Goal: Task Accomplishment & Management: Use online tool/utility

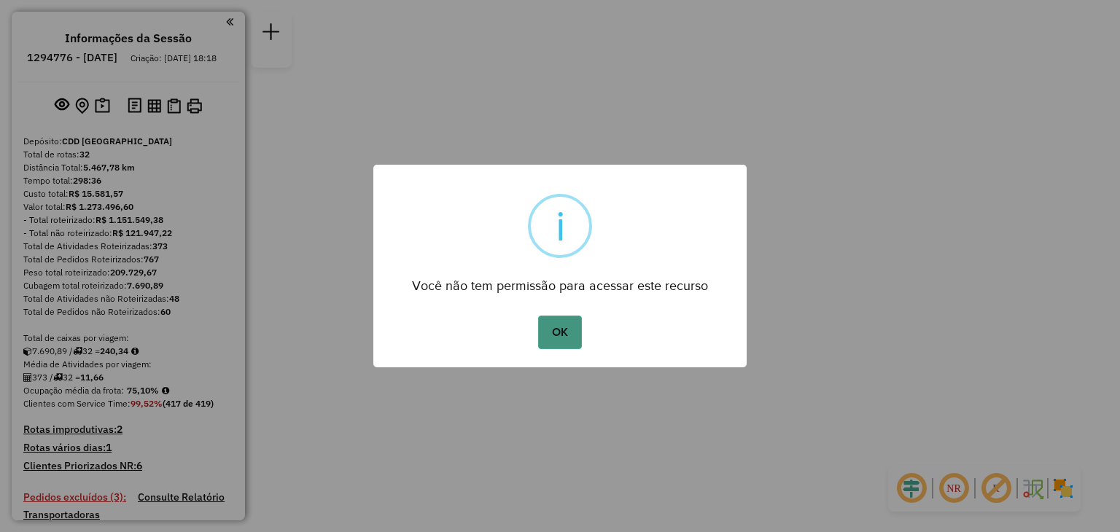
click at [563, 331] on button "OK" at bounding box center [559, 333] width 43 height 34
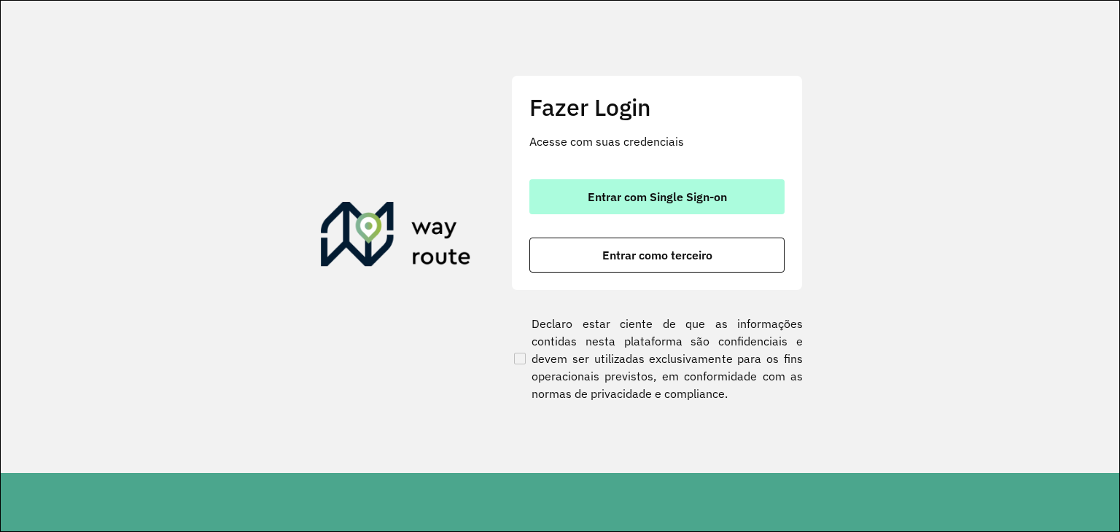
click at [667, 205] on button "Entrar com Single Sign-on" at bounding box center [656, 196] width 255 height 35
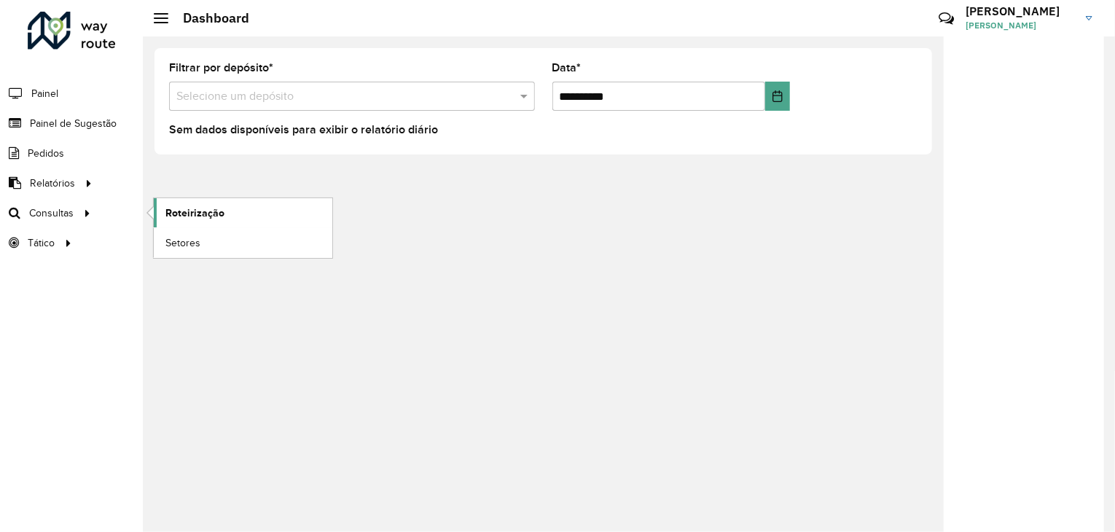
click at [182, 219] on span "Roteirização" at bounding box center [194, 213] width 59 height 15
click at [171, 208] on span "Roteirização" at bounding box center [194, 213] width 59 height 15
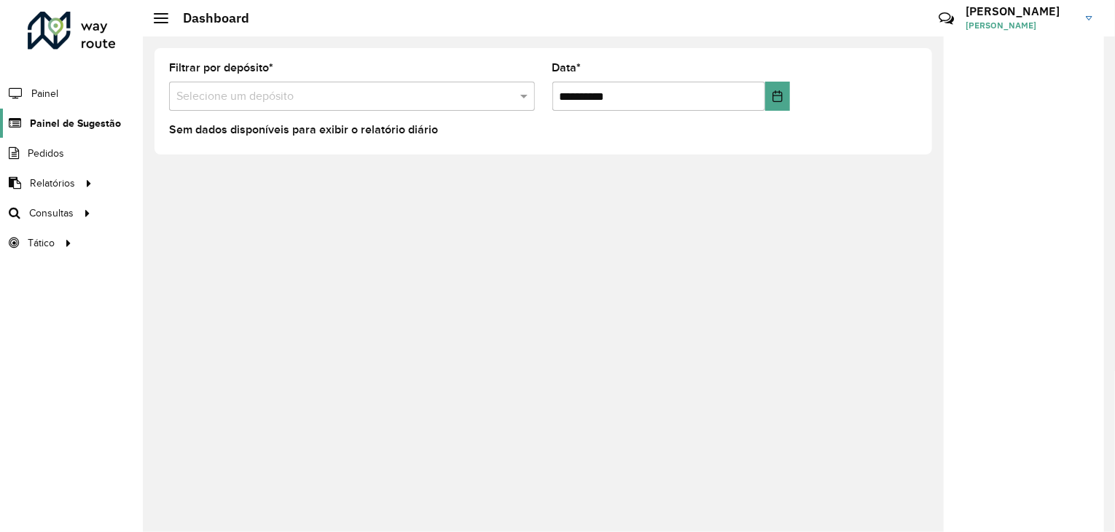
click at [79, 116] on span "Painel de Sugestão" at bounding box center [75, 123] width 91 height 15
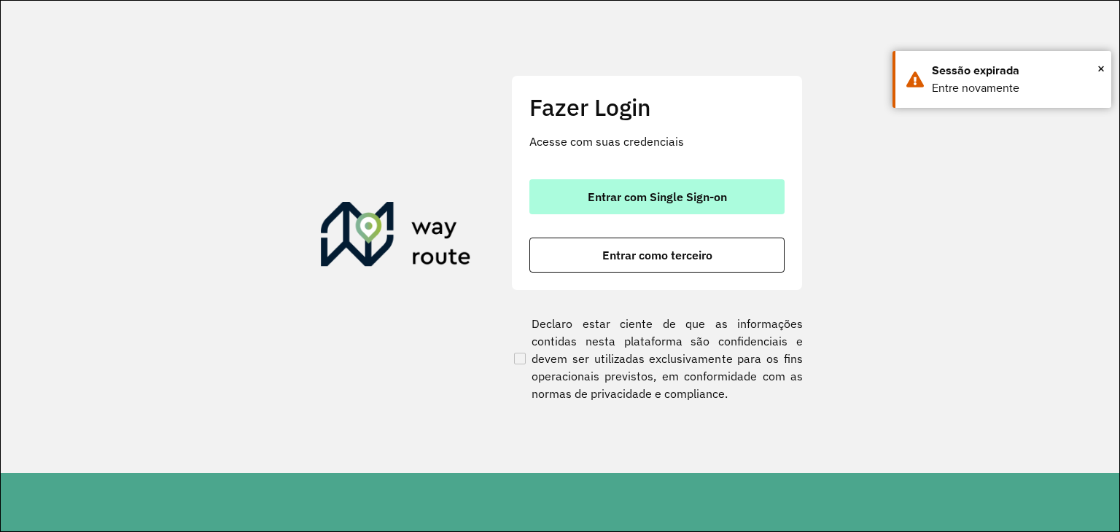
click at [687, 191] on span "Entrar com Single Sign-on" at bounding box center [657, 197] width 139 height 12
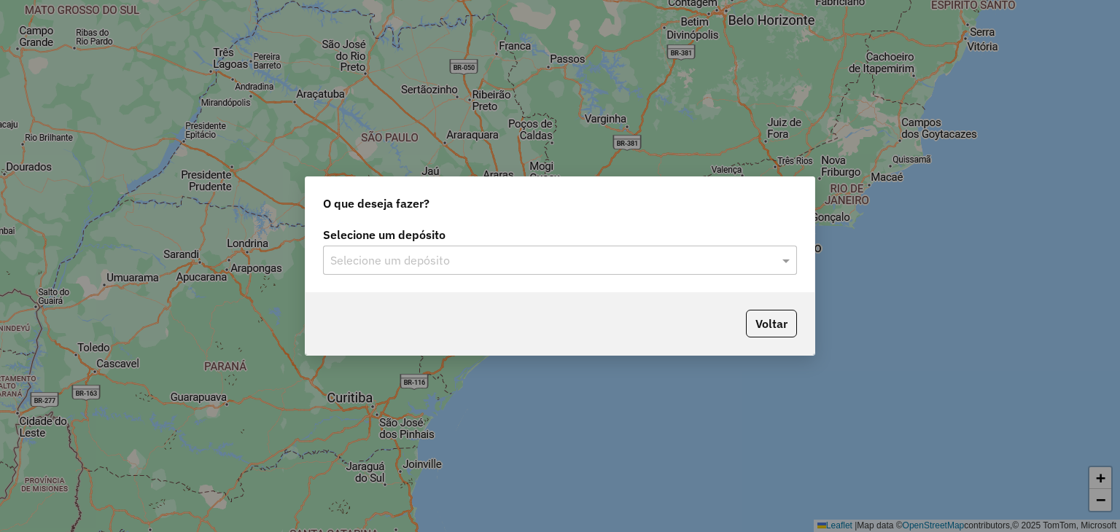
click at [587, 262] on input "text" at bounding box center [545, 260] width 430 height 17
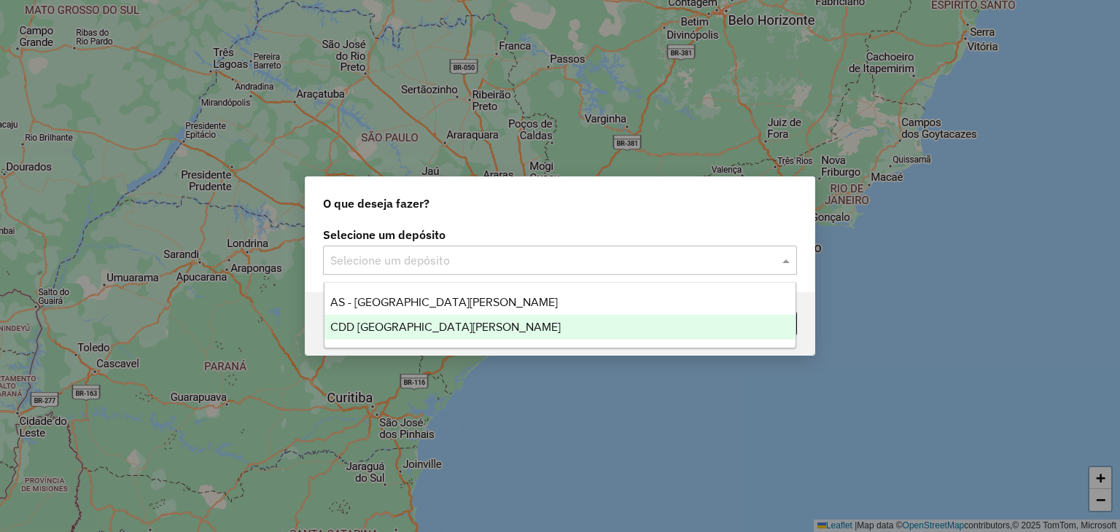
click at [526, 321] on div "CDD [GEOGRAPHIC_DATA]" at bounding box center [560, 327] width 472 height 25
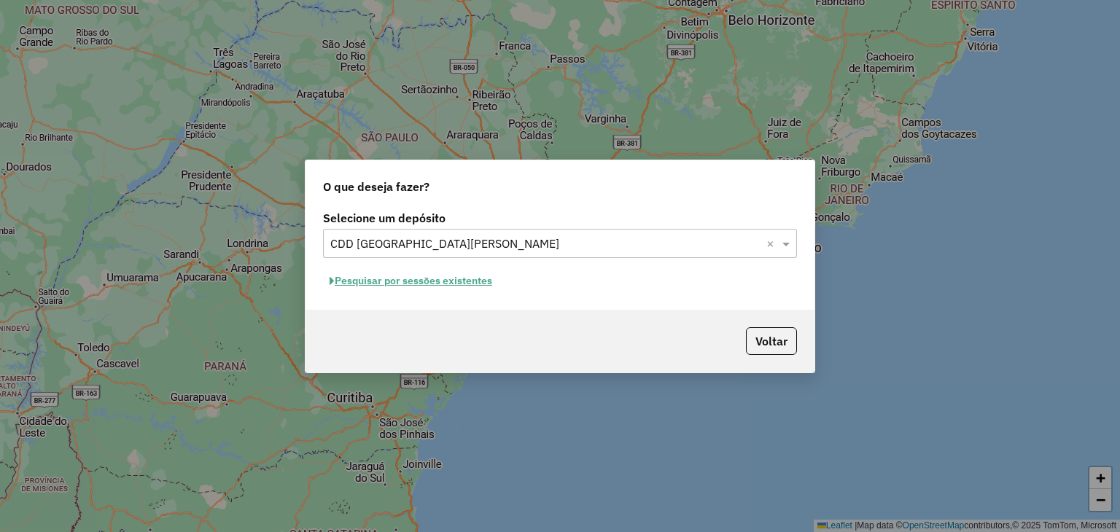
click at [447, 287] on button "Pesquisar por sessões existentes" at bounding box center [411, 281] width 176 height 23
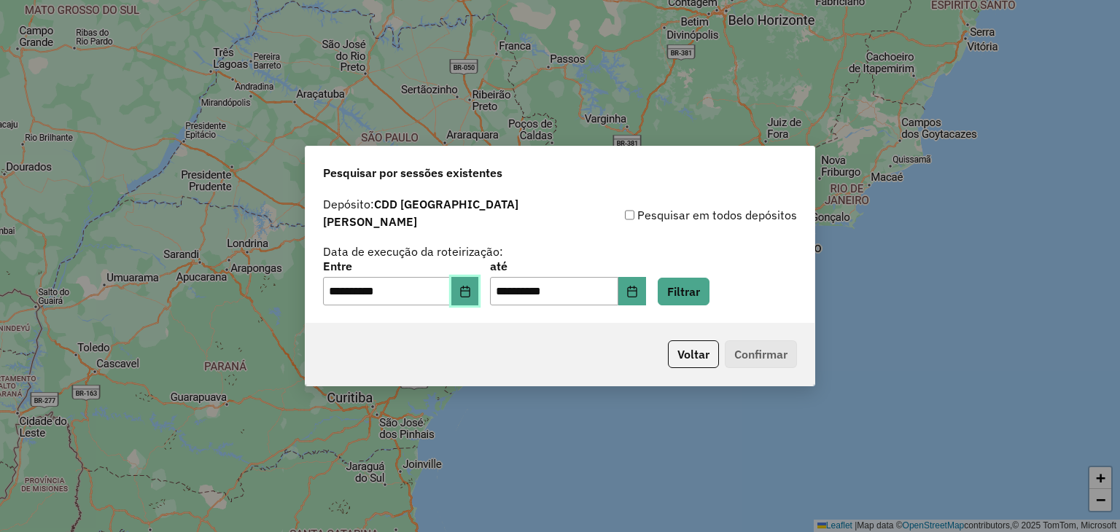
click at [467, 294] on button "Choose Date" at bounding box center [465, 291] width 28 height 29
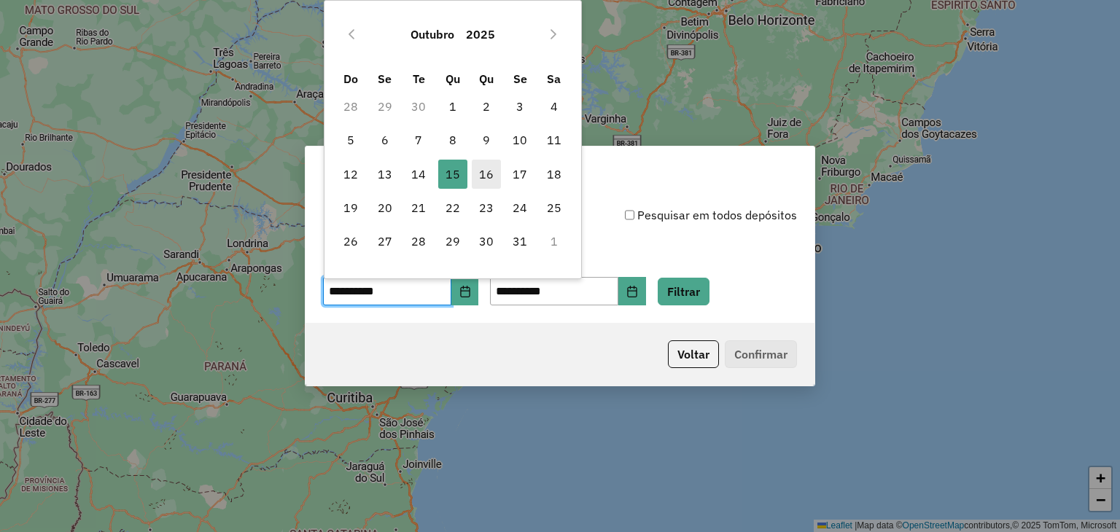
click at [493, 172] on span "16" at bounding box center [486, 174] width 29 height 29
type input "**********"
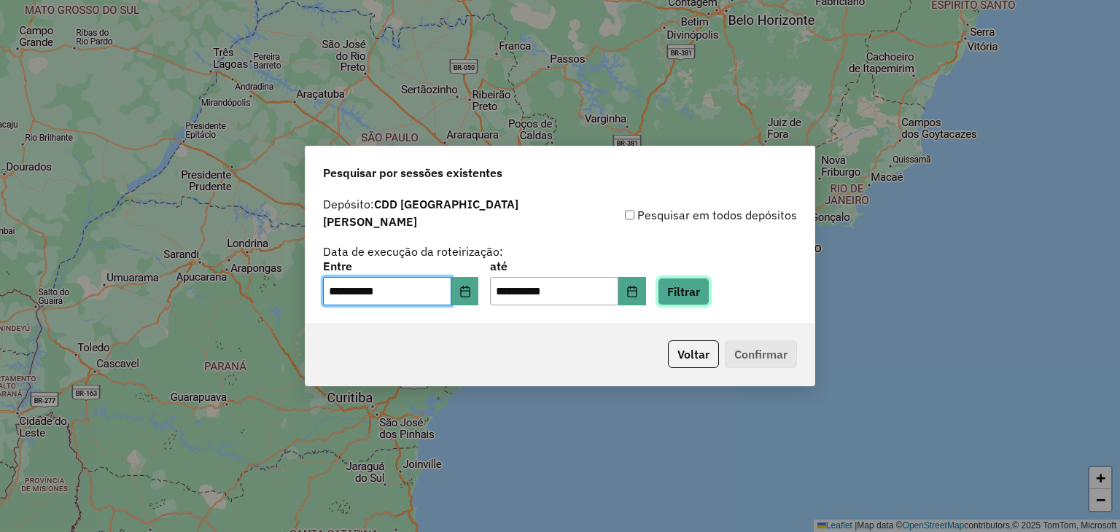
click at [695, 285] on button "Filtrar" at bounding box center [683, 292] width 52 height 28
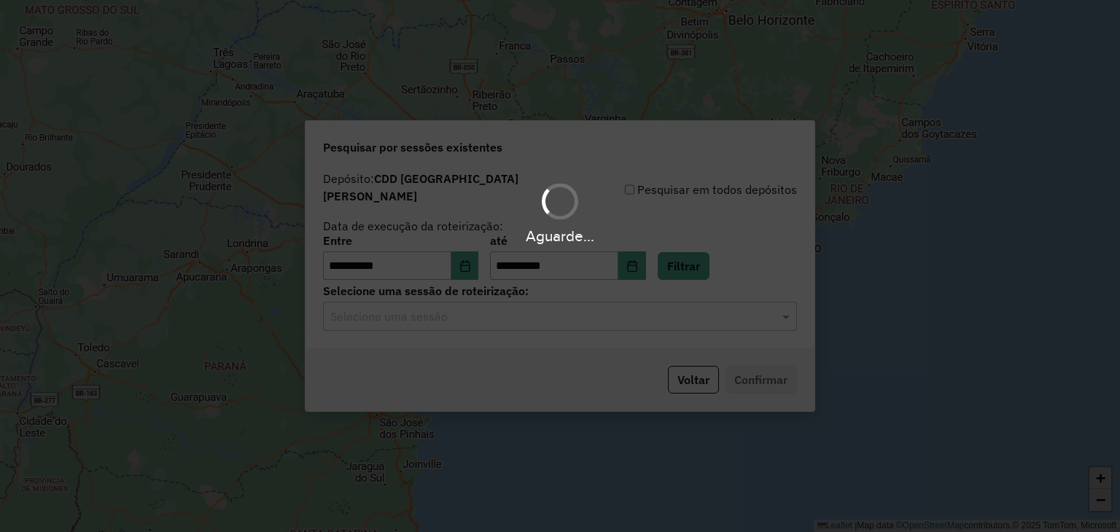
click at [645, 313] on input "text" at bounding box center [545, 316] width 430 height 17
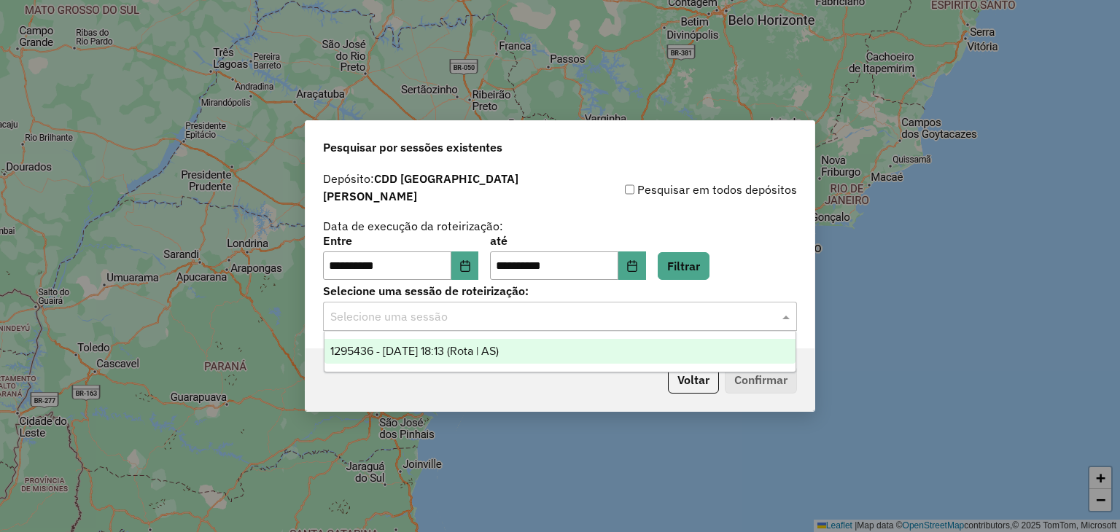
click at [578, 362] on div "1295436 - 16/10/2025 18:13 (Rota | AS)" at bounding box center [560, 351] width 472 height 25
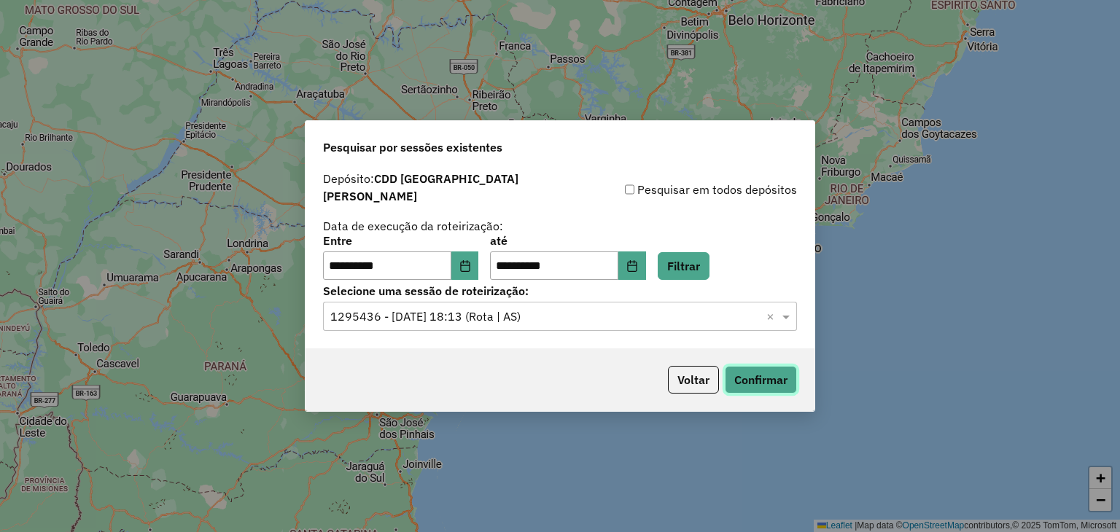
click at [743, 372] on button "Confirmar" at bounding box center [761, 380] width 72 height 28
click at [685, 262] on button "Filtrar" at bounding box center [683, 266] width 52 height 28
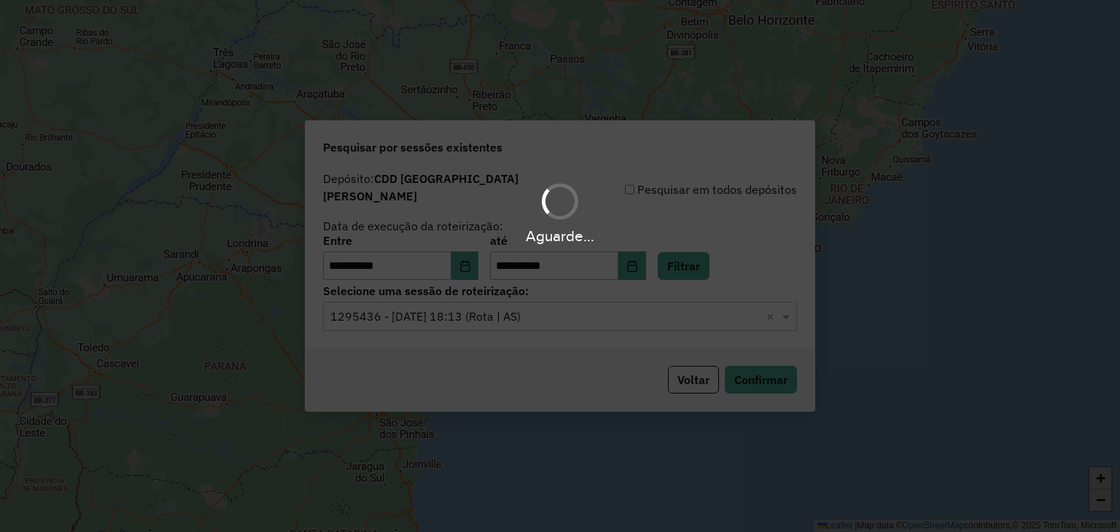
click at [493, 303] on div "Aguarde..." at bounding box center [560, 266] width 1120 height 532
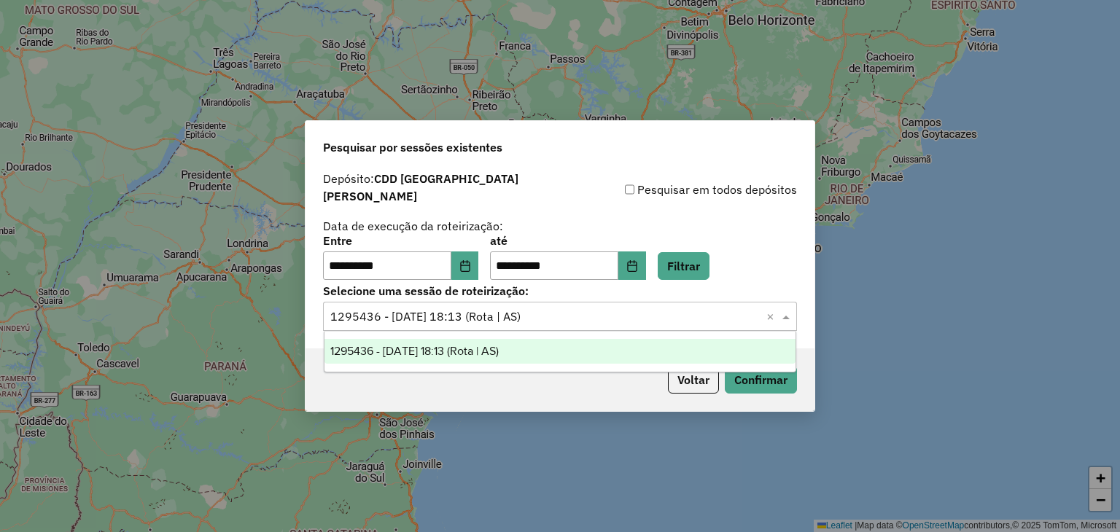
click at [469, 316] on input "text" at bounding box center [545, 316] width 430 height 17
click at [486, 359] on div "1295436 - 16/10/2025 18:13 (Rota | AS)" at bounding box center [560, 351] width 472 height 25
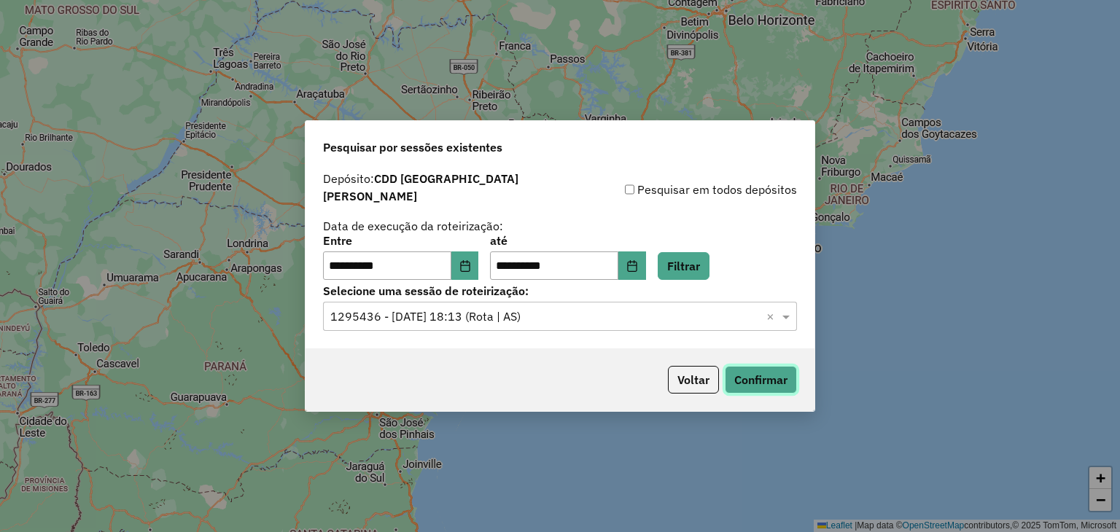
click at [765, 374] on button "Confirmar" at bounding box center [761, 380] width 72 height 28
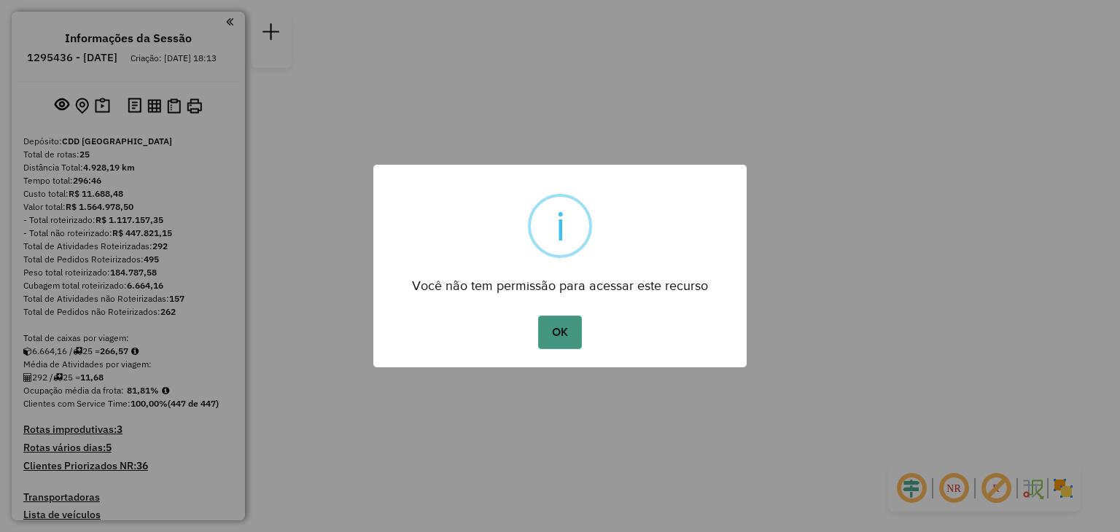
click at [574, 328] on button "OK" at bounding box center [559, 333] width 43 height 34
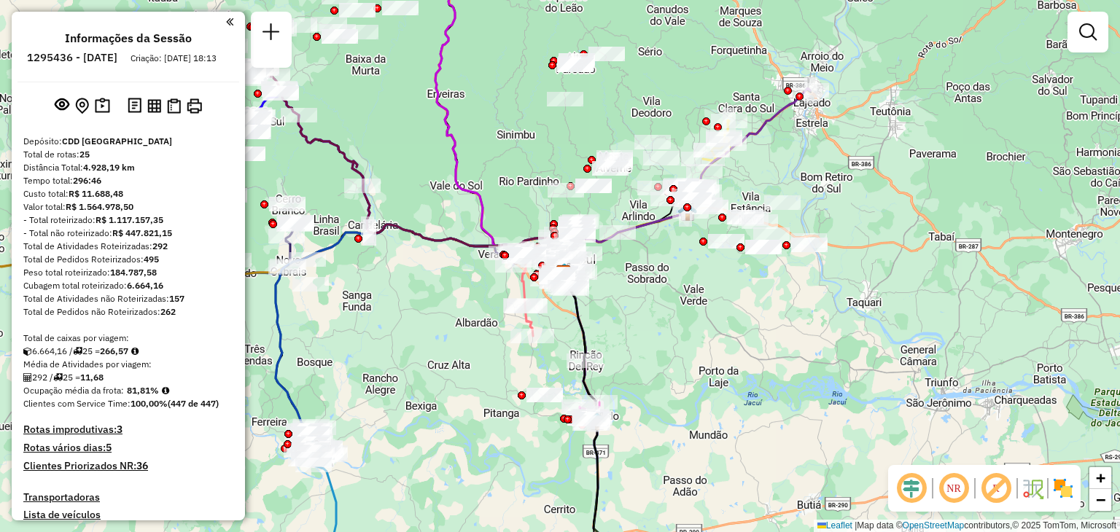
drag, startPoint x: 418, startPoint y: 220, endPoint x: 525, endPoint y: 362, distance: 178.0
click at [526, 368] on div "Janela de atendimento Grade de atendimento Capacidade Transportadoras Veículos …" at bounding box center [560, 266] width 1120 height 532
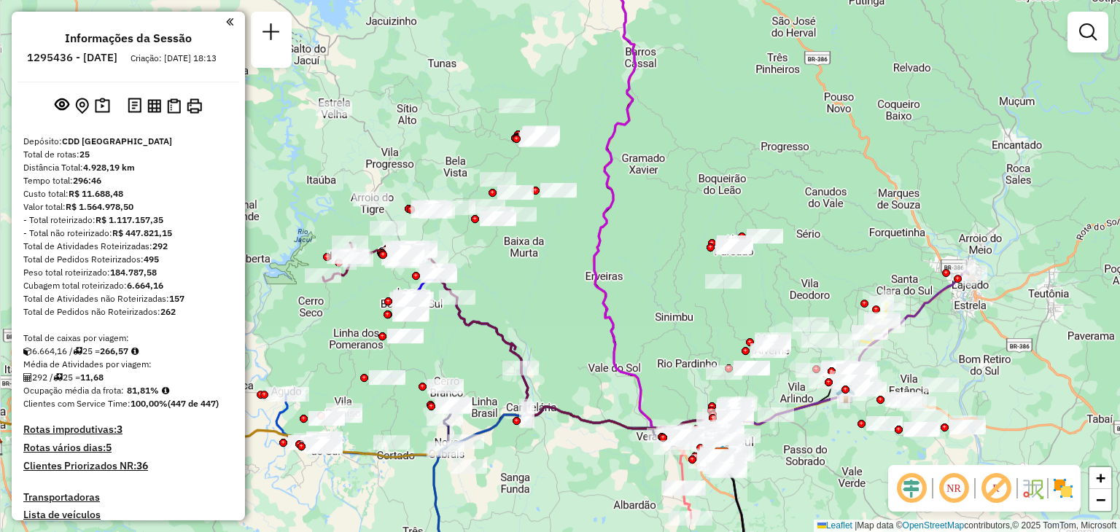
drag, startPoint x: 484, startPoint y: 253, endPoint x: 534, endPoint y: 288, distance: 61.3
click at [534, 288] on div "Janela de atendimento Grade de atendimento Capacidade Transportadoras Veículos …" at bounding box center [560, 266] width 1120 height 532
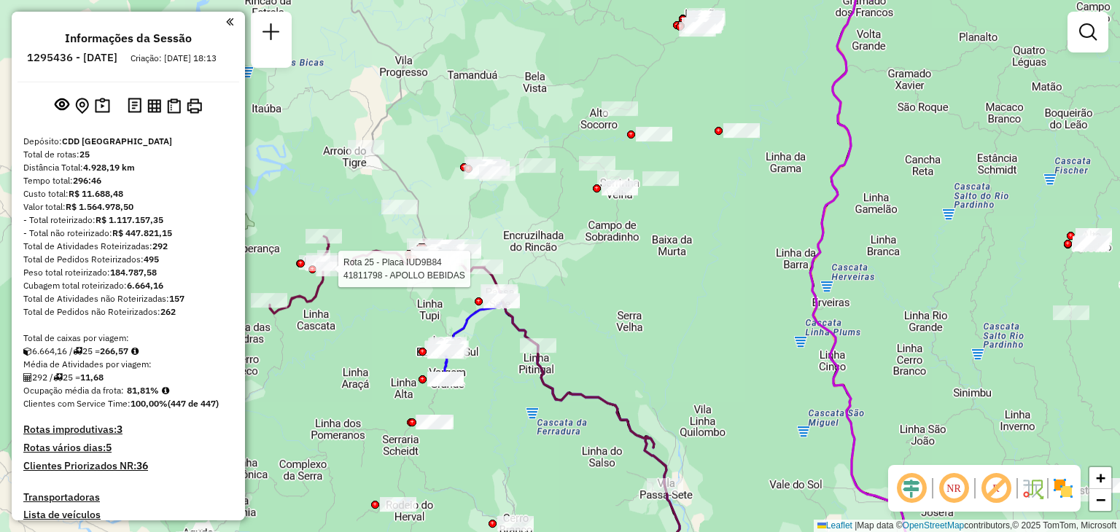
select select "**********"
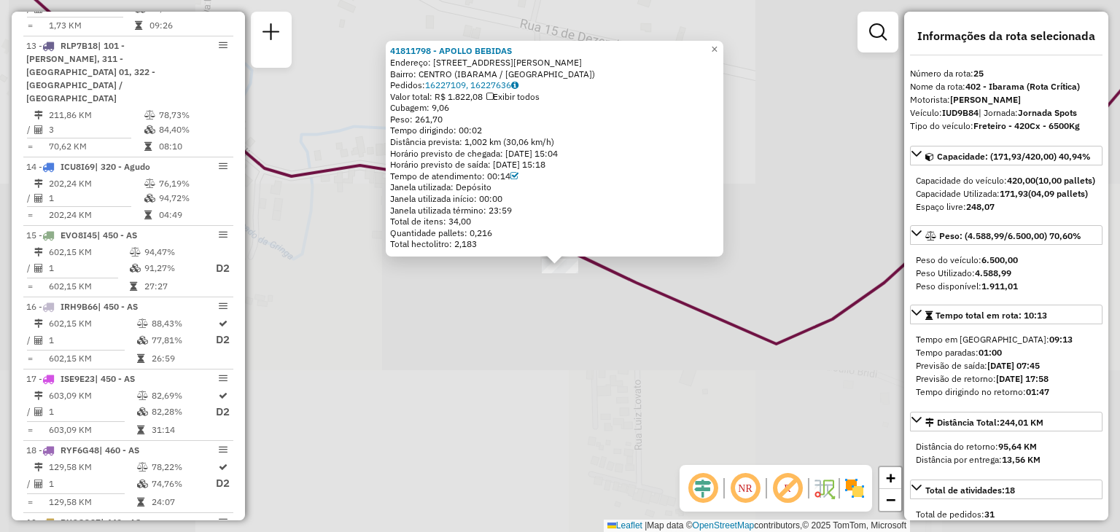
scroll to position [2278, 0]
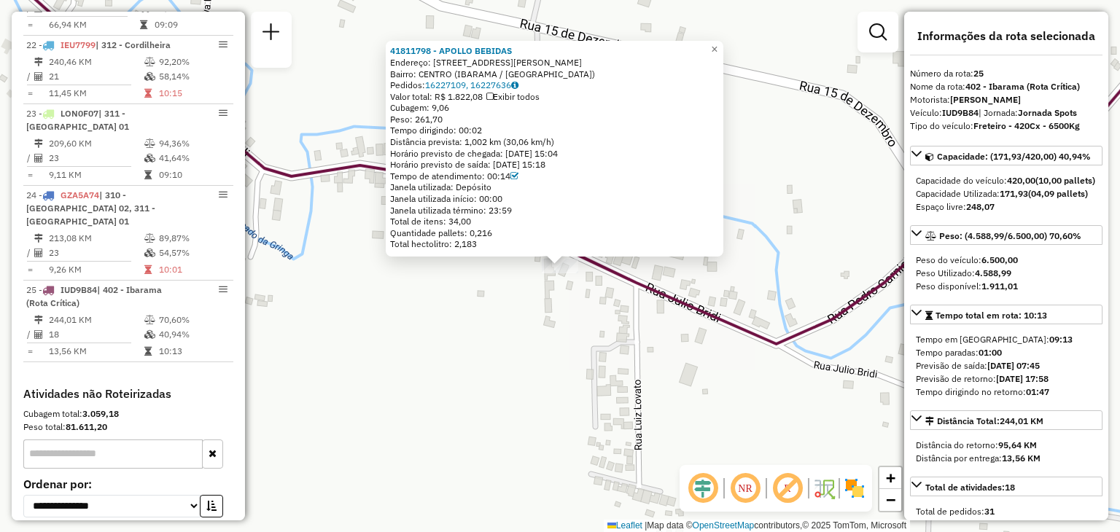
click at [432, 310] on div "41811798 - APOLLO BEBIDAS Endereço: RUA JULIO BRIDI 1090 1090 Bairro: CENTRO (I…" at bounding box center [560, 266] width 1120 height 532
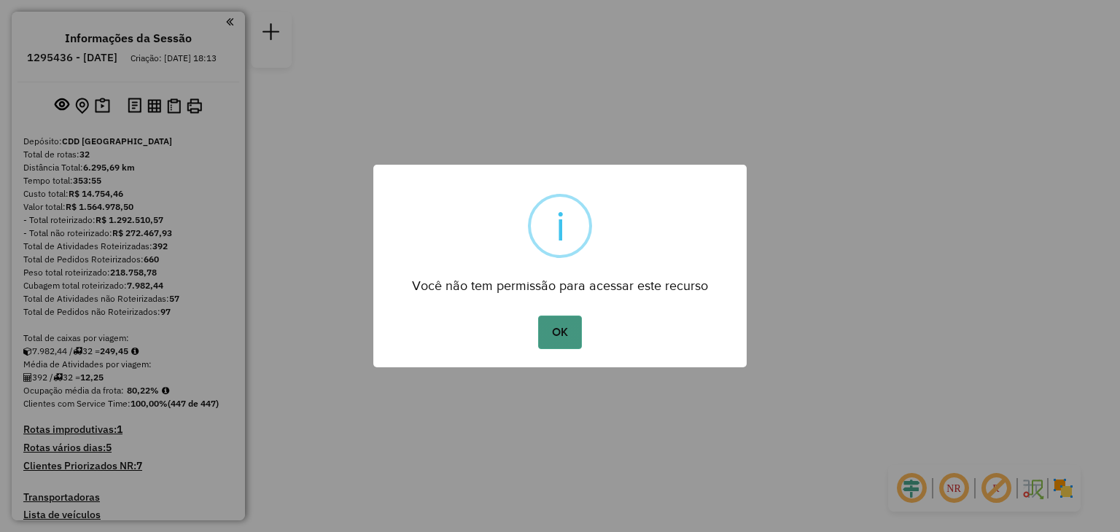
drag, startPoint x: 551, startPoint y: 328, endPoint x: 558, endPoint y: 333, distance: 8.9
click at [551, 327] on button "OK" at bounding box center [559, 333] width 43 height 34
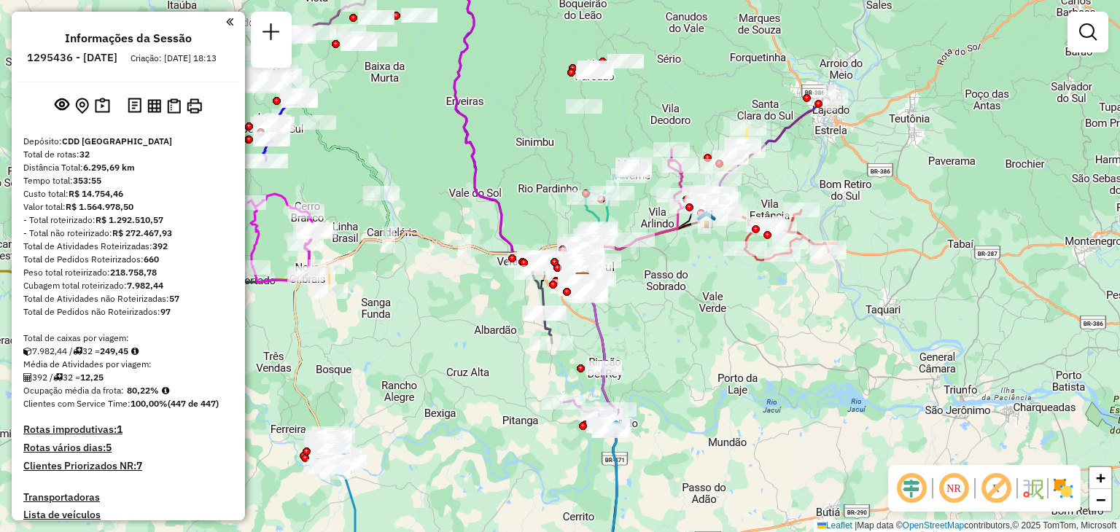
drag, startPoint x: 424, startPoint y: 338, endPoint x: 509, endPoint y: 316, distance: 88.2
click at [515, 399] on div "Janela de atendimento Grade de atendimento Capacidade Transportadoras Veículos …" at bounding box center [560, 266] width 1120 height 532
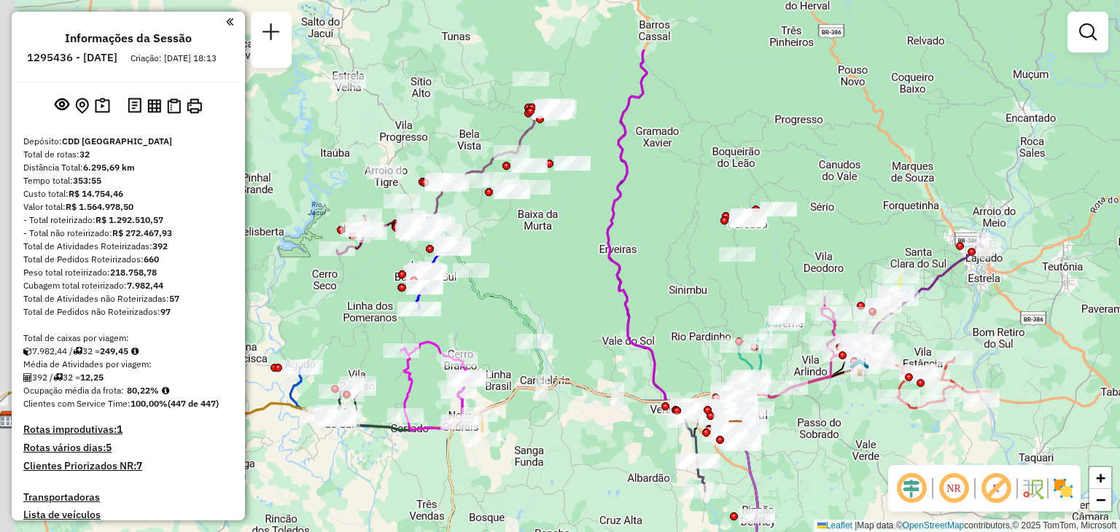
drag, startPoint x: 497, startPoint y: 206, endPoint x: 593, endPoint y: 321, distance: 149.6
click at [593, 321] on div "Janela de atendimento Grade de atendimento Capacidade Transportadoras Veículos …" at bounding box center [560, 266] width 1120 height 532
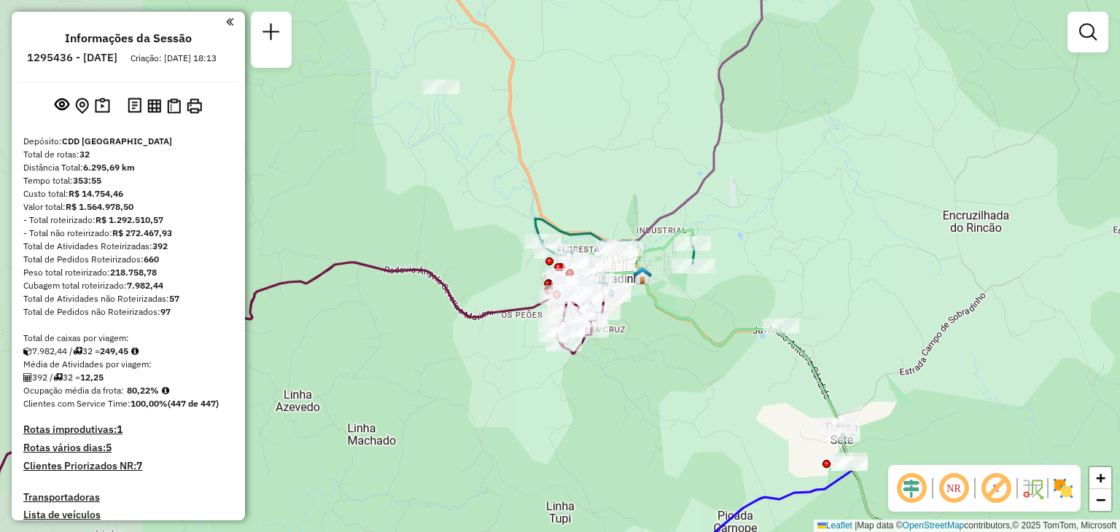
drag, startPoint x: 708, startPoint y: 386, endPoint x: 620, endPoint y: 77, distance: 321.9
click at [620, 77] on div "Janela de atendimento Grade de atendimento Capacidade Transportadoras Veículos …" at bounding box center [560, 266] width 1120 height 532
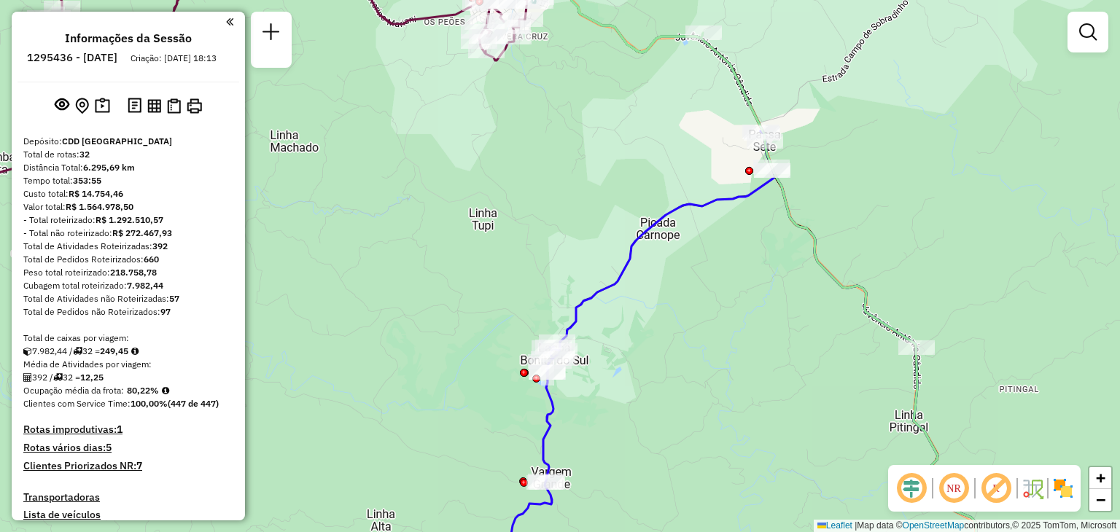
drag, startPoint x: 698, startPoint y: 327, endPoint x: 658, endPoint y: 183, distance: 149.8
click at [658, 183] on div "Janela de atendimento Grade de atendimento Capacidade Transportadoras Veículos …" at bounding box center [560, 266] width 1120 height 532
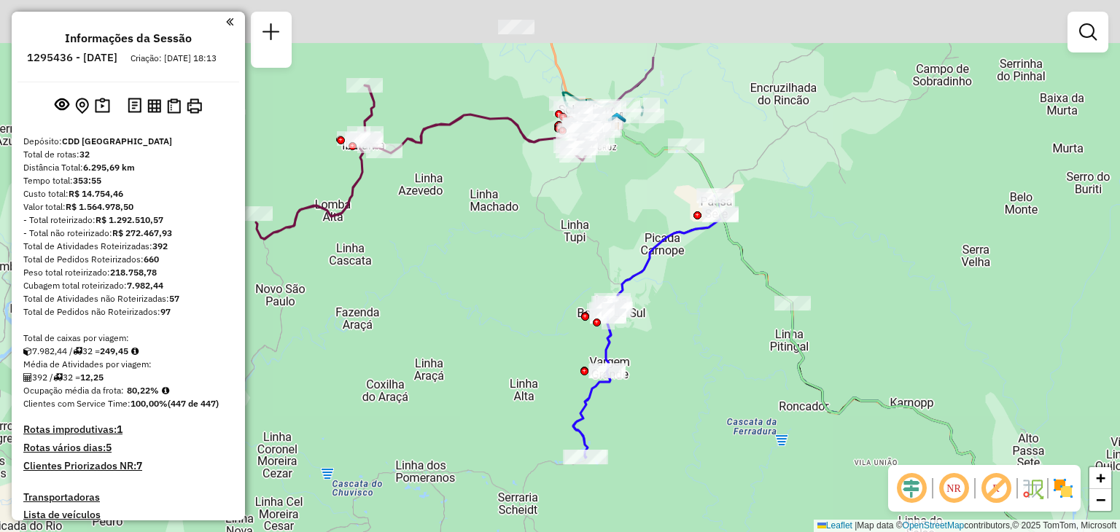
drag, startPoint x: 621, startPoint y: 206, endPoint x: 639, endPoint y: 305, distance: 101.5
click at [646, 316] on div "Janela de atendimento Grade de atendimento Capacidade Transportadoras Veículos …" at bounding box center [560, 266] width 1120 height 532
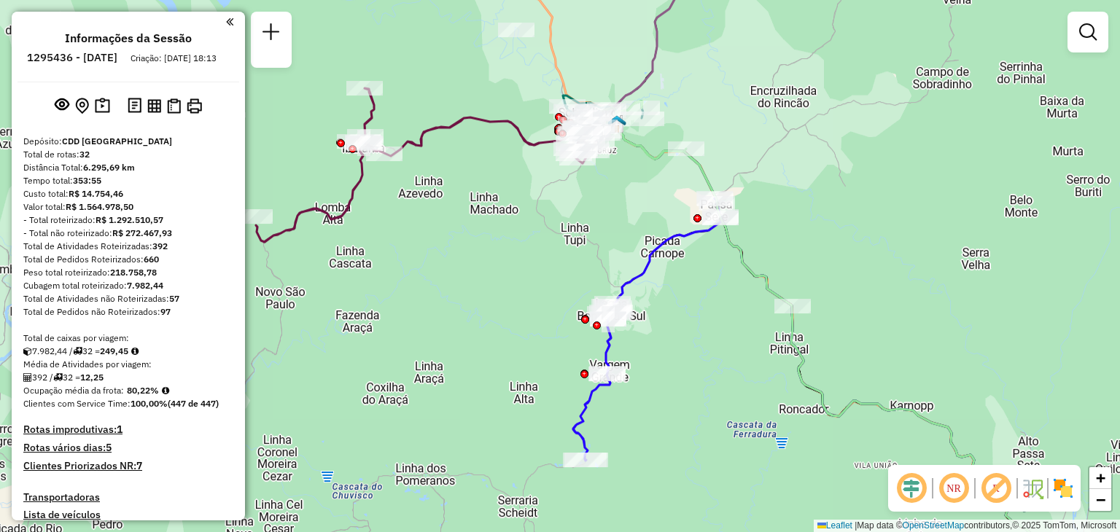
drag, startPoint x: 695, startPoint y: 356, endPoint x: 659, endPoint y: 139, distance: 220.3
click at [660, 140] on div "Janela de atendimento Grade de atendimento Capacidade Transportadoras Veículos …" at bounding box center [560, 266] width 1120 height 532
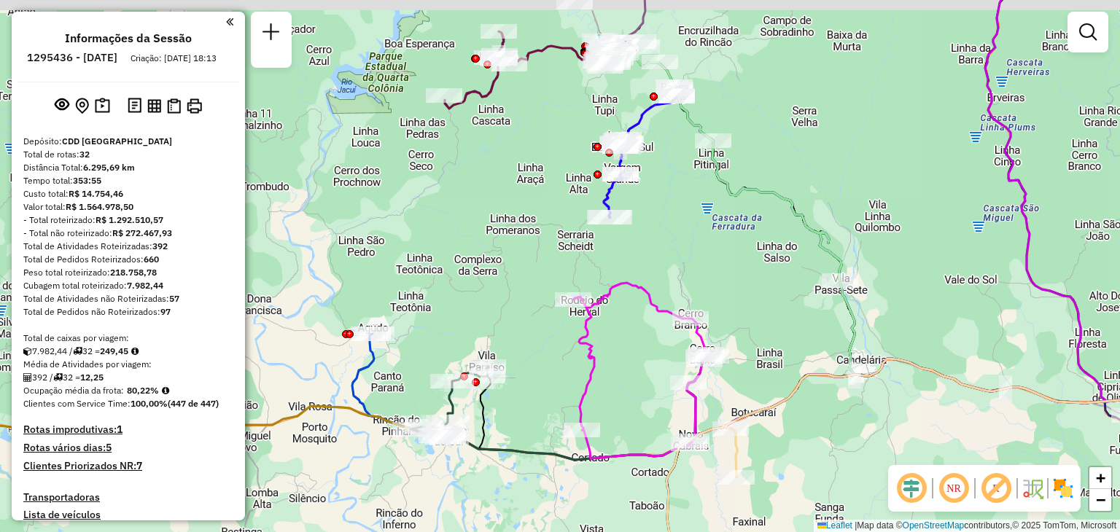
drag, startPoint x: 690, startPoint y: 225, endPoint x: 703, endPoint y: 269, distance: 45.7
click at [703, 269] on div "Janela de atendimento Grade de atendimento Capacidade Transportadoras Veículos …" at bounding box center [560, 266] width 1120 height 532
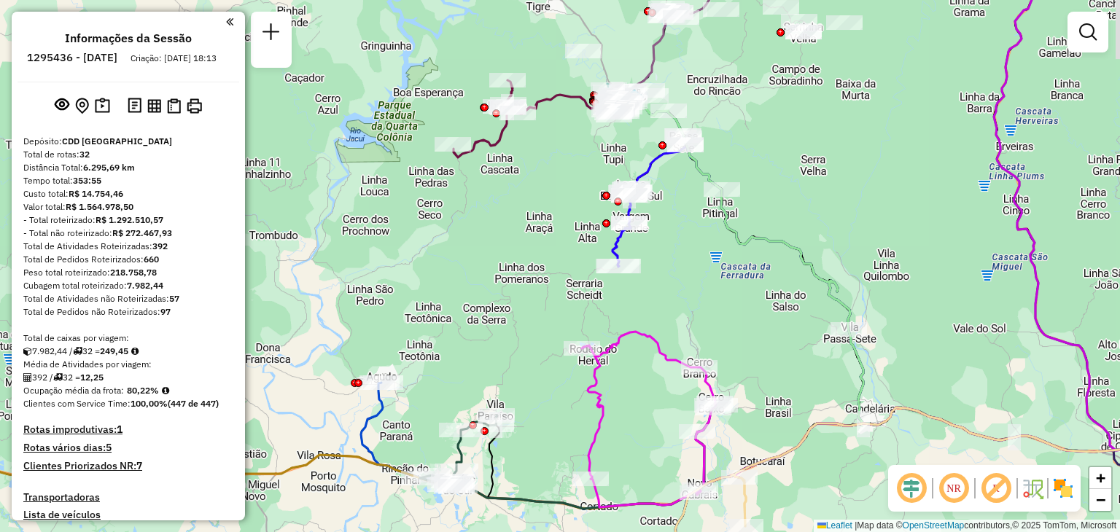
drag, startPoint x: 798, startPoint y: 309, endPoint x: 776, endPoint y: 318, distance: 24.2
click at [776, 318] on div "Janela de atendimento Grade de atendimento Capacidade Transportadoras Veículos …" at bounding box center [560, 266] width 1120 height 532
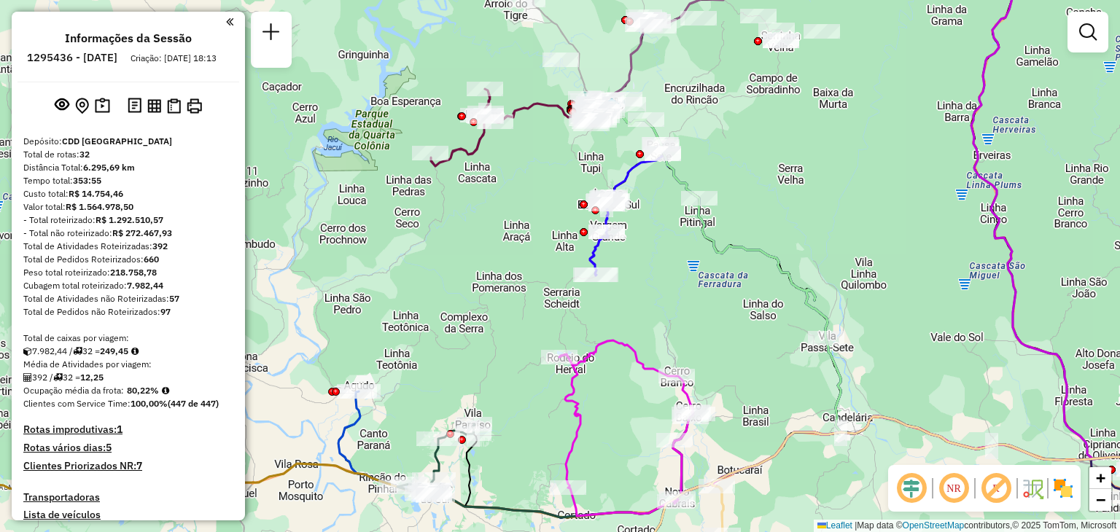
drag, startPoint x: 831, startPoint y: 249, endPoint x: 805, endPoint y: 240, distance: 27.7
click at [805, 240] on div "Janela de atendimento Grade de atendimento Capacidade Transportadoras Veículos …" at bounding box center [560, 266] width 1120 height 532
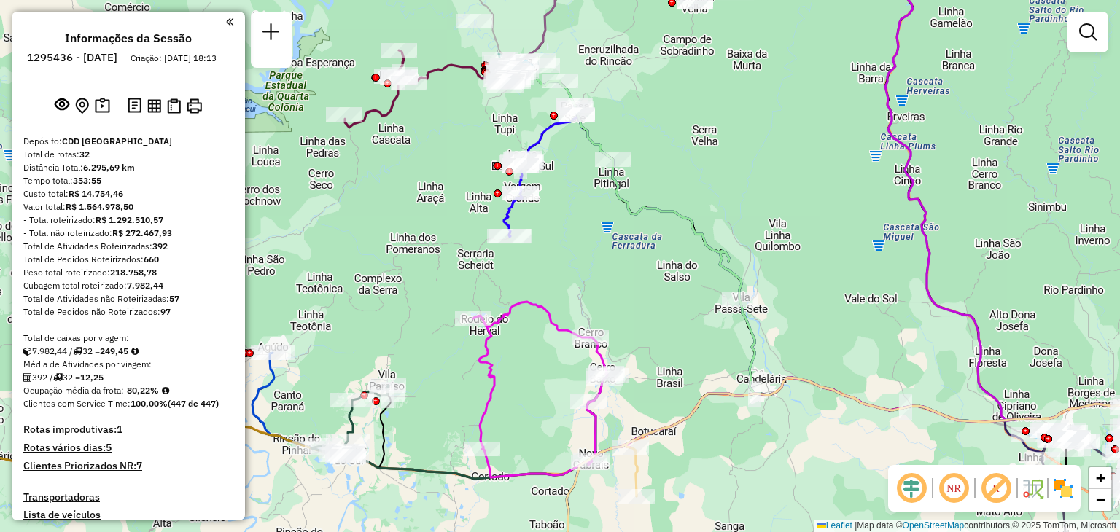
drag, startPoint x: 858, startPoint y: 283, endPoint x: 696, endPoint y: 216, distance: 174.9
click at [696, 216] on div "Janela de atendimento Grade de atendimento Capacidade Transportadoras Veículos …" at bounding box center [560, 266] width 1120 height 532
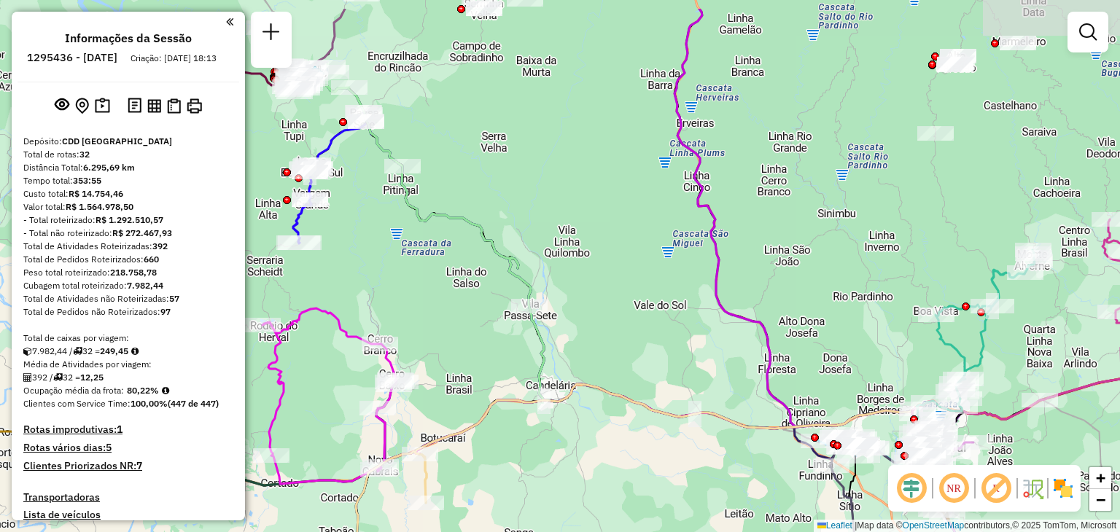
drag, startPoint x: 774, startPoint y: 312, endPoint x: 700, endPoint y: 374, distance: 96.2
click at [700, 374] on div "Janela de atendimento Grade de atendimento Capacidade Transportadoras Veículos …" at bounding box center [560, 266] width 1120 height 532
drag, startPoint x: 741, startPoint y: 260, endPoint x: 703, endPoint y: 349, distance: 97.0
click at [703, 359] on div "Janela de atendimento Grade de atendimento Capacidade Transportadoras Veículos …" at bounding box center [560, 266] width 1120 height 532
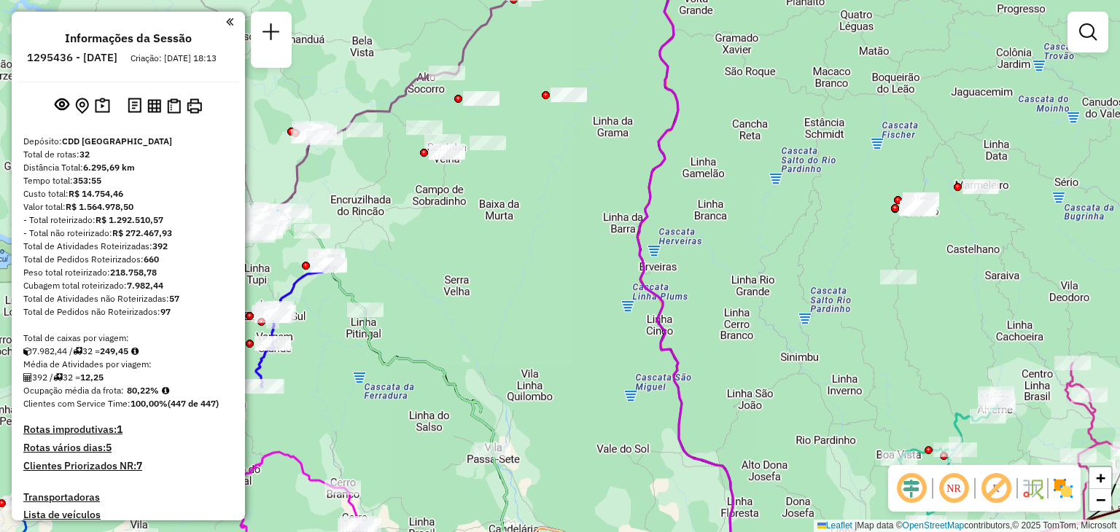
drag, startPoint x: 729, startPoint y: 273, endPoint x: 729, endPoint y: 337, distance: 64.1
click at [730, 337] on div "Janela de atendimento Grade de atendimento Capacidade Transportadoras Veículos …" at bounding box center [560, 266] width 1120 height 532
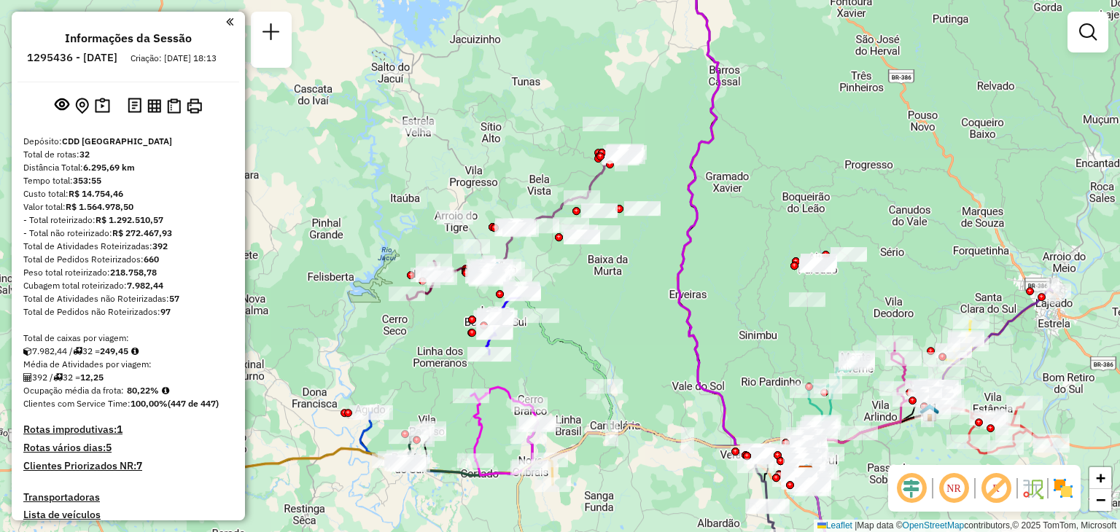
drag, startPoint x: 789, startPoint y: 367, endPoint x: 685, endPoint y: 310, distance: 119.1
click at [687, 311] on div "Rota 26 - Placa RLB2C69 41805244 - KISTENMACHER e FRIES Janela de atendimento G…" at bounding box center [560, 266] width 1120 height 532
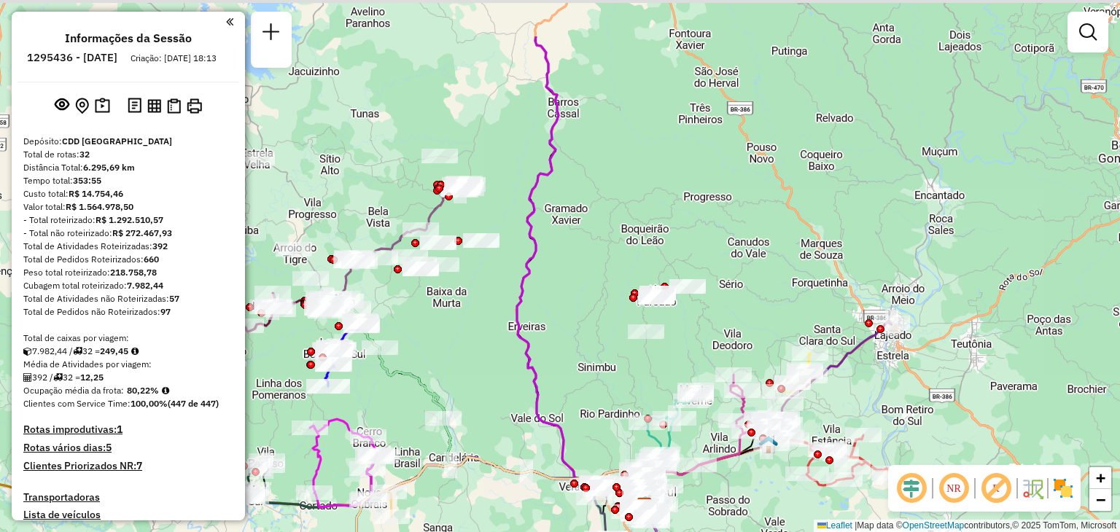
drag, startPoint x: 633, startPoint y: 193, endPoint x: 528, endPoint y: 157, distance: 111.1
click at [630, 197] on div "Janela de atendimento Grade de atendimento Capacidade Transportadoras Veículos …" at bounding box center [560, 266] width 1120 height 532
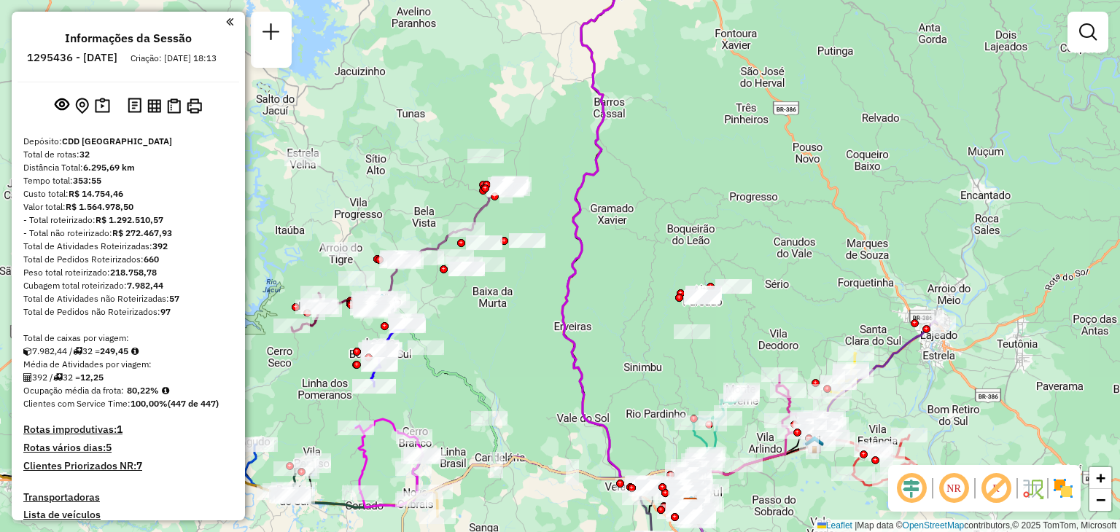
drag, startPoint x: 435, startPoint y: 297, endPoint x: 531, endPoint y: 280, distance: 97.7
click at [535, 280] on div "Janela de atendimento Grade de atendimento Capacidade Transportadoras Veículos …" at bounding box center [560, 266] width 1120 height 532
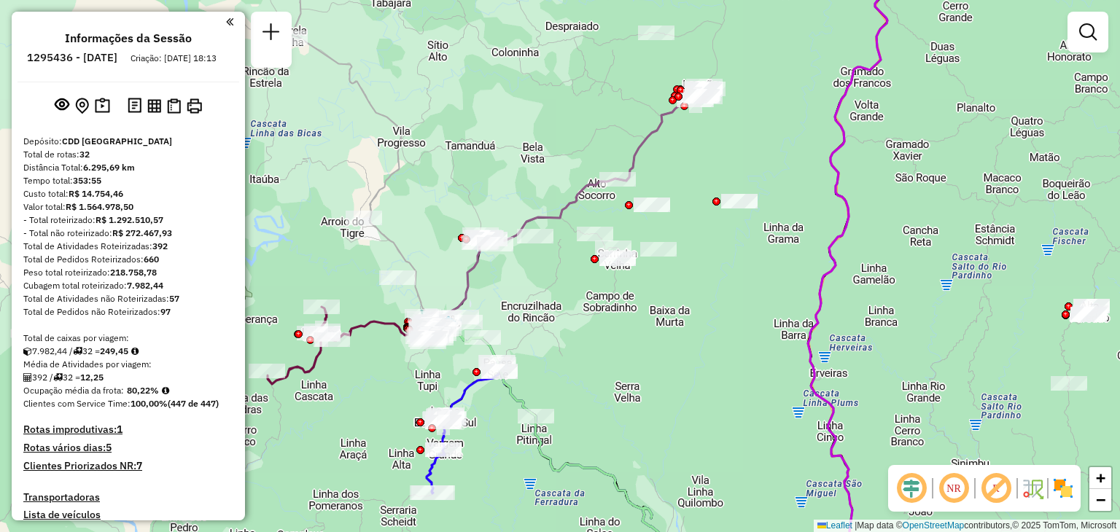
drag, startPoint x: 516, startPoint y: 228, endPoint x: 481, endPoint y: 130, distance: 104.4
click at [560, 190] on icon at bounding box center [573, 328] width 254 height 462
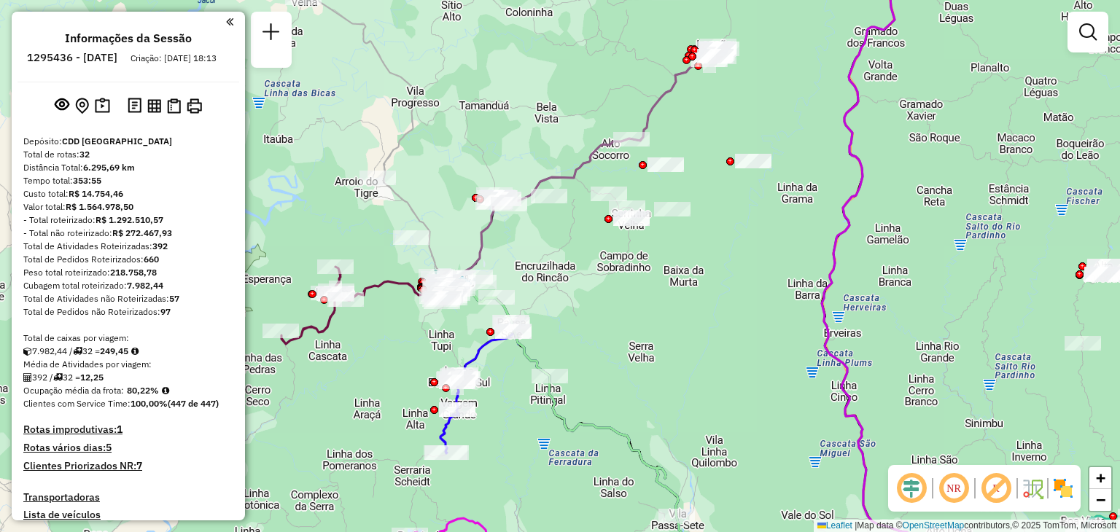
drag, startPoint x: 668, startPoint y: 333, endPoint x: 660, endPoint y: 316, distance: 19.2
click at [659, 314] on div "Janela de atendimento Grade de atendimento Capacidade Transportadoras Veículos …" at bounding box center [560, 266] width 1120 height 532
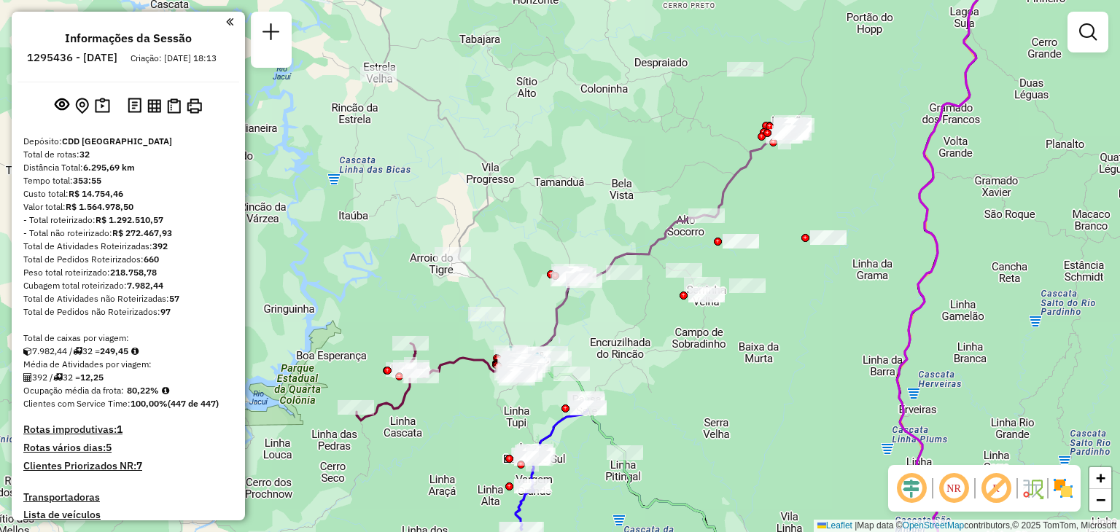
drag, startPoint x: 606, startPoint y: 347, endPoint x: 631, endPoint y: 251, distance: 99.4
click at [631, 251] on div "Janela de atendimento Grade de atendimento Capacidade Transportadoras Veículos …" at bounding box center [560, 266] width 1120 height 532
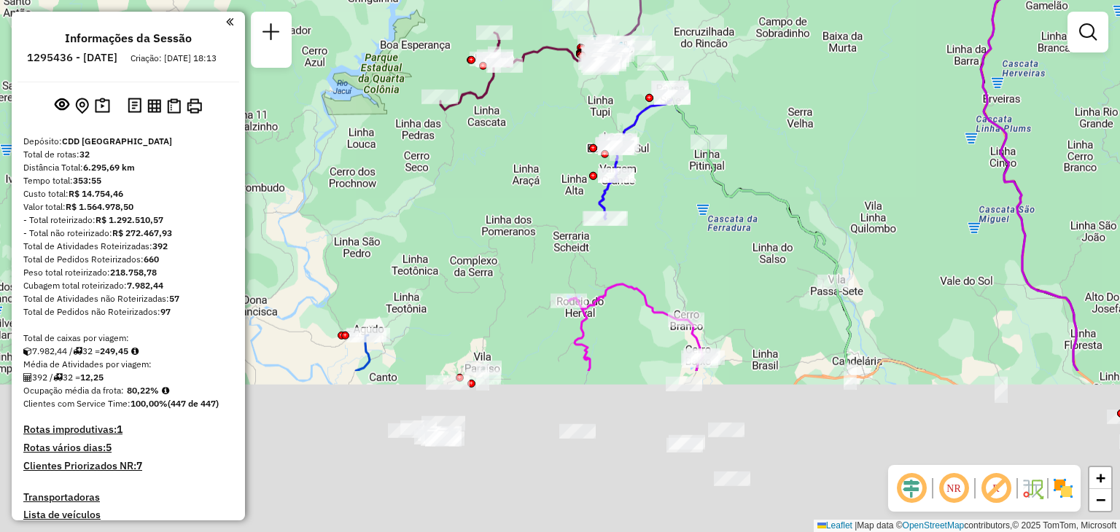
drag, startPoint x: 443, startPoint y: 400, endPoint x: 501, endPoint y: 184, distance: 223.5
click at [501, 184] on div "Janela de atendimento Grade de atendimento Capacidade Transportadoras Veículos …" at bounding box center [560, 266] width 1120 height 532
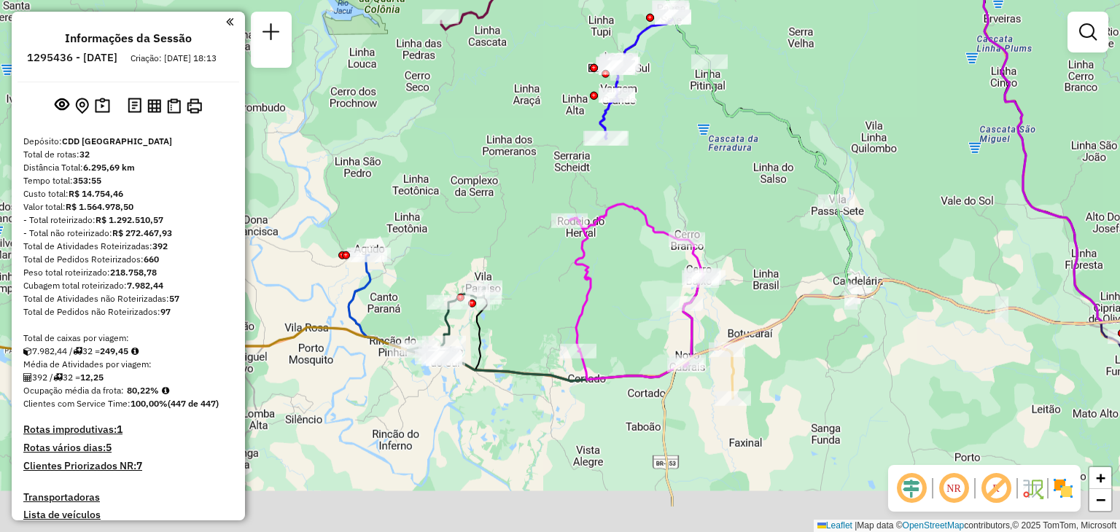
drag, startPoint x: 475, startPoint y: 290, endPoint x: 475, endPoint y: 246, distance: 44.5
click at [475, 246] on div "Janela de atendimento Grade de atendimento Capacidade Transportadoras Veículos …" at bounding box center [560, 266] width 1120 height 532
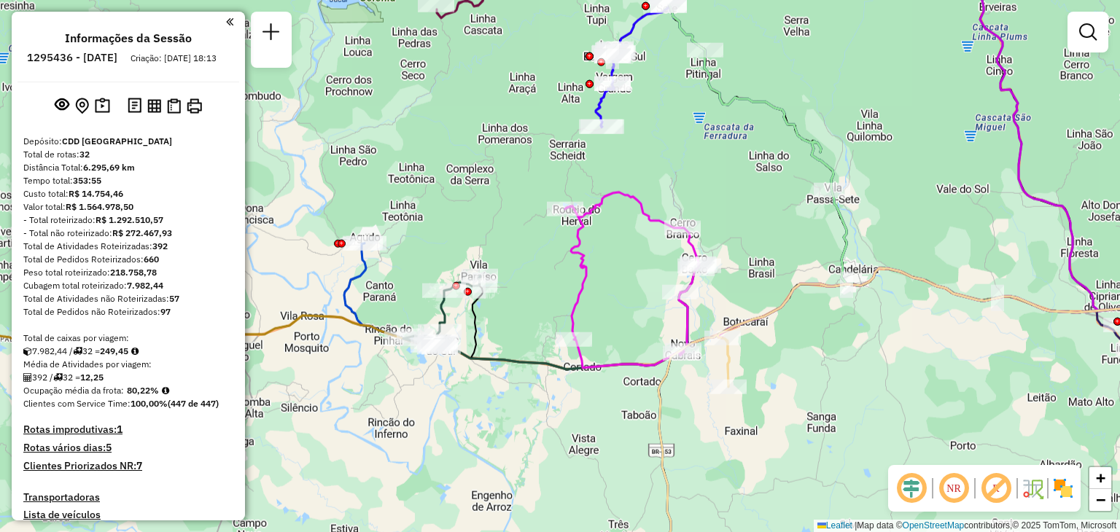
drag, startPoint x: 862, startPoint y: 207, endPoint x: 628, endPoint y: 36, distance: 289.6
click at [639, 0] on html "Aguarde... Pop-up bloqueado! Seu navegador bloqueou automáticamente a abertura …" at bounding box center [560, 266] width 1120 height 532
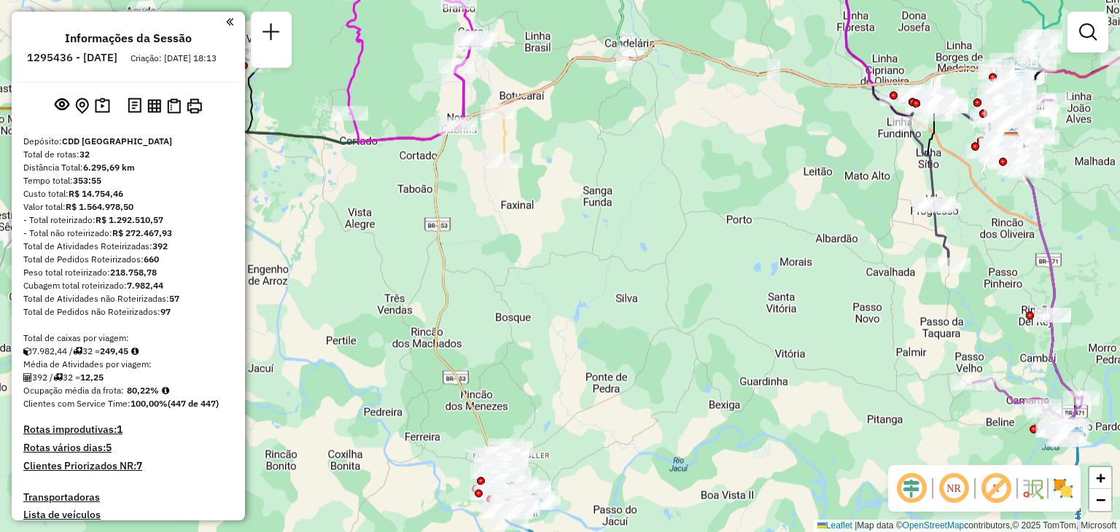
drag, startPoint x: 483, startPoint y: 447, endPoint x: 484, endPoint y: 305, distance: 142.1
click at [484, 305] on icon at bounding box center [483, 304] width 98 height 391
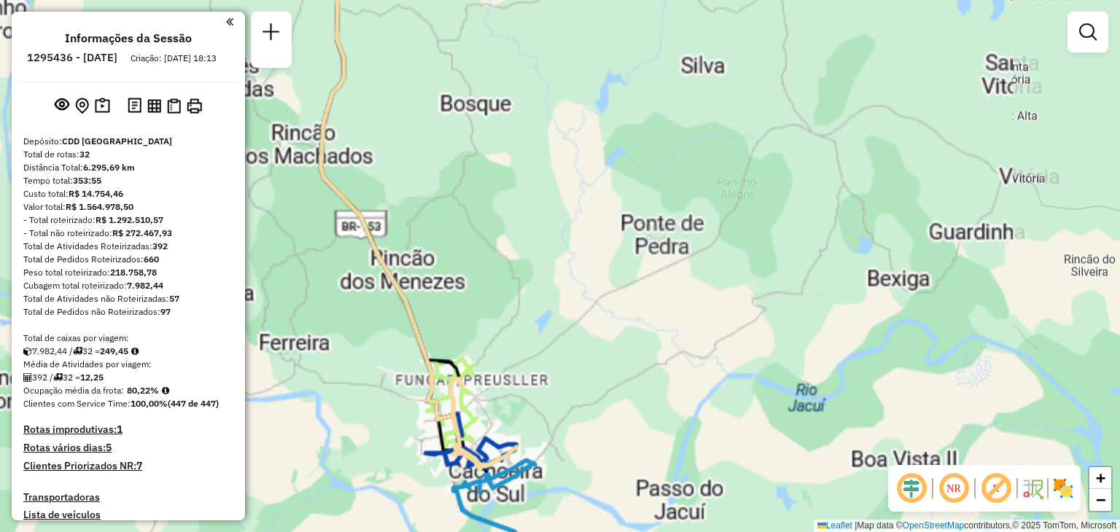
drag, startPoint x: 588, startPoint y: 290, endPoint x: 644, endPoint y: 100, distance: 198.1
click at [644, 96] on div "Janela de atendimento Grade de atendimento Capacidade Transportadoras Veículos …" at bounding box center [560, 266] width 1120 height 532
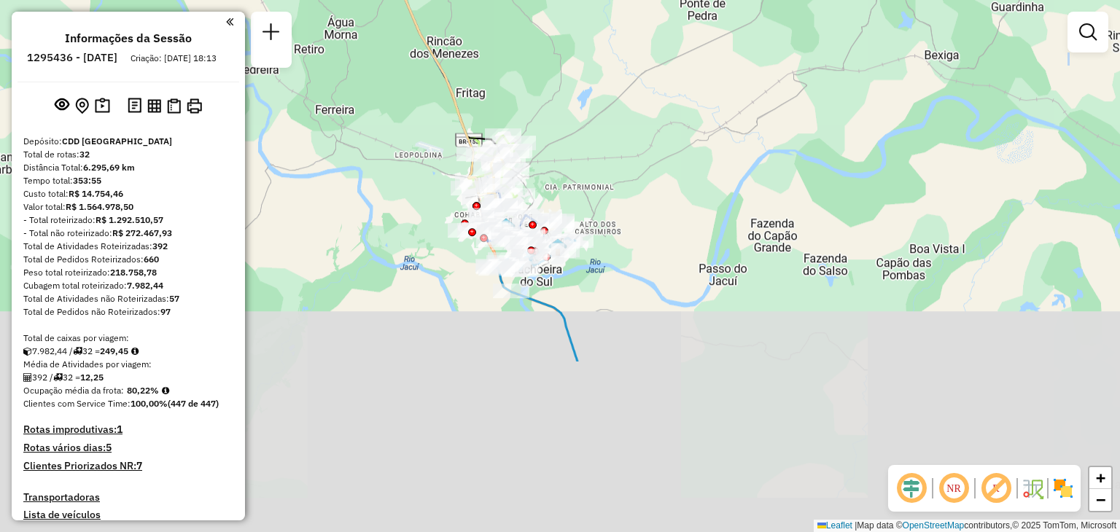
drag, startPoint x: 545, startPoint y: 219, endPoint x: 569, endPoint y: 120, distance: 102.5
click at [569, 120] on div "Janela de atendimento Grade de atendimento Capacidade Transportadoras Veículos …" at bounding box center [560, 266] width 1120 height 532
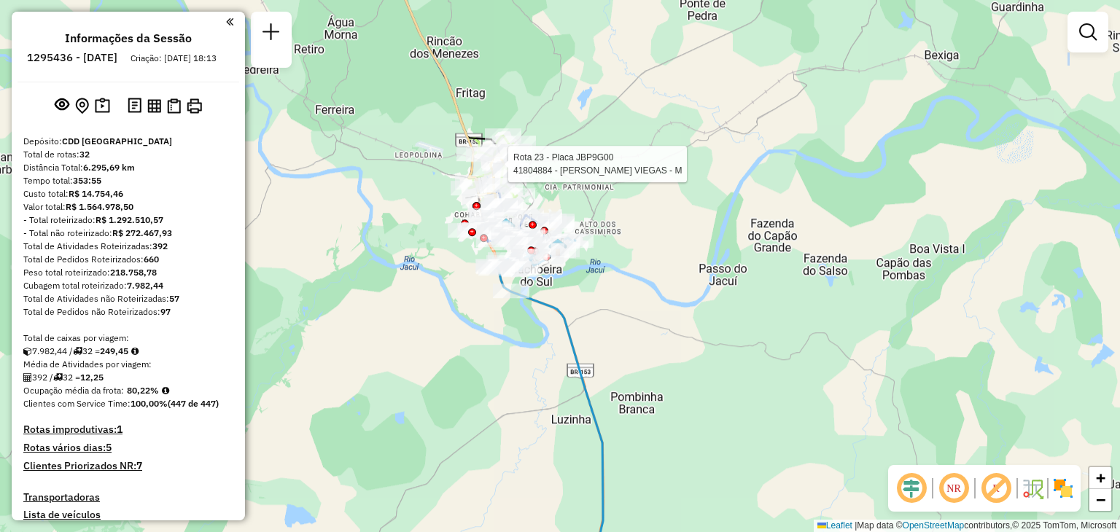
select select "**********"
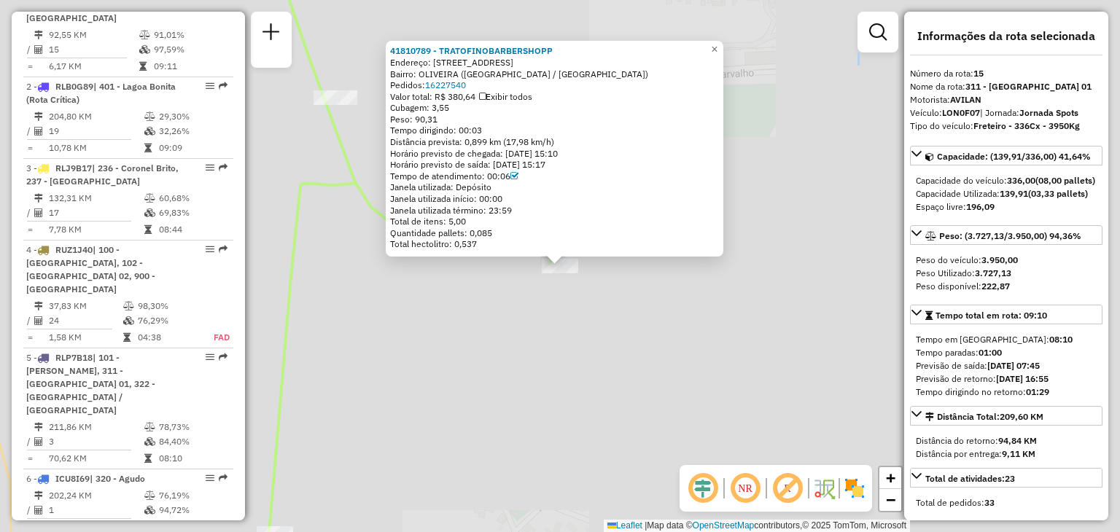
scroll to position [1676, 0]
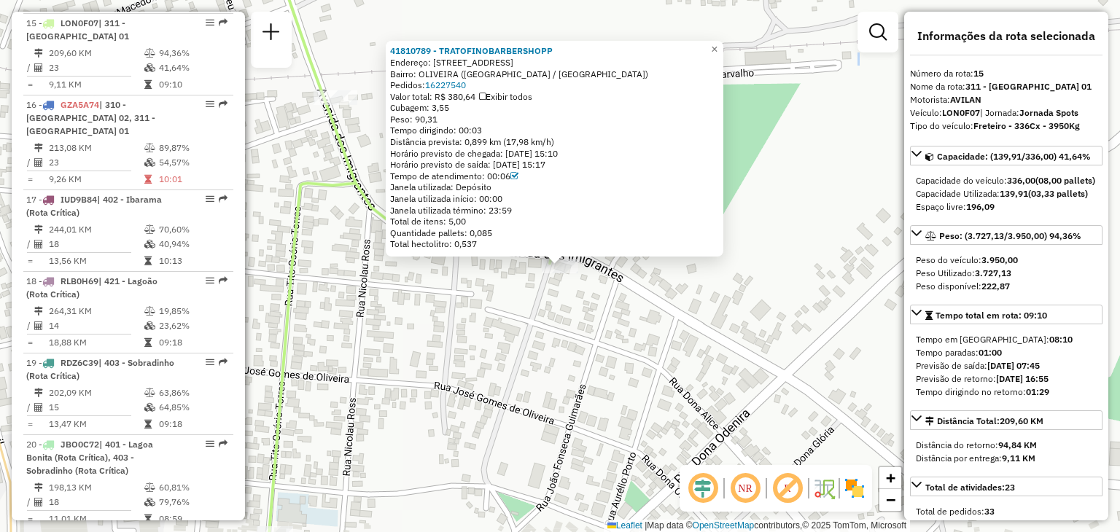
click at [714, 335] on div "41810789 - TRATOFINOBARBERSHOPP Endereço: AVENIDA DOS IMIGRANTES 293 Bairro: OL…" at bounding box center [560, 266] width 1120 height 532
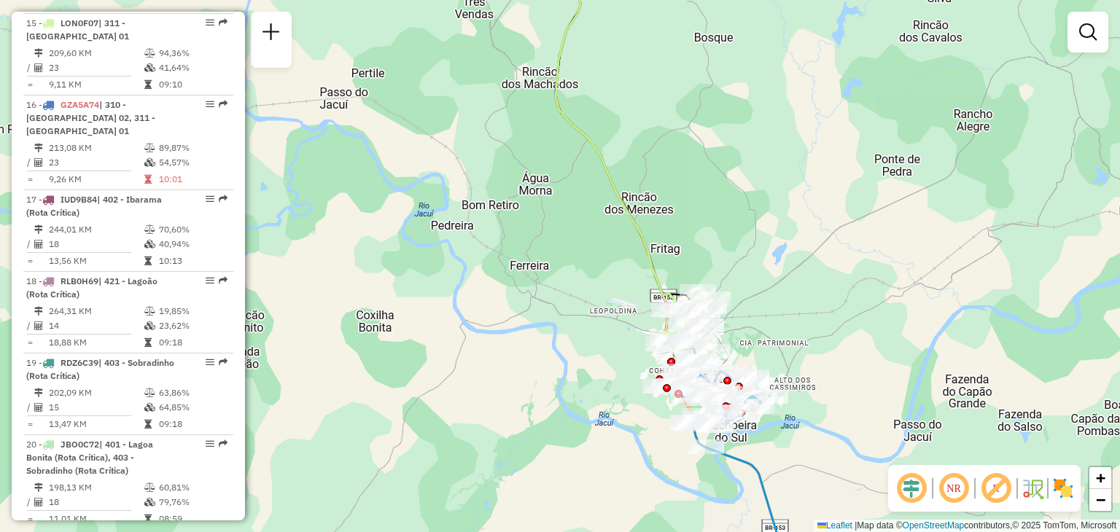
drag, startPoint x: 910, startPoint y: 295, endPoint x: 735, endPoint y: 213, distance: 192.7
click at [756, 215] on div "Rota 14 - Placa IEU7799 41815041 - JOELMA DA ROSA Rota 14 - Placa IEU7799 41815…" at bounding box center [560, 266] width 1120 height 532
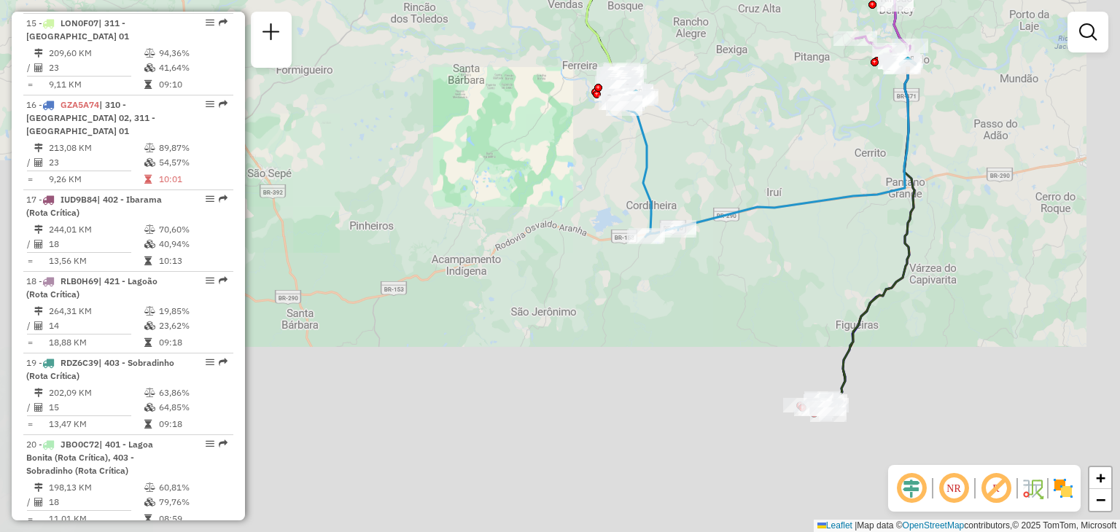
drag, startPoint x: 904, startPoint y: 249, endPoint x: 659, endPoint y: 215, distance: 247.3
click at [585, 77] on div "Janela de atendimento Grade de atendimento Capacidade Transportadoras Veículos …" at bounding box center [560, 266] width 1120 height 532
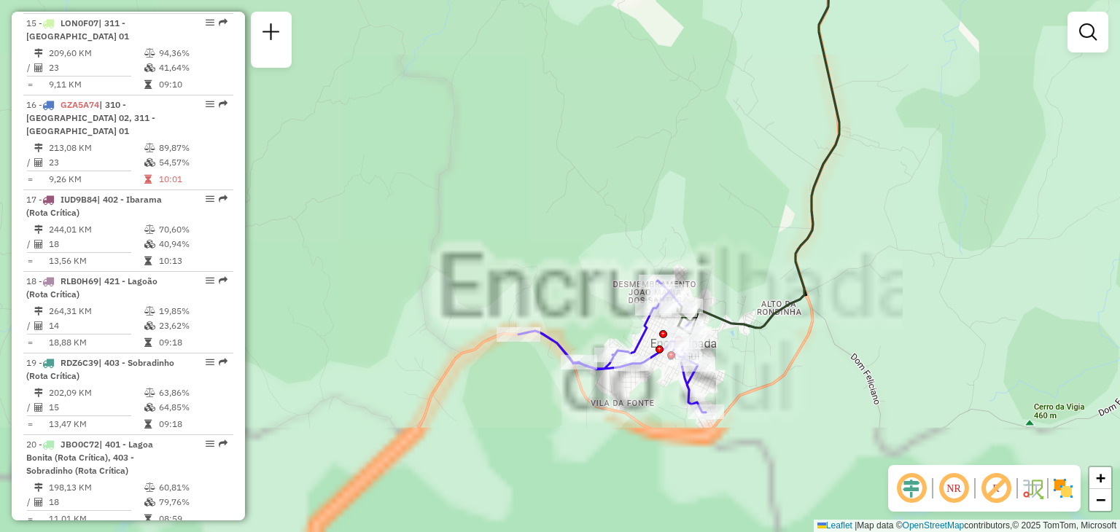
drag, startPoint x: 689, startPoint y: 380, endPoint x: 700, endPoint y: 219, distance: 160.7
click at [700, 219] on div "Rota 14 - Placa IEU7799 41815041 - JOELMA DA ROSA Rota 14 - Placa IEU7799 41815…" at bounding box center [560, 266] width 1120 height 532
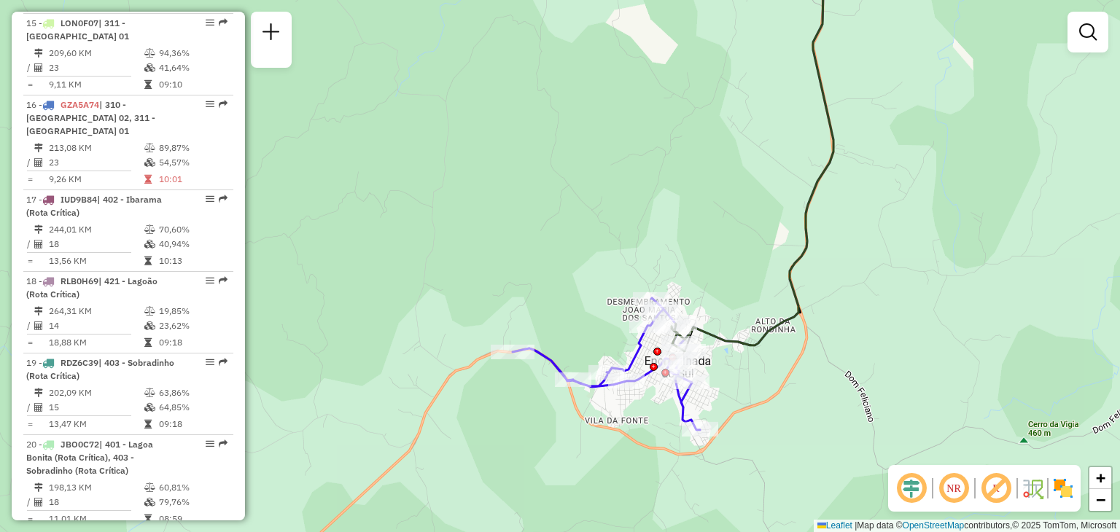
drag, startPoint x: 746, startPoint y: 230, endPoint x: 714, endPoint y: 268, distance: 49.1
click at [718, 278] on div "Rota 14 - Placa IEU7799 41815041 - JOELMA DA ROSA Rota 14 - Placa IEU7799 41815…" at bounding box center [560, 266] width 1120 height 532
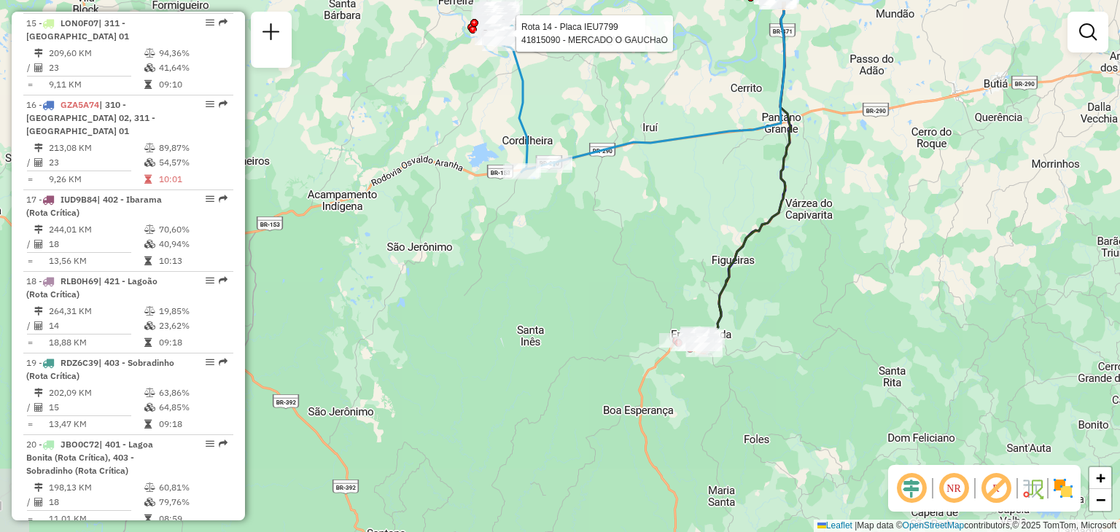
drag, startPoint x: 791, startPoint y: 243, endPoint x: 703, endPoint y: 463, distance: 237.1
click at [705, 467] on div "Rota 14 - Placa IEU7799 41815041 - JOELMA DA ROSA Rota 14 - Placa IEU7799 41815…" at bounding box center [560, 266] width 1120 height 532
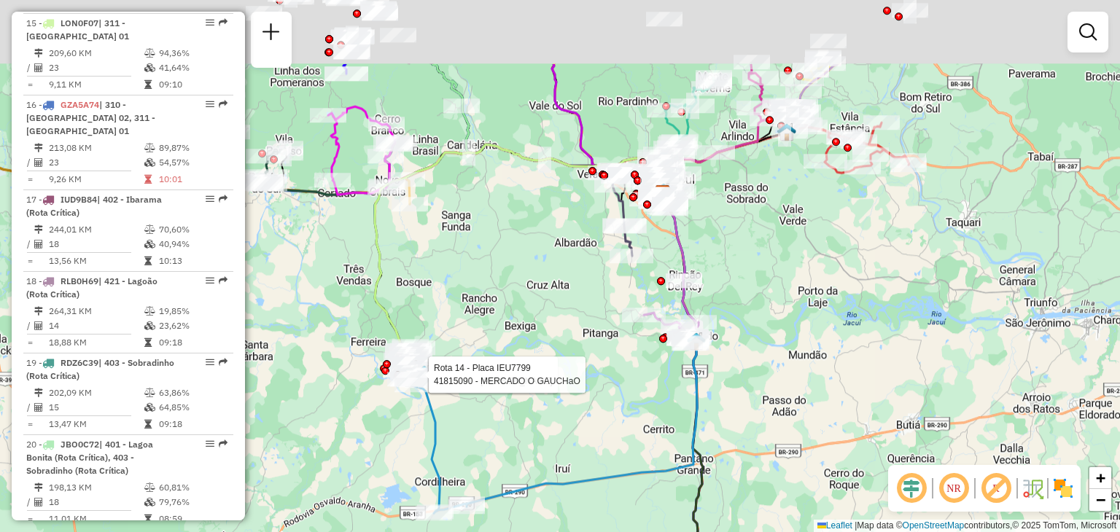
drag, startPoint x: 726, startPoint y: 310, endPoint x: 713, endPoint y: 389, distance: 79.8
click at [722, 418] on div "Rota 14 - Placa IEU7799 41815041 - JOELMA DA ROSA Rota 14 - Placa IEU7799 41815…" at bounding box center [560, 266] width 1120 height 532
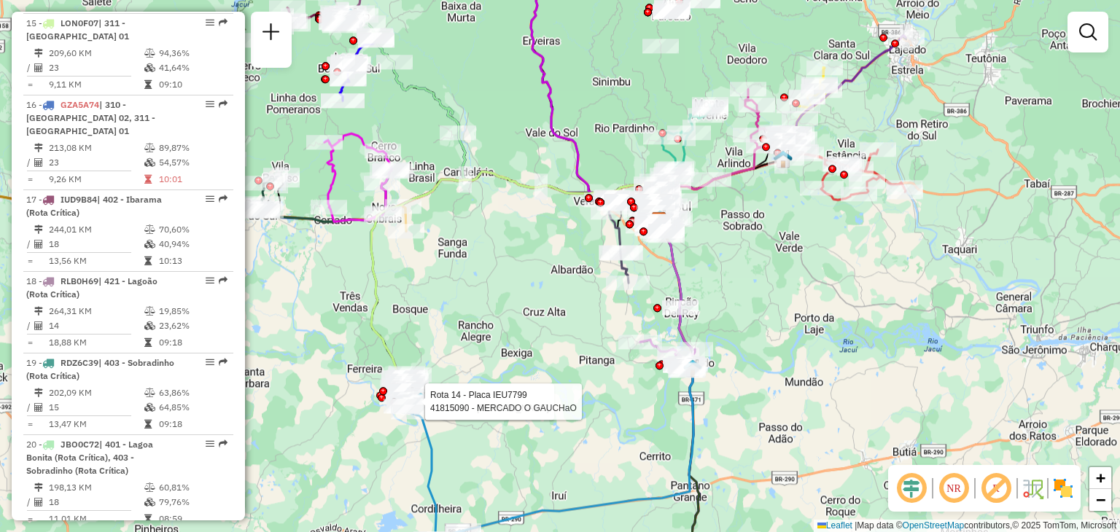
drag, startPoint x: 711, startPoint y: 252, endPoint x: 734, endPoint y: 249, distance: 23.6
click at [703, 327] on div "Rota 14 - Placa IEU7799 41815041 - JOELMA DA ROSA Rota 14 - Placa IEU7799 41815…" at bounding box center [560, 266] width 1120 height 532
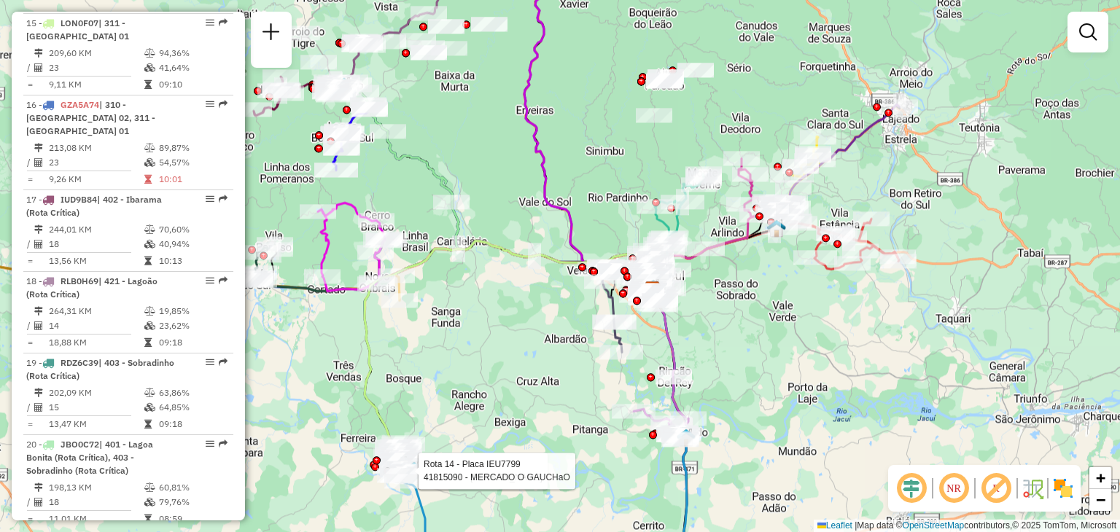
drag, startPoint x: 734, startPoint y: 249, endPoint x: 766, endPoint y: 338, distance: 95.2
click at [766, 249] on icon at bounding box center [746, 203] width 80 height 90
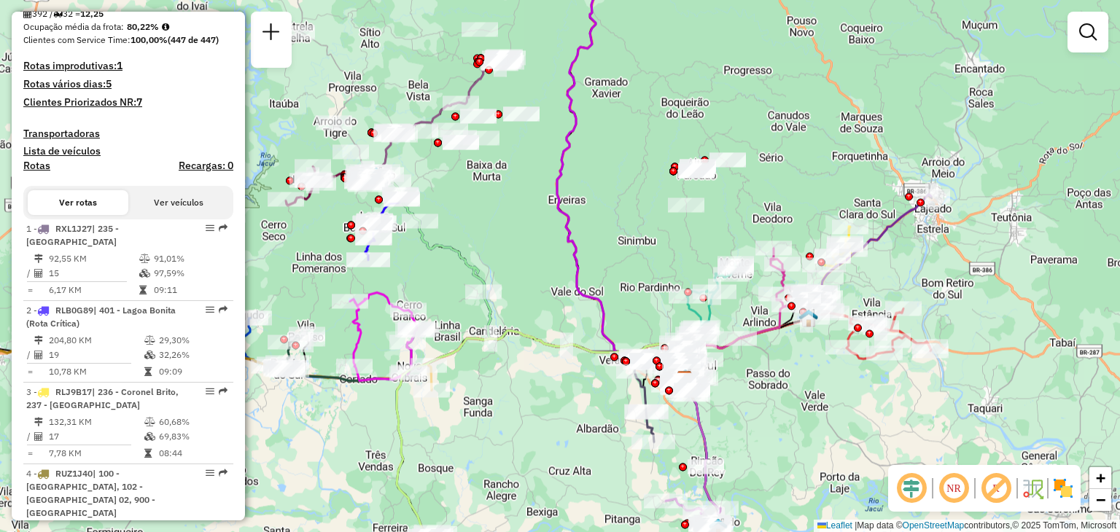
scroll to position [0, 0]
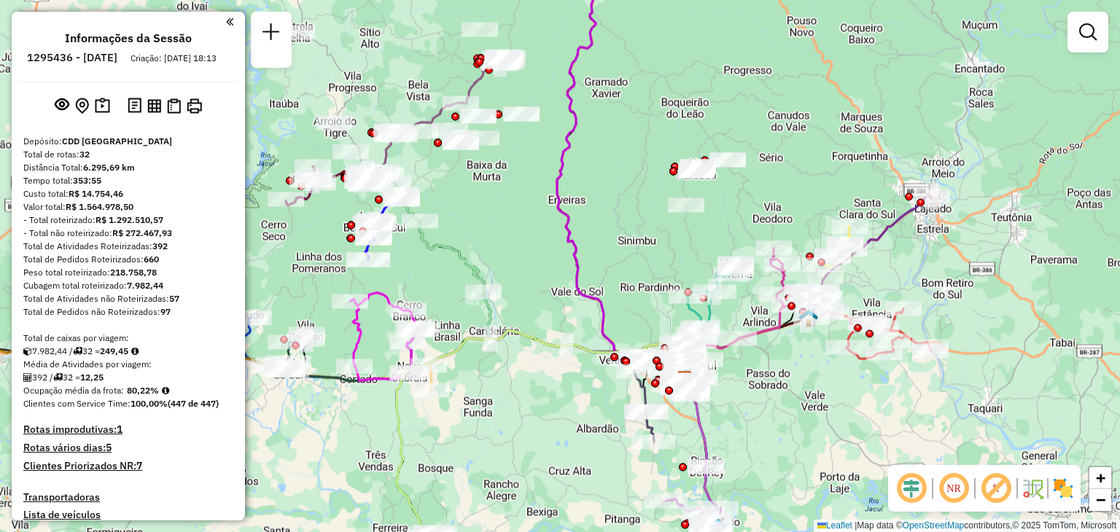
click at [630, 155] on div "Rota 14 - Placa IEU7799 41815041 - JOELMA DA ROSA Rota 14 - Placa IEU7799 41815…" at bounding box center [560, 266] width 1120 height 532
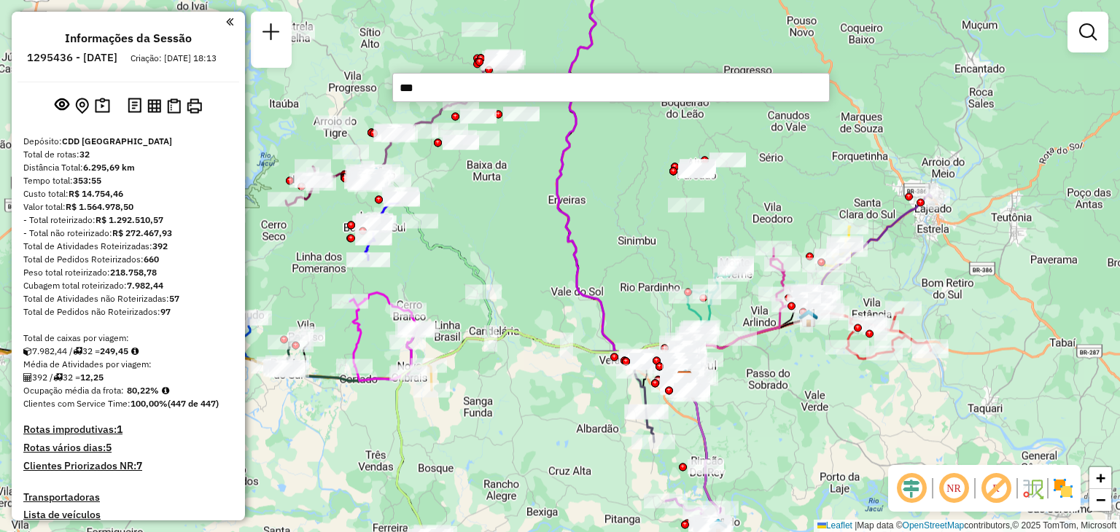
type input "****"
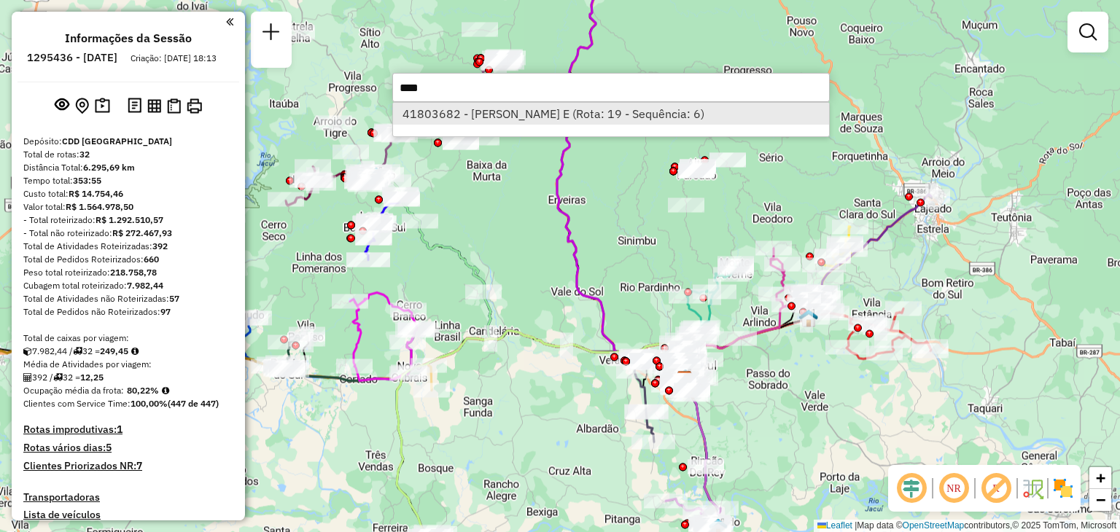
click at [501, 114] on li "41803682 - NELSON C DA SILVA E (Rota: 19 - Sequência: 6)" at bounding box center [611, 114] width 436 height 22
select select "**********"
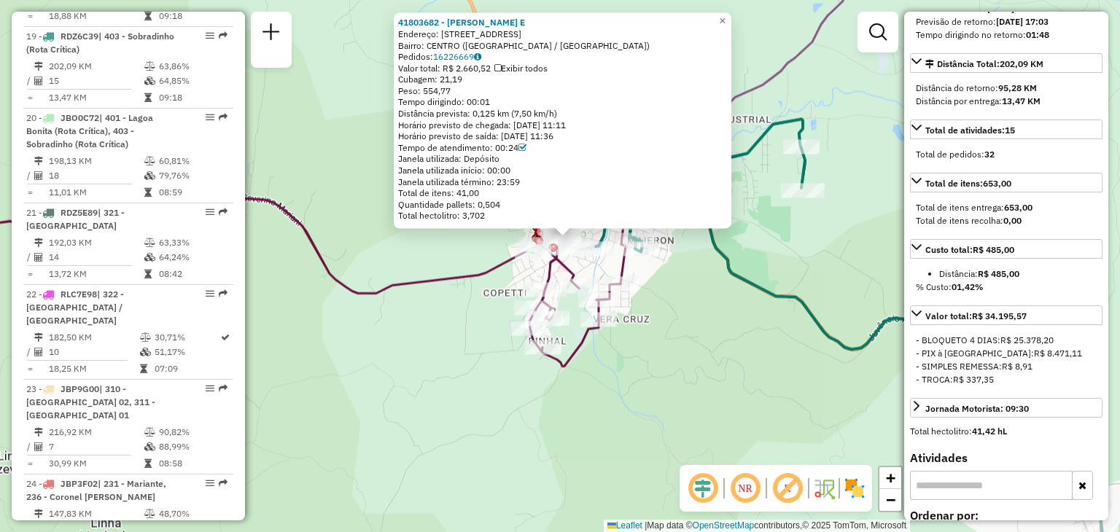
scroll to position [364, 0]
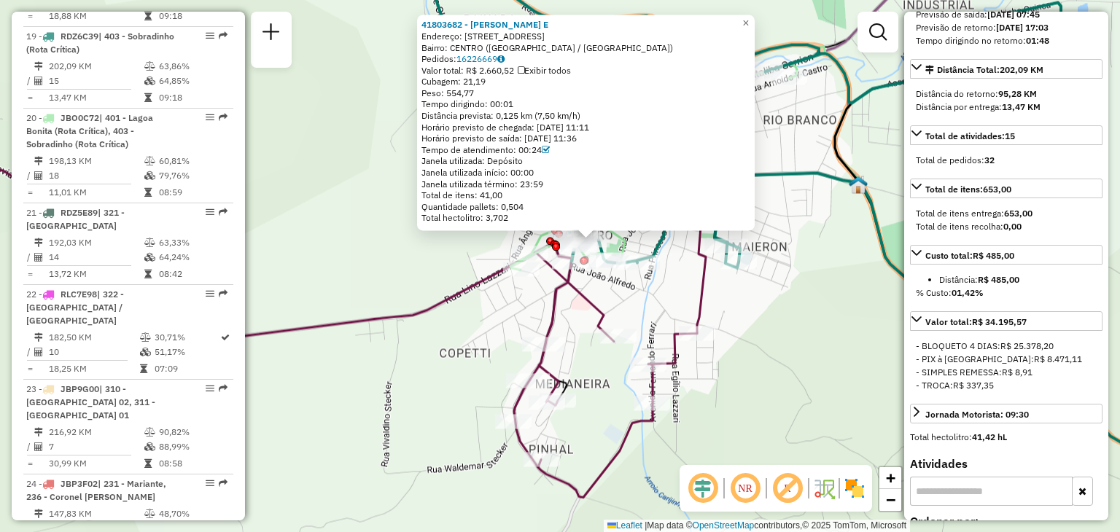
drag, startPoint x: 450, startPoint y: 335, endPoint x: 479, endPoint y: 303, distance: 43.4
click at [479, 302] on div "41803682 - NELSON C DA SILVA E Endereço: R DUQUE DE CAXIAS 052 52 Bairro: CENTR…" at bounding box center [560, 266] width 1120 height 532
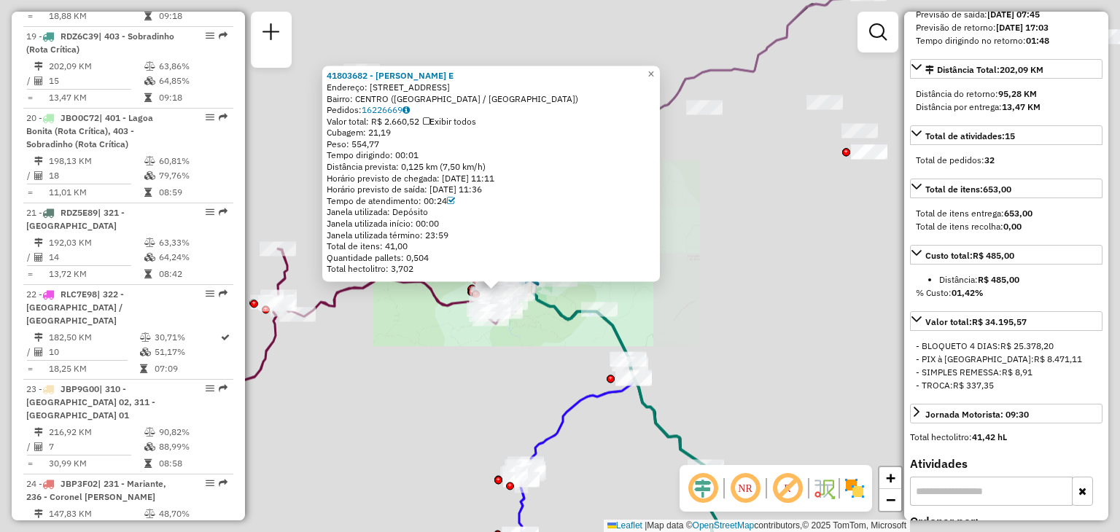
drag, startPoint x: 527, startPoint y: 353, endPoint x: 347, endPoint y: 377, distance: 181.6
click at [598, 346] on div "41803682 - NELSON C DA SILVA E Endereço: R DUQUE DE CAXIAS 052 52 Bairro: CENTR…" at bounding box center [560, 266] width 1120 height 532
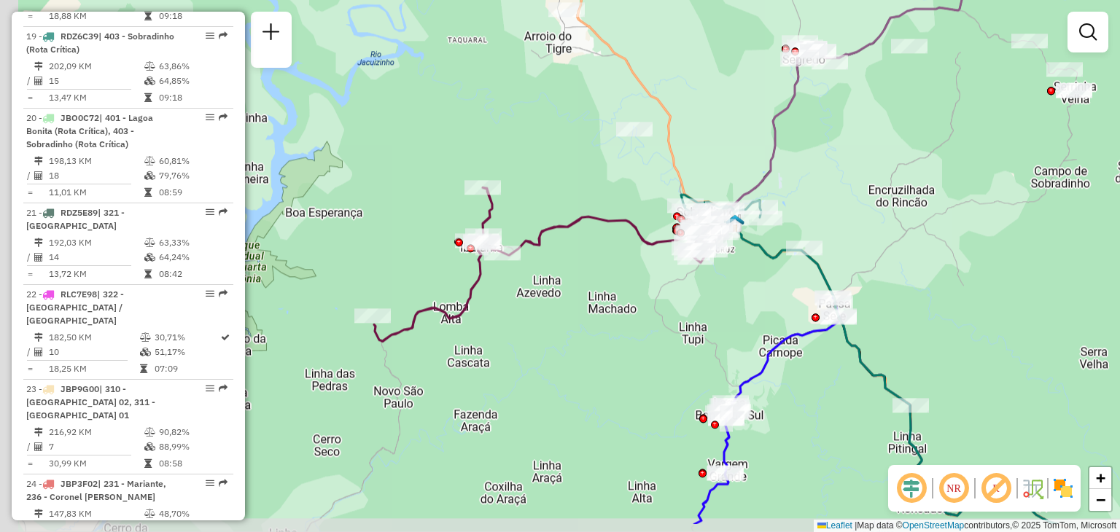
drag, startPoint x: 375, startPoint y: 362, endPoint x: 549, endPoint y: 316, distance: 179.6
click at [549, 316] on div "Janela de atendimento Grade de atendimento Capacidade Transportadoras Veículos …" at bounding box center [560, 266] width 1120 height 532
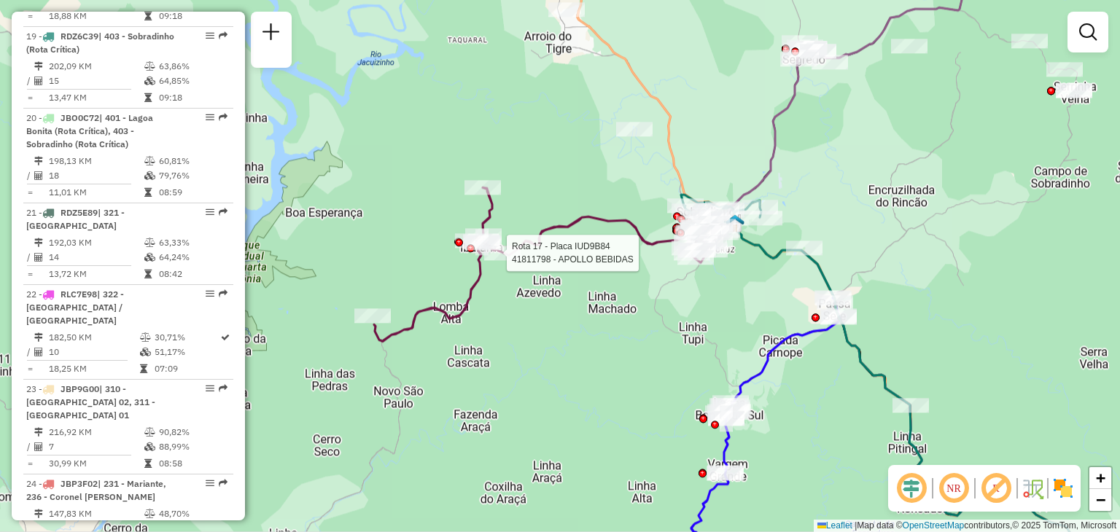
select select "**********"
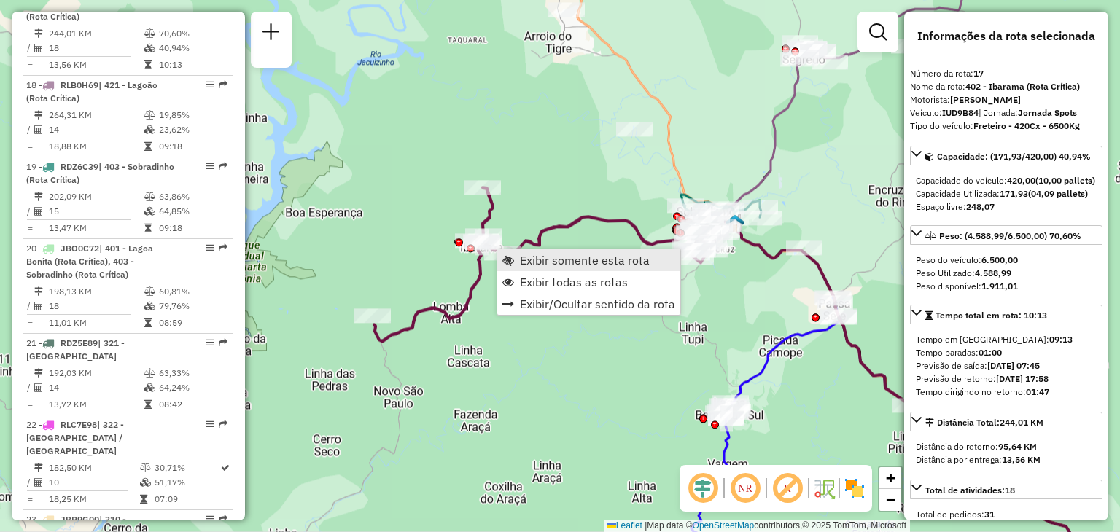
scroll to position [1839, 0]
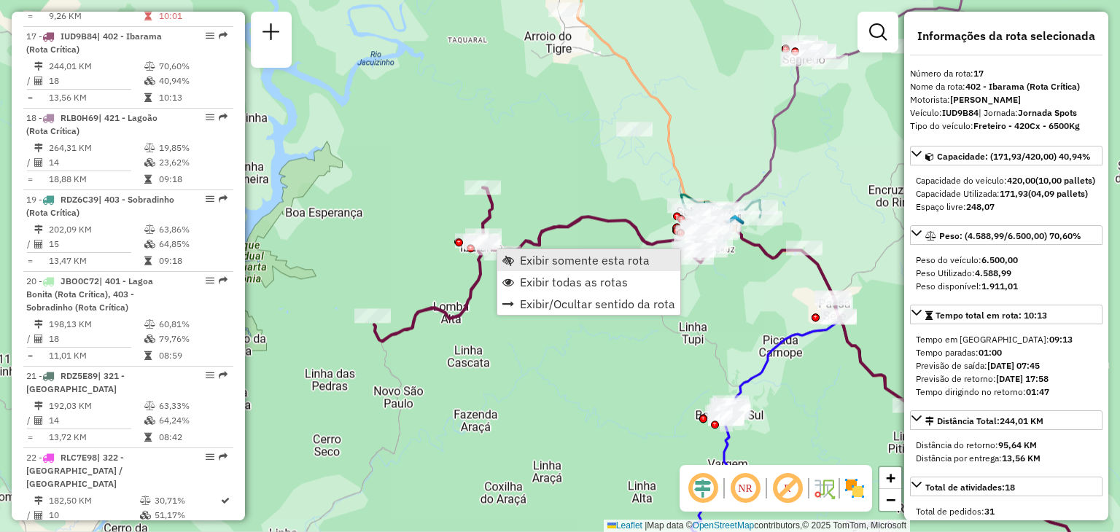
click at [516, 258] on link "Exibir somente esta rota" at bounding box center [588, 260] width 183 height 22
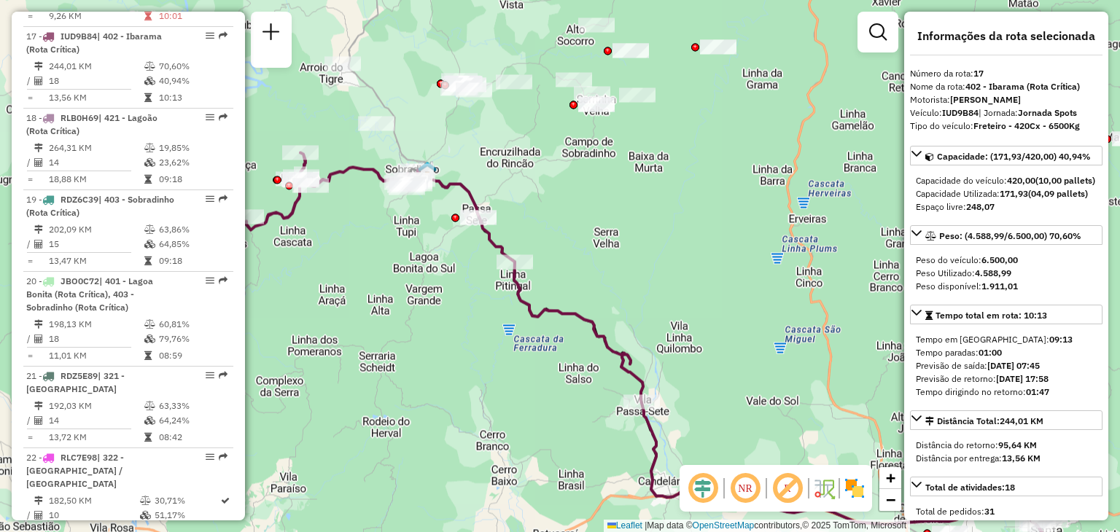
drag, startPoint x: 426, startPoint y: 223, endPoint x: 528, endPoint y: 334, distance: 151.1
click at [534, 344] on div "Janela de atendimento Grade de atendimento Capacidade Transportadoras Veículos …" at bounding box center [560, 266] width 1120 height 532
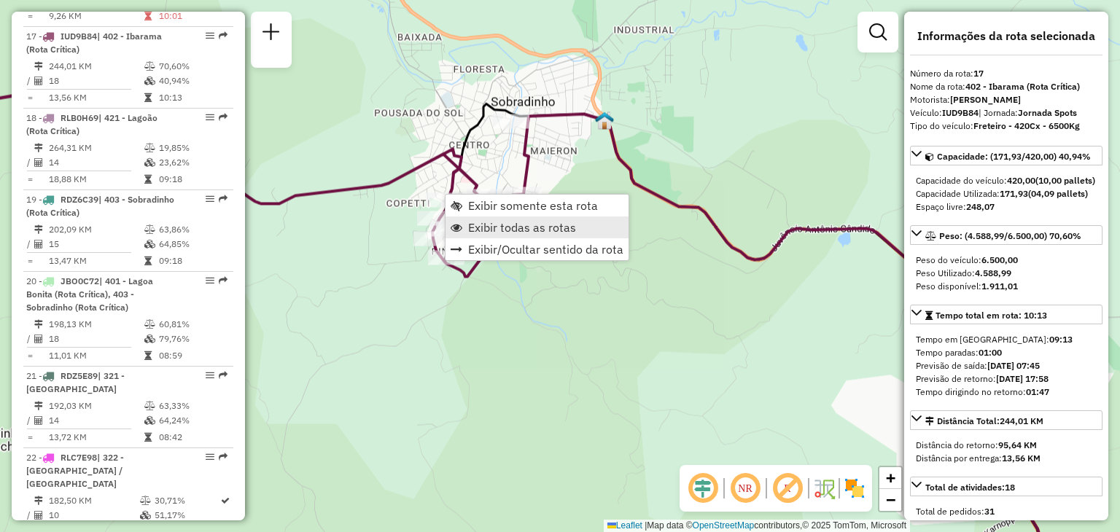
click at [485, 228] on span "Exibir todas as rotas" at bounding box center [522, 228] width 108 height 12
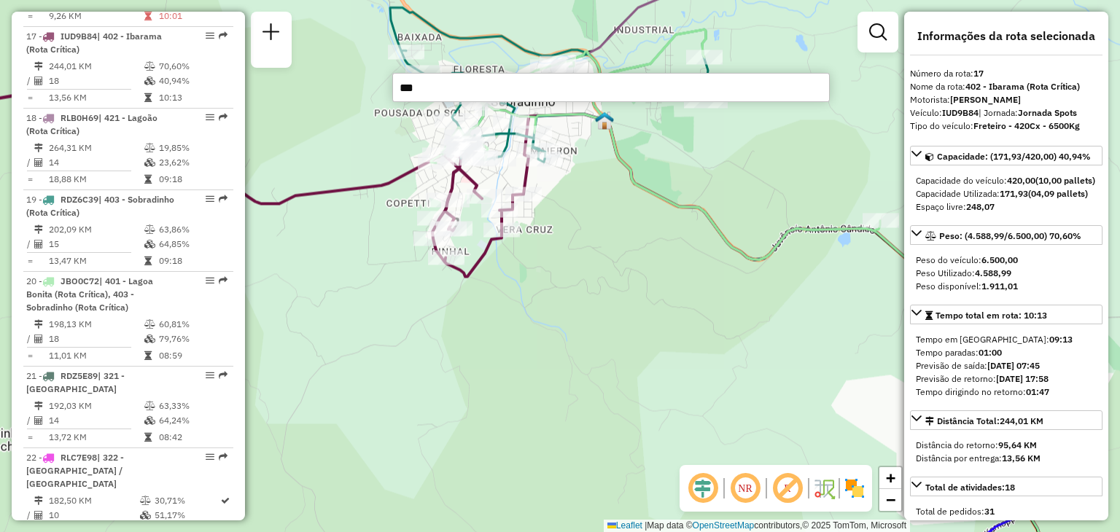
type input "****"
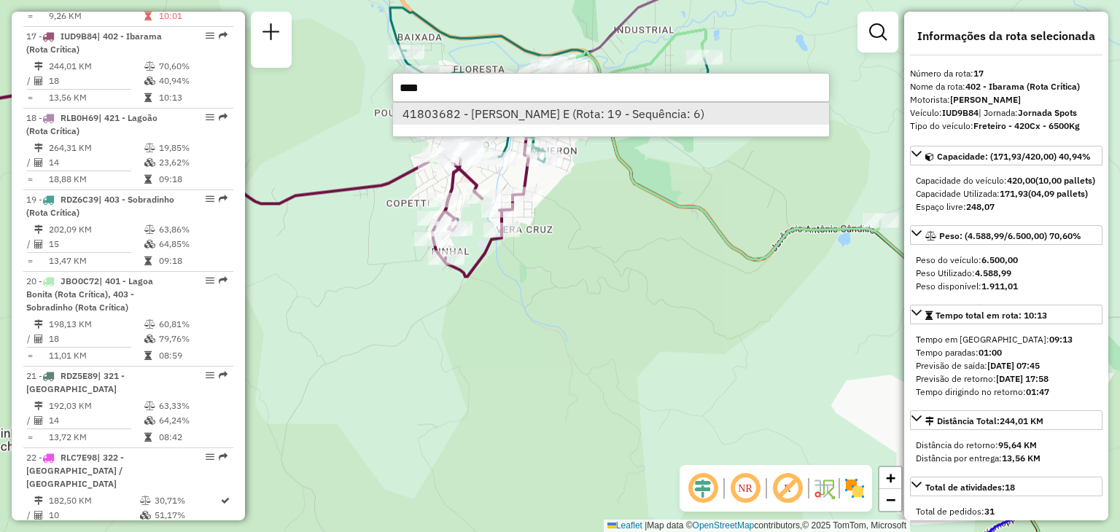
click at [467, 116] on li "41803682 - NELSON C DA SILVA E (Rota: 19 - Sequência: 6)" at bounding box center [611, 114] width 436 height 22
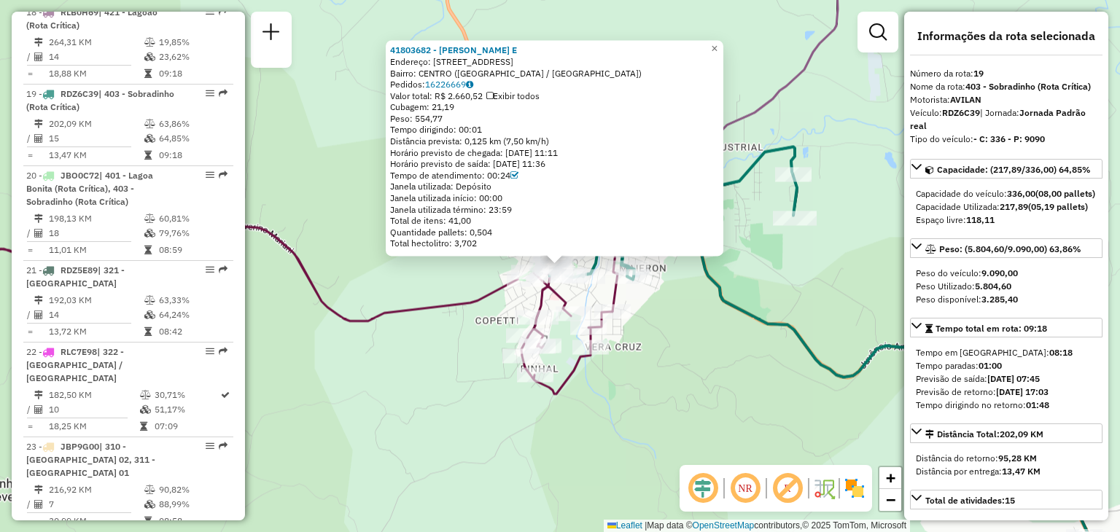
scroll to position [2002, 0]
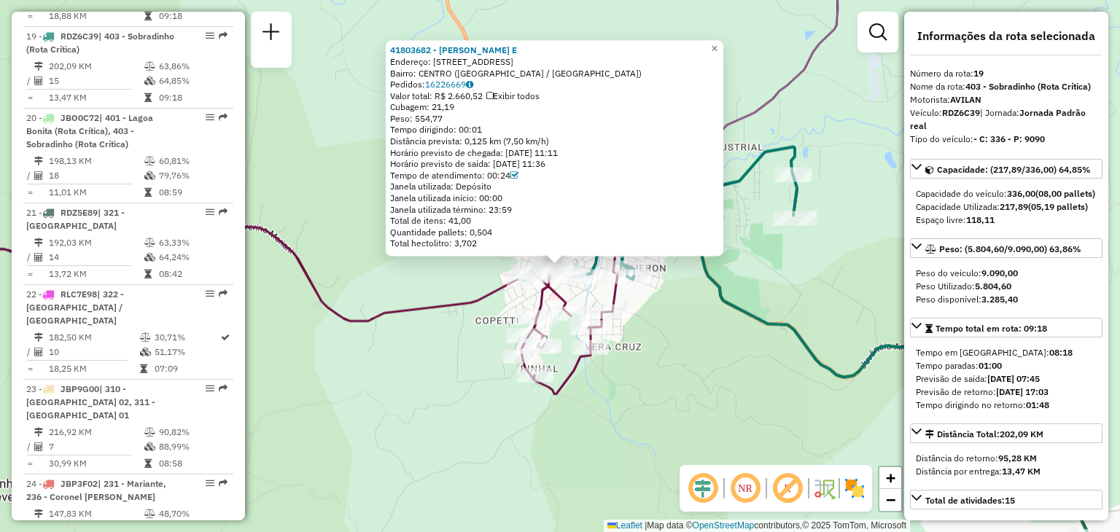
click at [656, 321] on div "41803682 - NELSON C DA SILVA E Endereço: R DUQUE DE CAXIAS 052 52 Bairro: CENTR…" at bounding box center [560, 266] width 1120 height 532
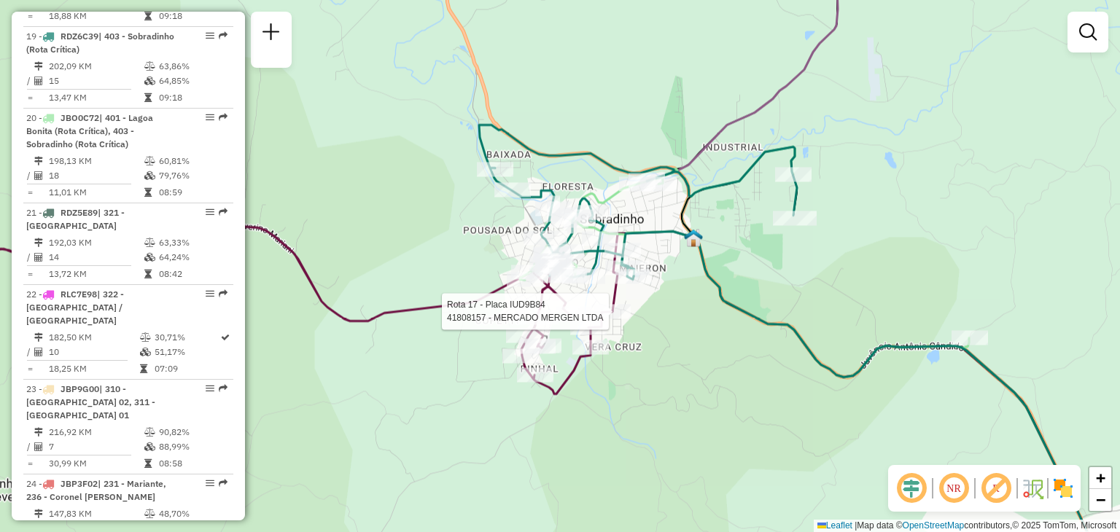
select select "**********"
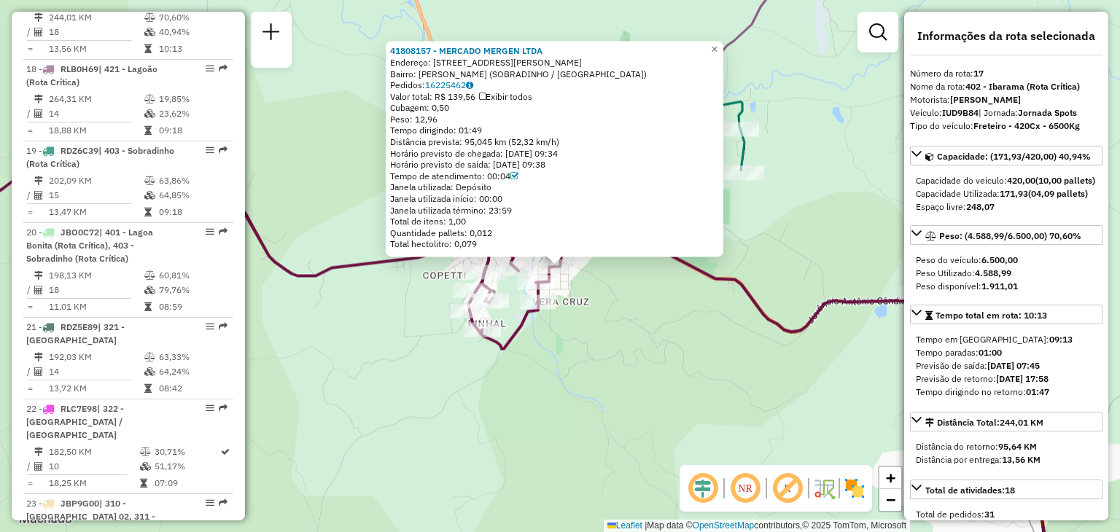
scroll to position [1839, 0]
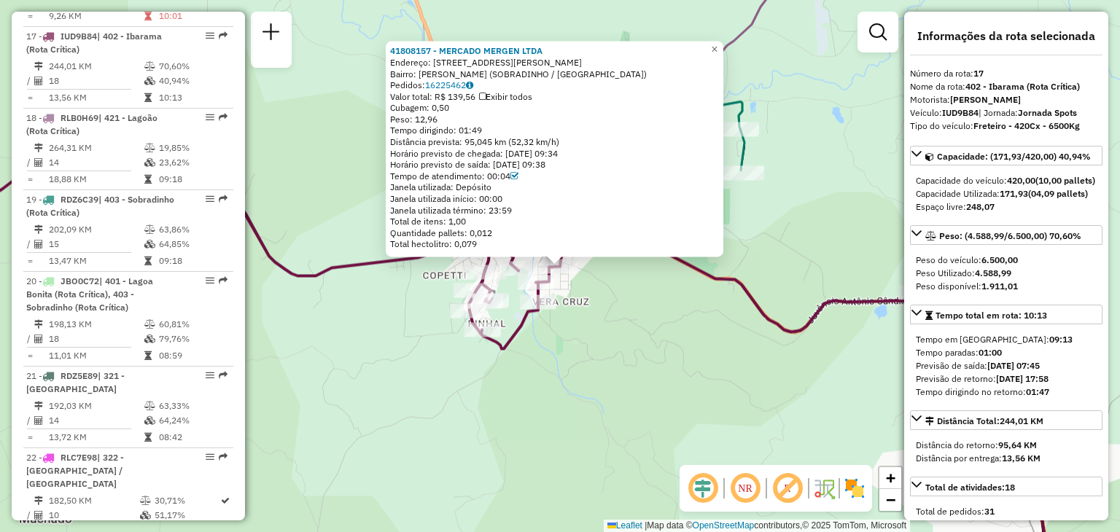
click at [610, 304] on div "41808157 - MERCADO MERGEN LTDA Endereço: R DOMINGOS JORGE DORS 53 Bairro: VERA …" at bounding box center [560, 266] width 1120 height 532
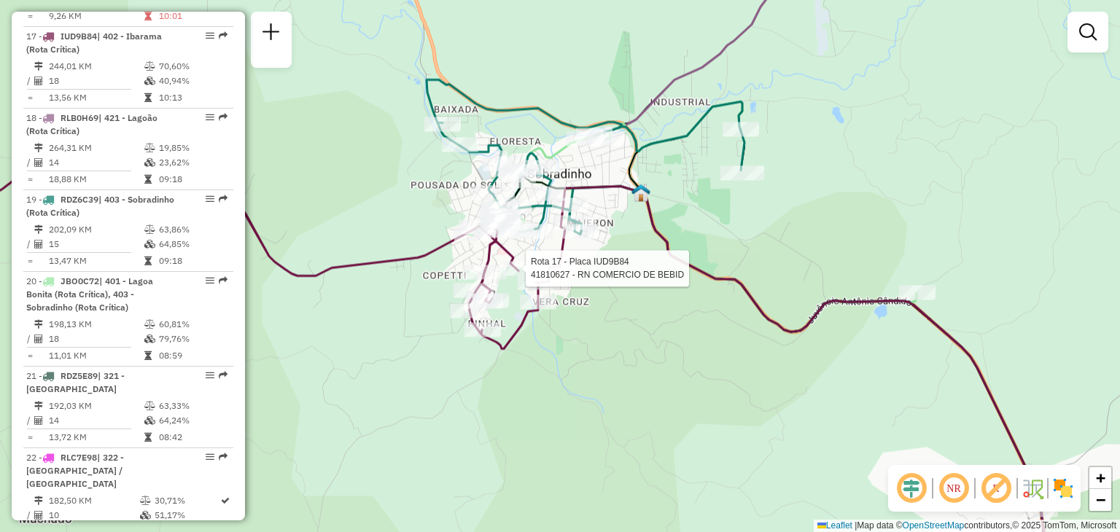
select select "**********"
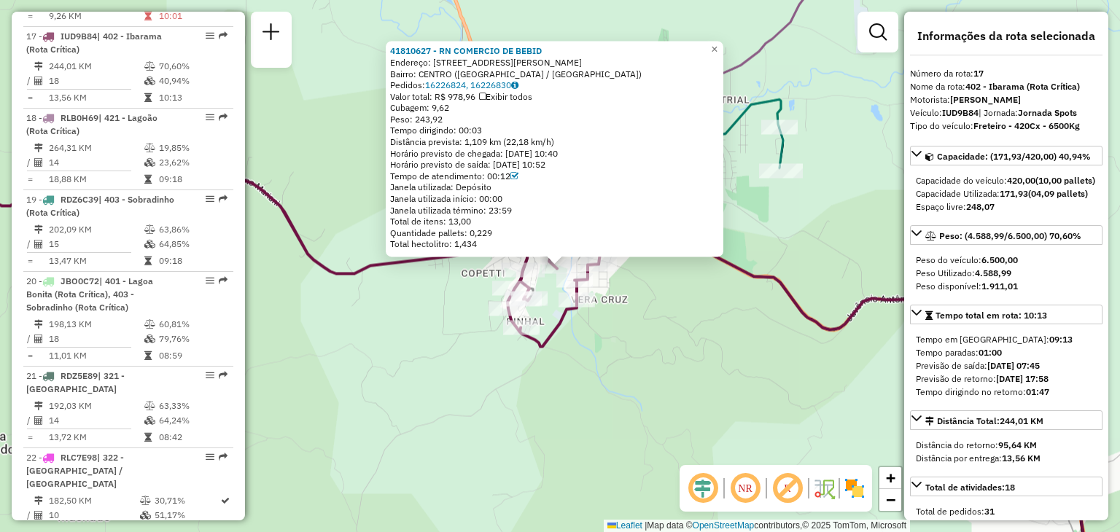
click at [674, 344] on div "41810627 - RN COMERCIO DE BEBID Endereço: RUA DONA CARMELA-87 87 Bairro: CENTRO…" at bounding box center [560, 266] width 1120 height 532
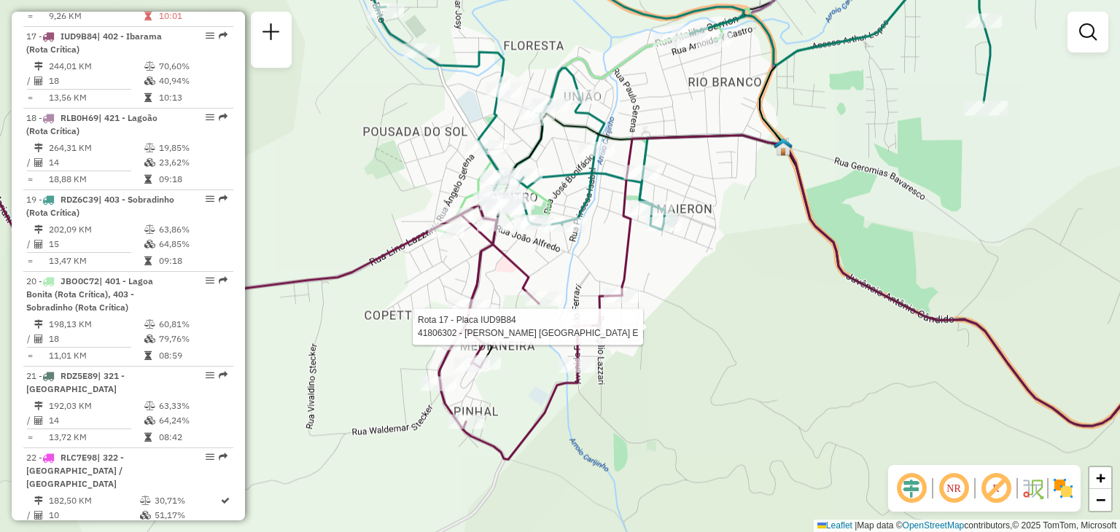
click at [579, 333] on div at bounding box center [573, 326] width 36 height 15
select select "**********"
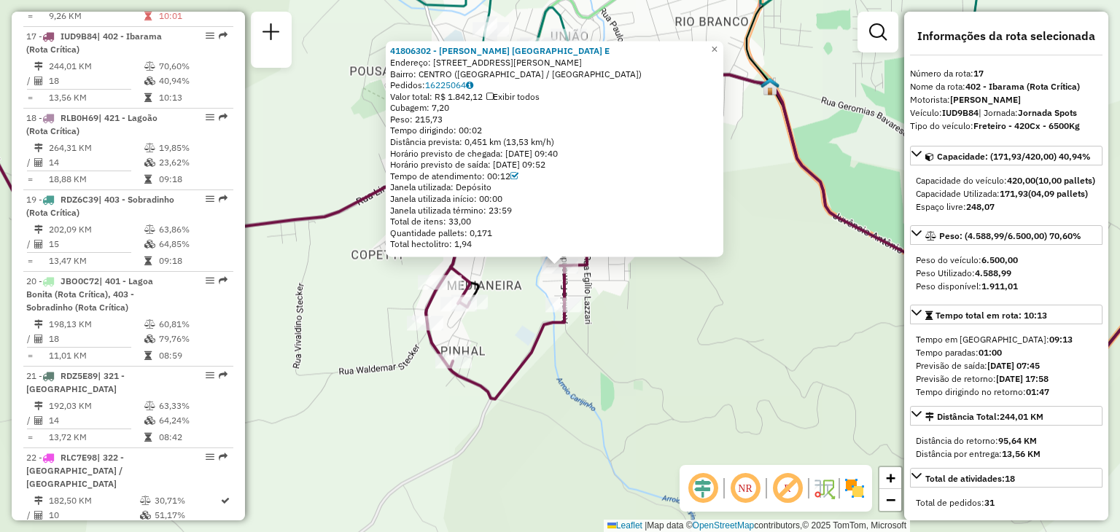
click at [569, 322] on icon at bounding box center [248, 232] width 721 height 333
click at [609, 306] on div "41806302 - MARCIO J. DALMOLIN E Endereço: AV FERNANDO FERRARI 350 Bairro: CENTR…" at bounding box center [560, 266] width 1120 height 532
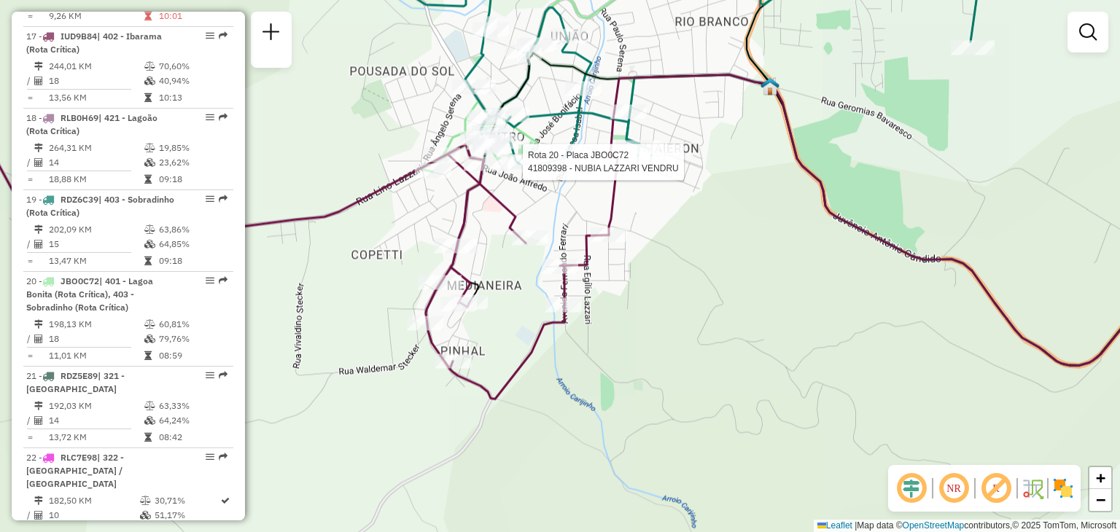
select select "**********"
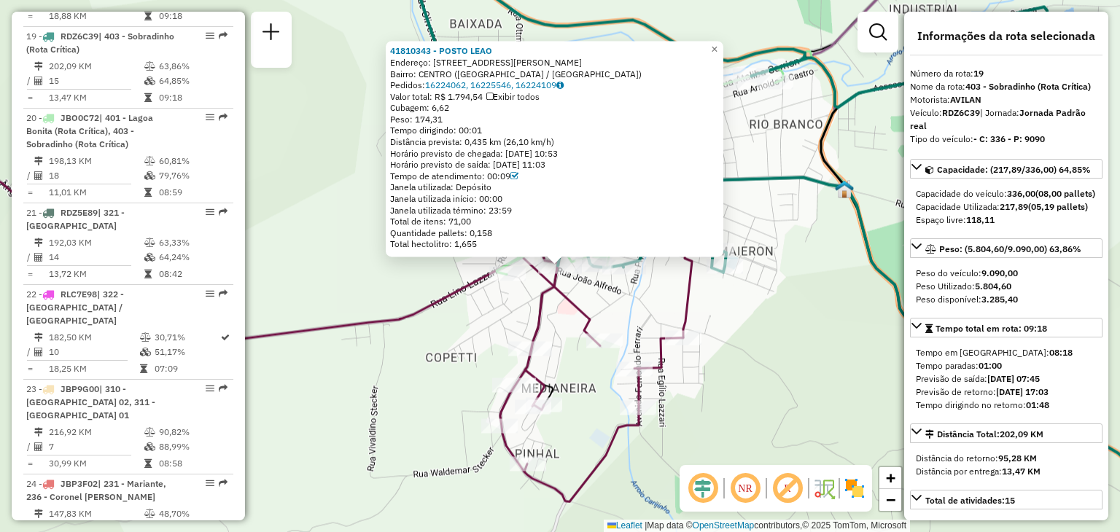
scroll to position [73, 0]
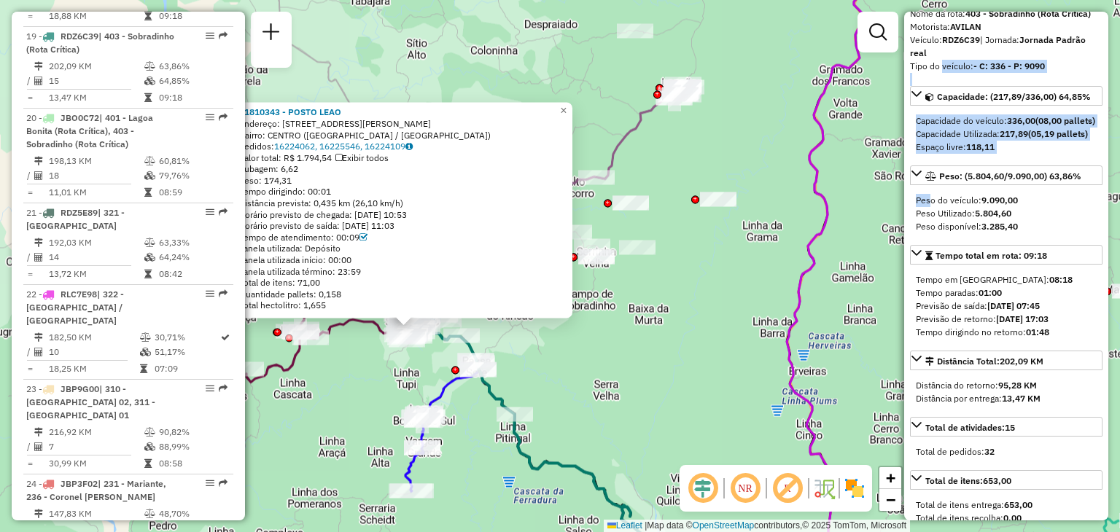
drag, startPoint x: 942, startPoint y: 88, endPoint x: 881, endPoint y: 196, distance: 124.4
click at [918, 233] on div "Informações da rota selecionada Número da rota: 19 Nome da rota: 403 - Sobradin…" at bounding box center [1006, 266] width 204 height 509
drag, startPoint x: 828, startPoint y: 148, endPoint x: 786, endPoint y: 130, distance: 45.8
click at [827, 148] on icon at bounding box center [834, 265] width 93 height 639
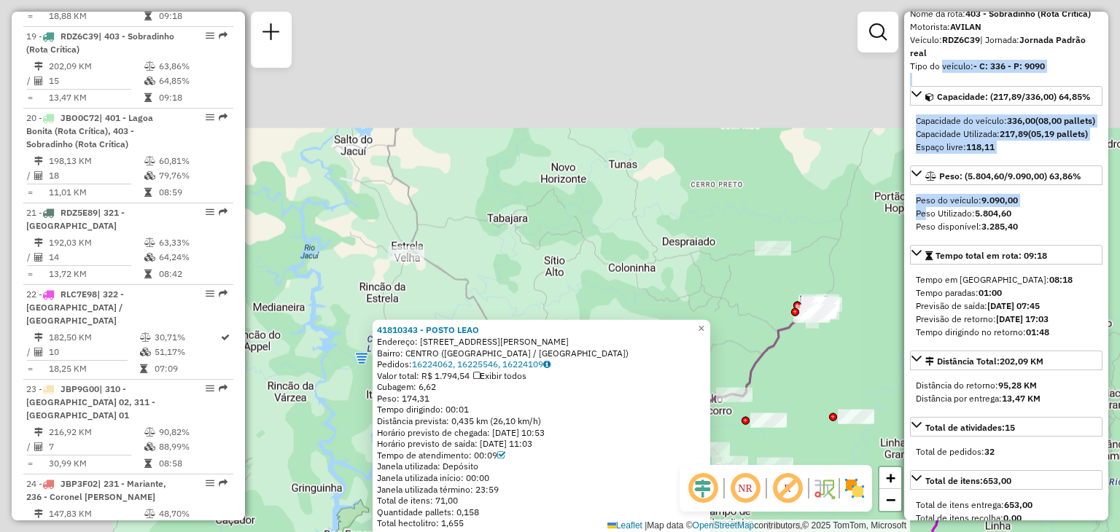
drag, startPoint x: 749, startPoint y: 114, endPoint x: 760, endPoint y: 206, distance: 92.4
click at [880, 319] on div "41810343 - POSTO LEAO Endereço: AV JOAO ANTONIO 132 Bairro: CENTRO (SOBRADINHO …" at bounding box center [560, 266] width 1120 height 532
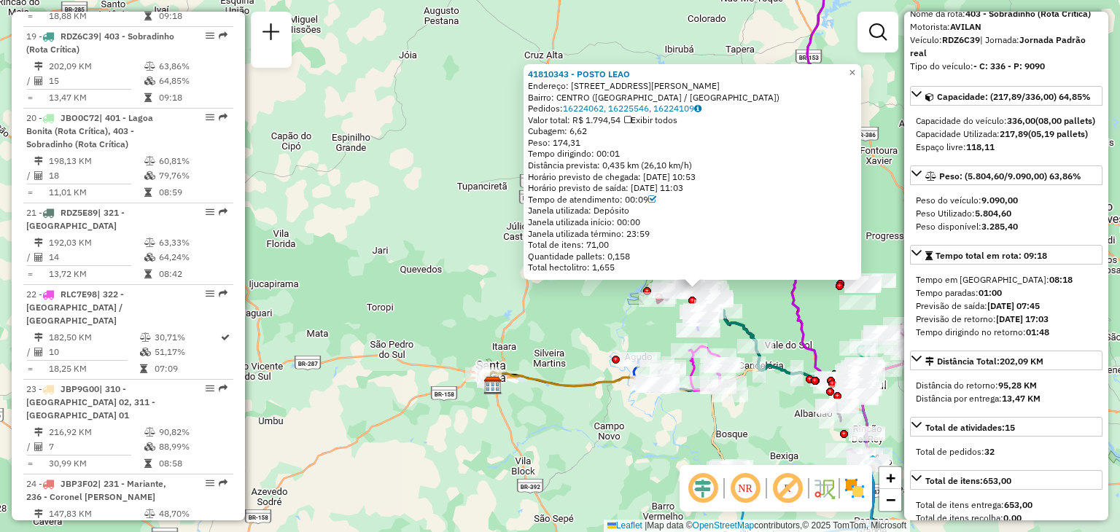
click at [859, 63] on div "Janela de atendimento Grade de atendimento Capacidade Transportadoras Veículos …" at bounding box center [877, 39] width 41 height 54
click at [855, 67] on span "×" at bounding box center [851, 72] width 7 height 12
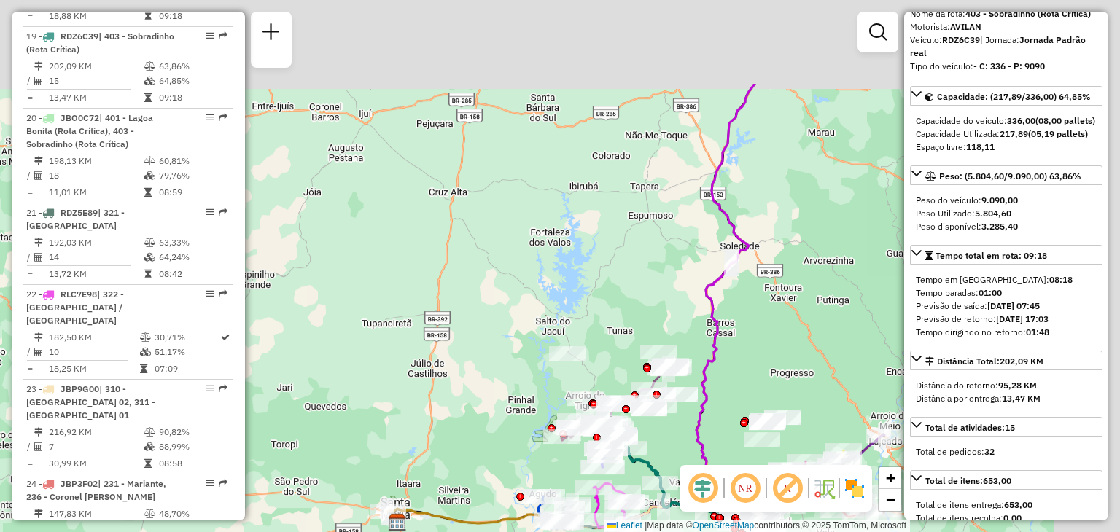
drag, startPoint x: 692, startPoint y: 187, endPoint x: 536, endPoint y: 300, distance: 192.6
click at [539, 311] on div "Janela de atendimento Grade de atendimento Capacidade Transportadoras Veículos …" at bounding box center [560, 266] width 1120 height 532
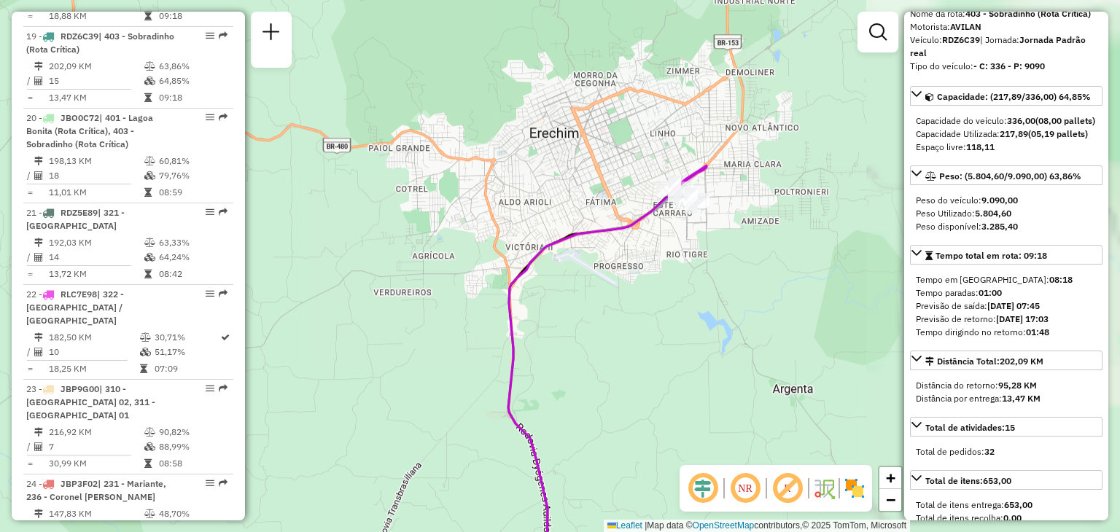
drag, startPoint x: 564, startPoint y: 180, endPoint x: 576, endPoint y: 176, distance: 12.2
click at [556, 181] on div "Janela de atendimento Grade de atendimento Capacidade Transportadoras Veículos …" at bounding box center [560, 266] width 1120 height 532
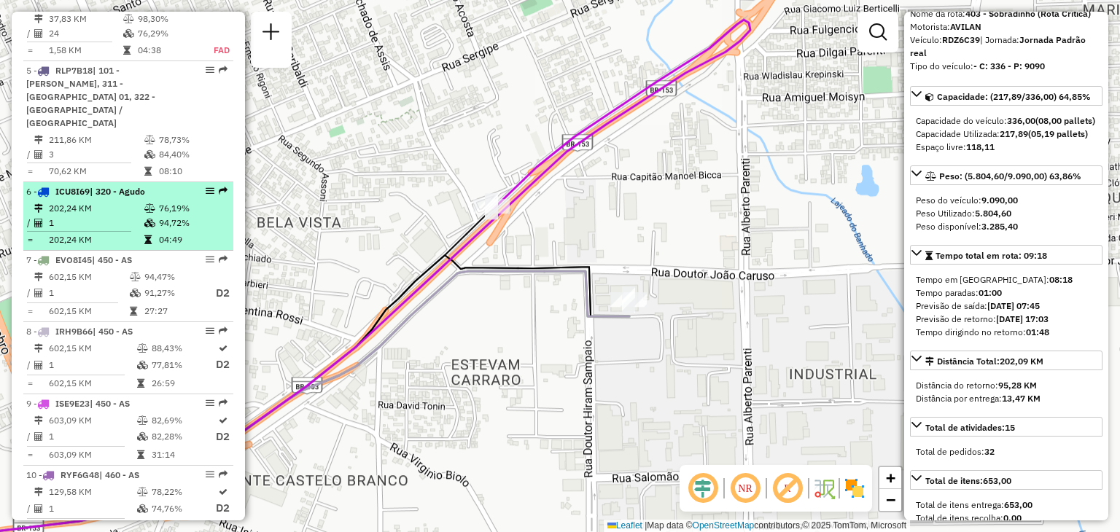
scroll to position [948, 0]
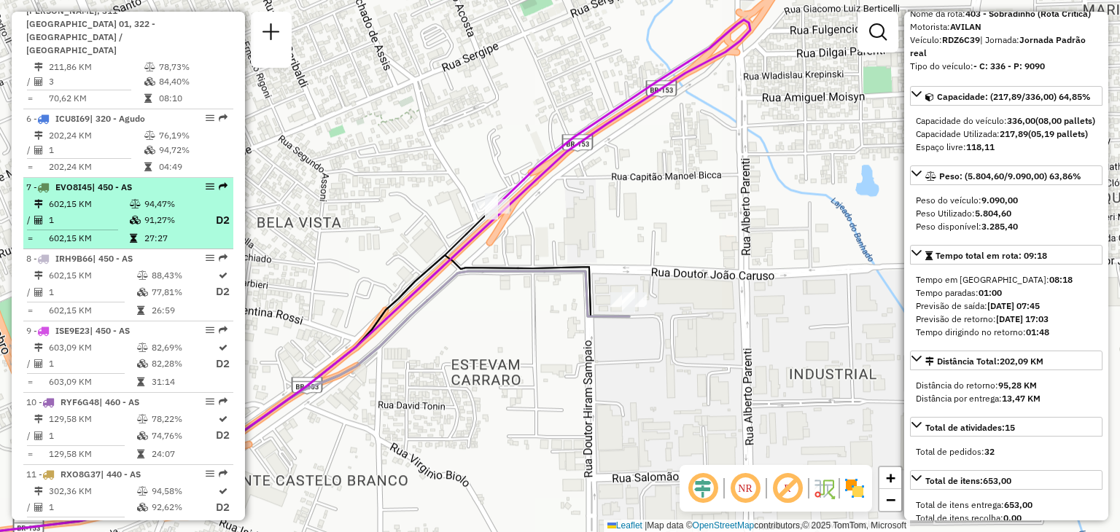
click at [121, 211] on td "1" at bounding box center [88, 220] width 81 height 18
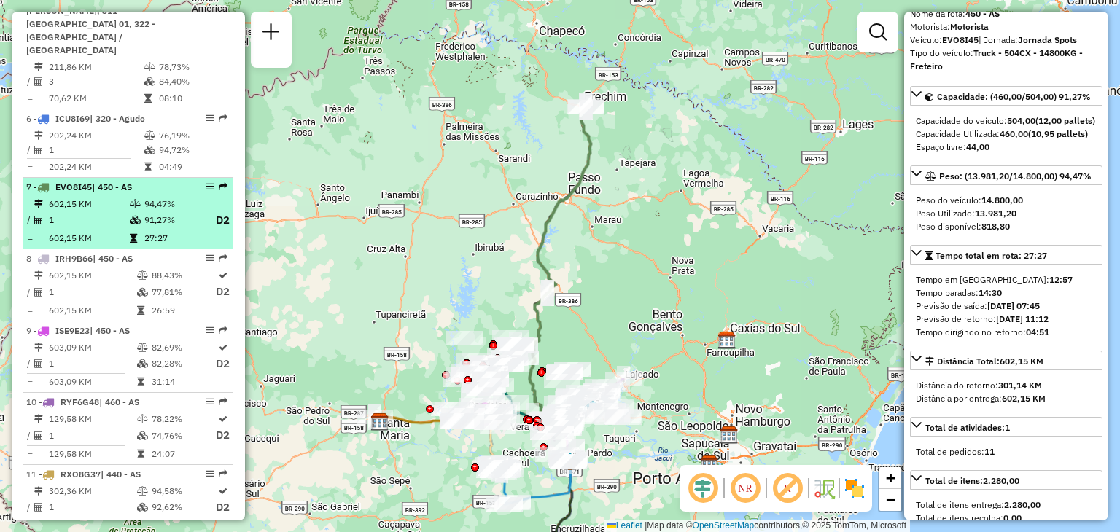
click at [121, 211] on td "1" at bounding box center [88, 220] width 81 height 18
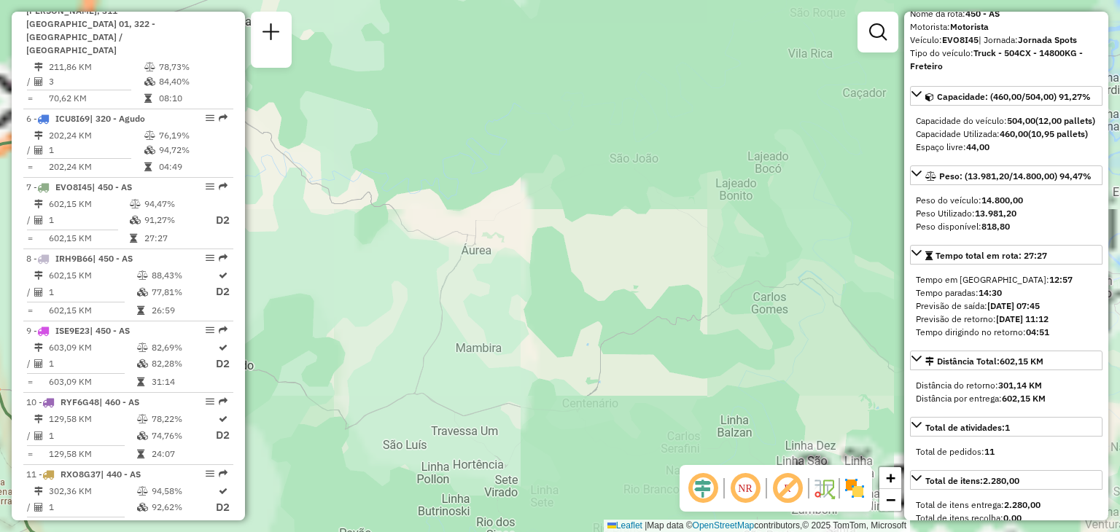
drag, startPoint x: 364, startPoint y: 106, endPoint x: 846, endPoint y: 193, distance: 489.0
click at [846, 193] on div "Janela de atendimento Grade de atendimento Capacidade Transportadoras Veículos …" at bounding box center [560, 266] width 1120 height 532
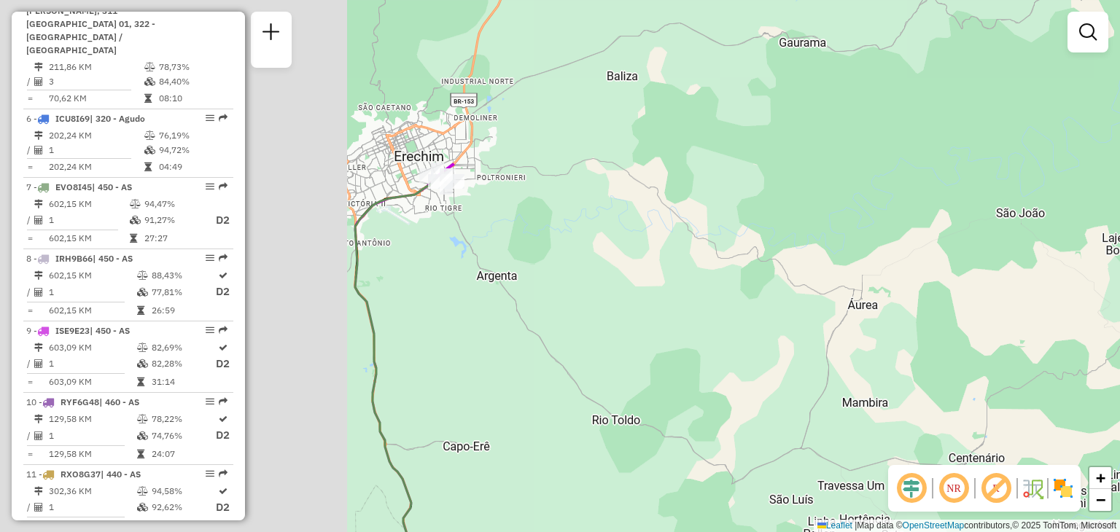
drag, startPoint x: 469, startPoint y: 173, endPoint x: 732, endPoint y: 219, distance: 267.0
click at [904, 241] on div "Janela de atendimento Grade de atendimento Capacidade Transportadoras Veículos …" at bounding box center [560, 266] width 1120 height 532
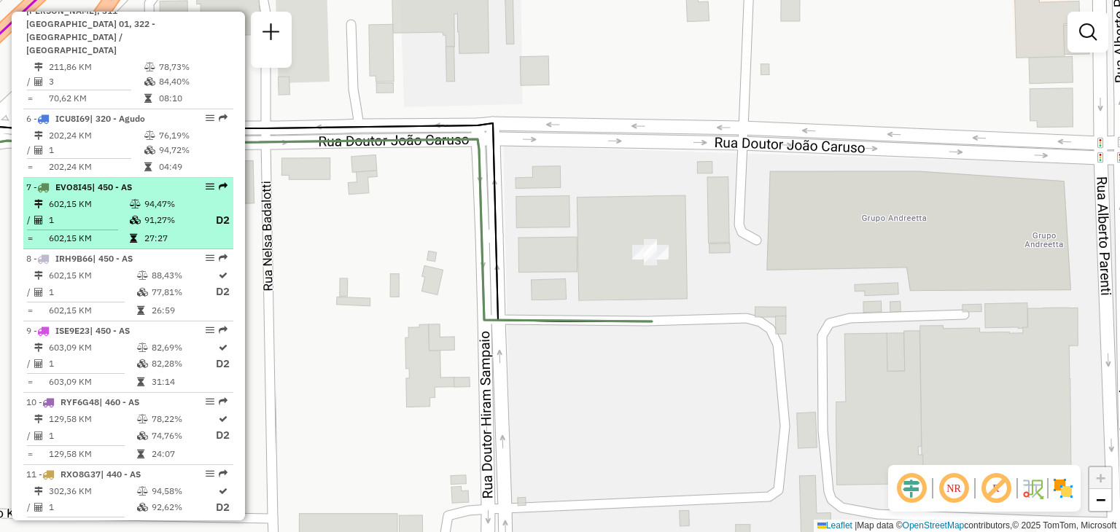
click at [138, 216] on icon at bounding box center [135, 220] width 11 height 9
select select "**********"
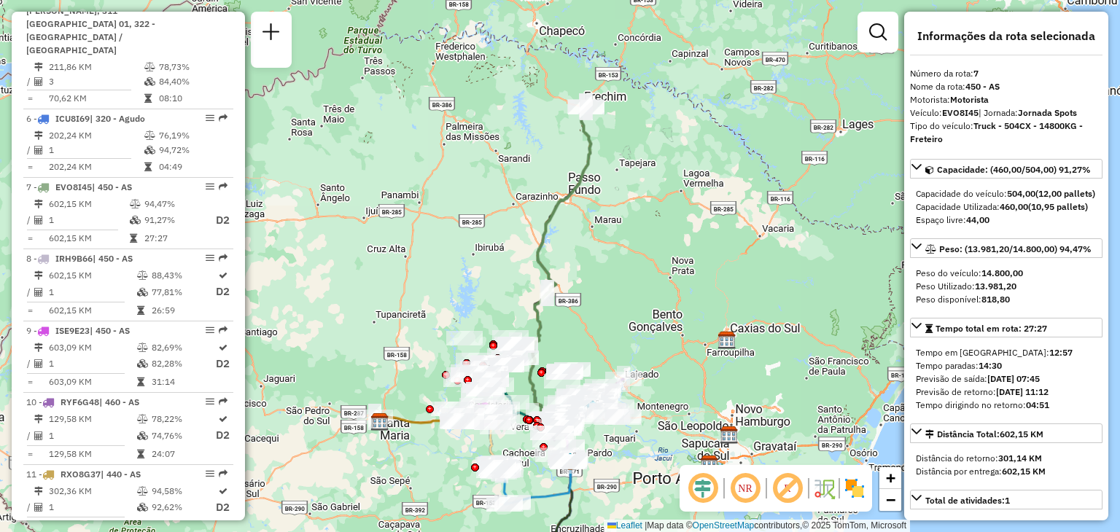
drag, startPoint x: 153, startPoint y: 187, endPoint x: 583, endPoint y: 171, distance: 430.4
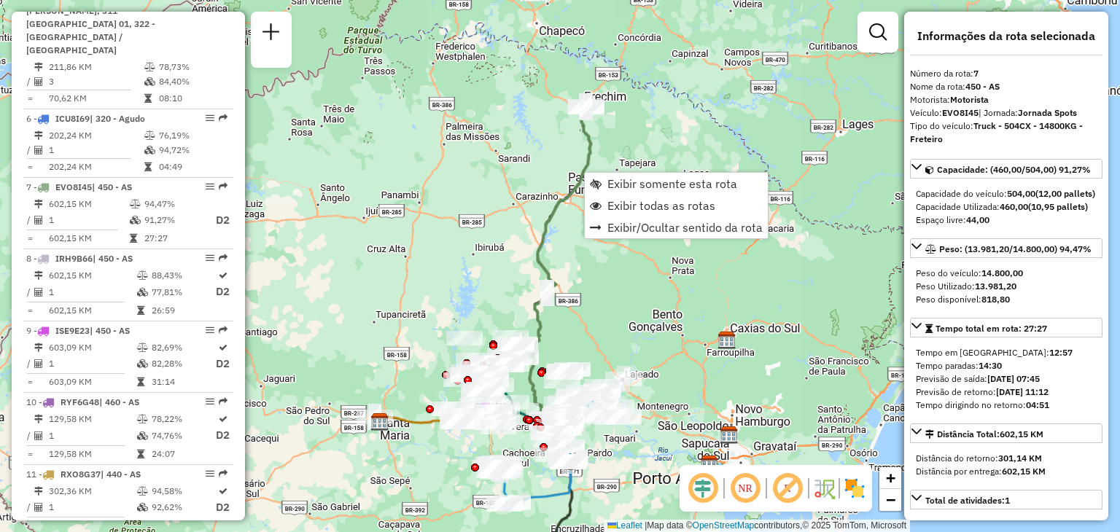
scroll to position [1086, 0]
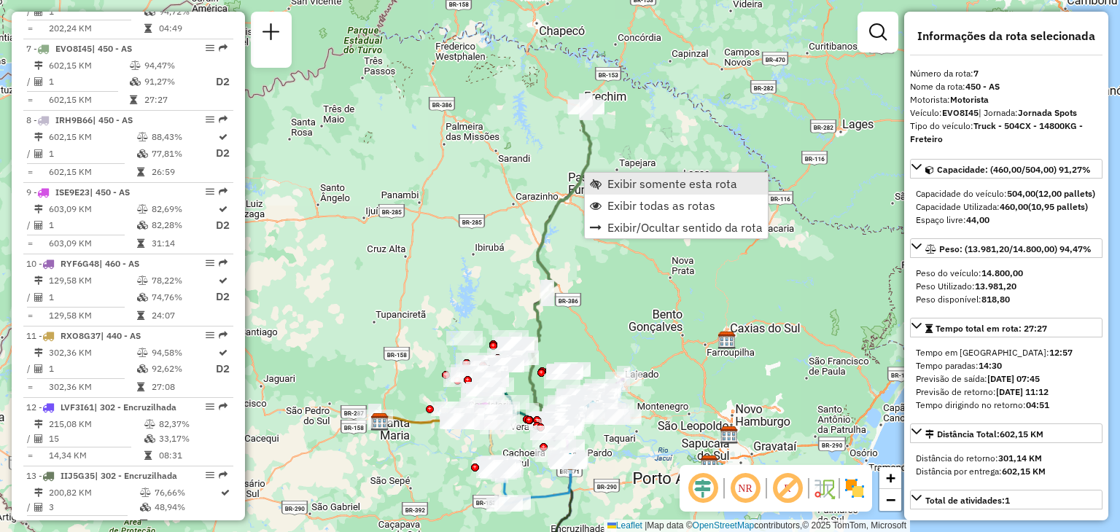
click at [604, 182] on link "Exibir somente esta rota" at bounding box center [676, 184] width 183 height 22
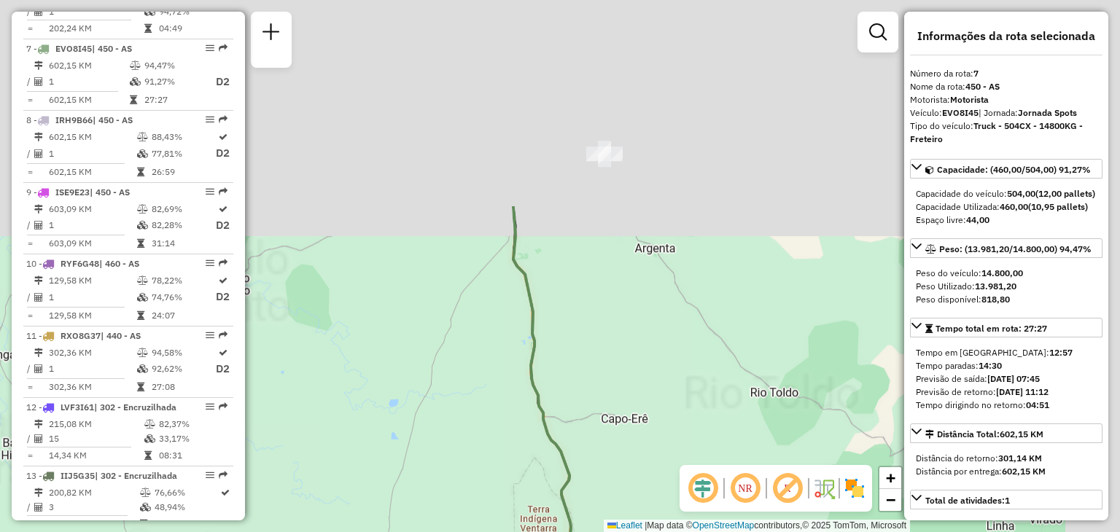
drag, startPoint x: 674, startPoint y: 138, endPoint x: 486, endPoint y: 406, distance: 327.6
click at [464, 431] on div "Janela de atendimento Grade de atendimento Capacidade Transportadoras Veículos …" at bounding box center [560, 266] width 1120 height 532
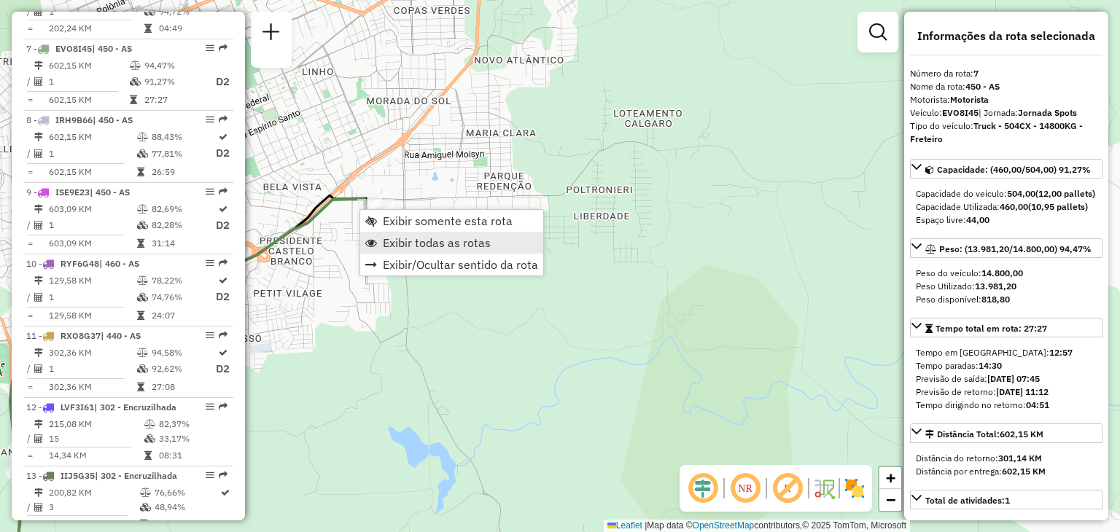
click at [386, 245] on span "Exibir todas as rotas" at bounding box center [437, 243] width 108 height 12
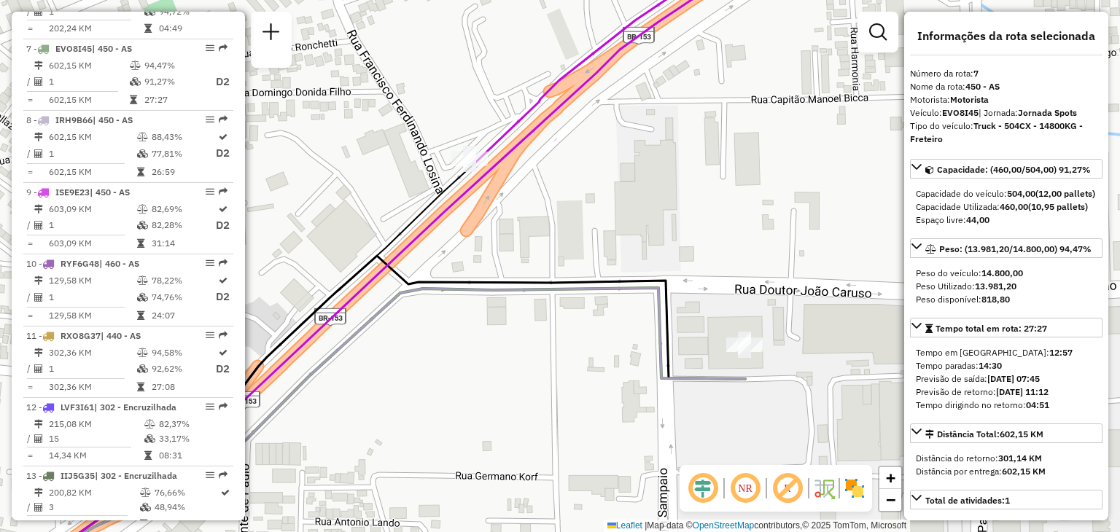
drag, startPoint x: 576, startPoint y: 200, endPoint x: 656, endPoint y: 190, distance: 80.8
click at [657, 186] on div "Janela de atendimento Grade de atendimento Capacidade Transportadoras Veículos …" at bounding box center [560, 266] width 1120 height 532
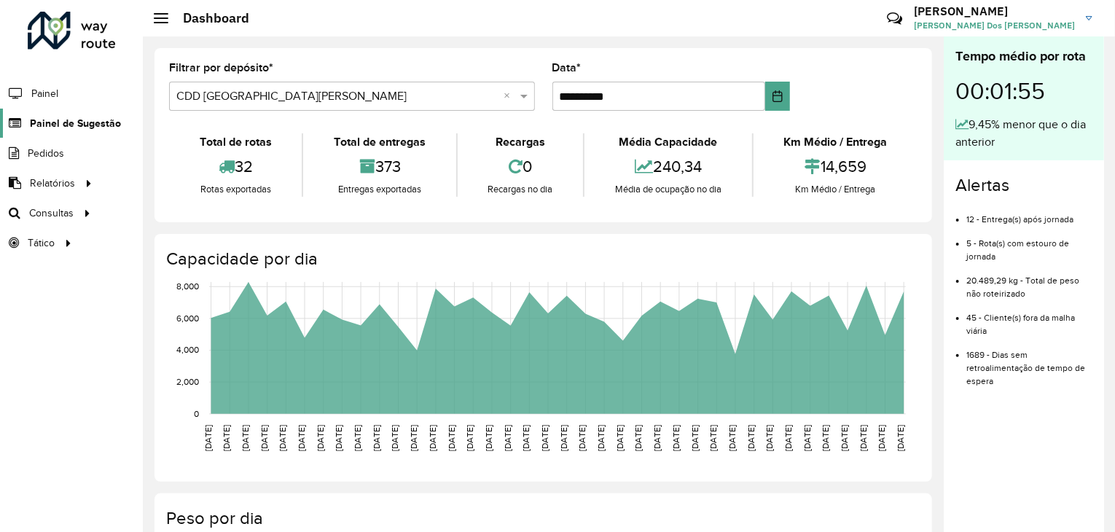
click at [68, 128] on span "Painel de Sugestão" at bounding box center [75, 123] width 91 height 15
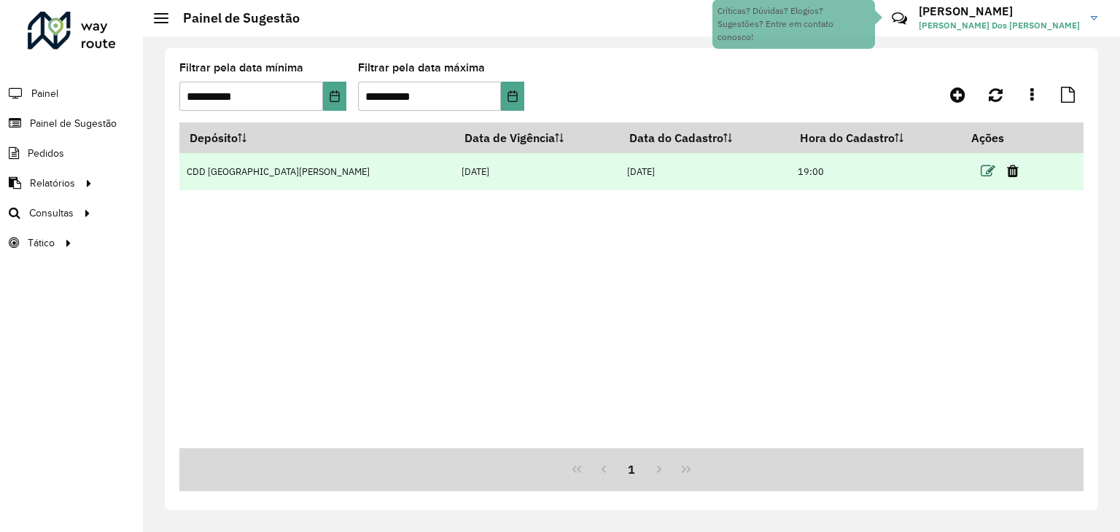
click at [980, 171] on icon at bounding box center [987, 171] width 15 height 15
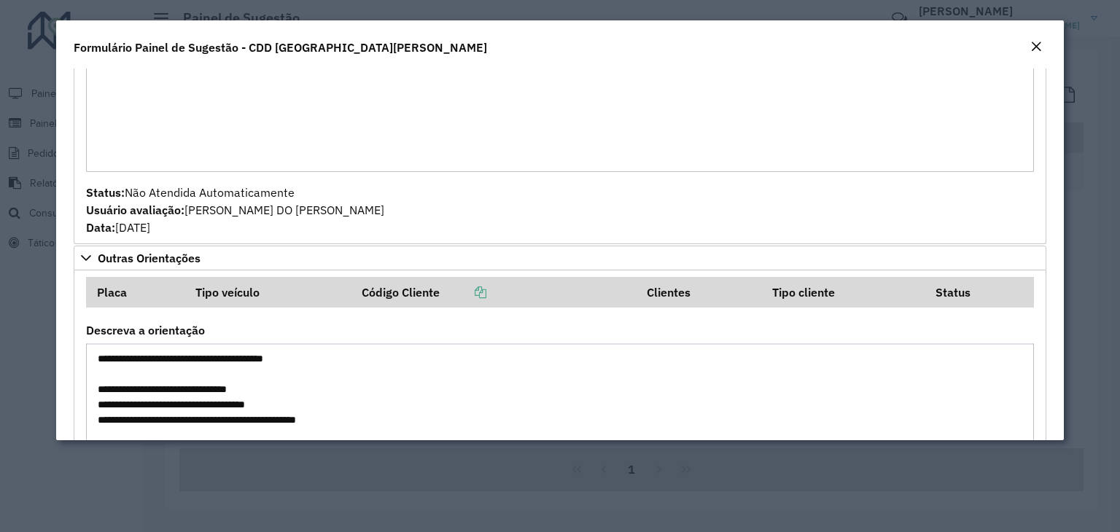
scroll to position [1644, 0]
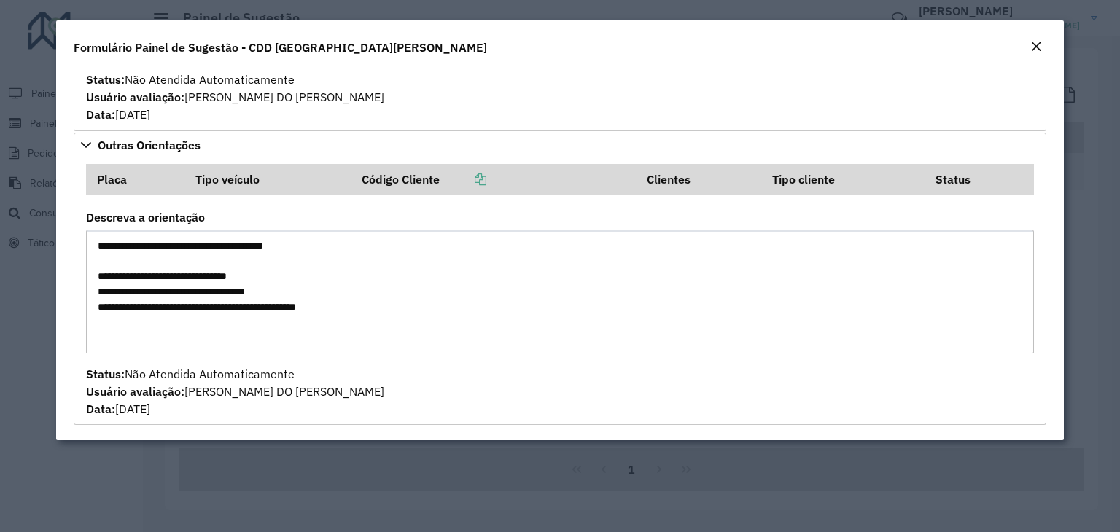
click at [1031, 44] on em "Close" at bounding box center [1036, 47] width 12 height 12
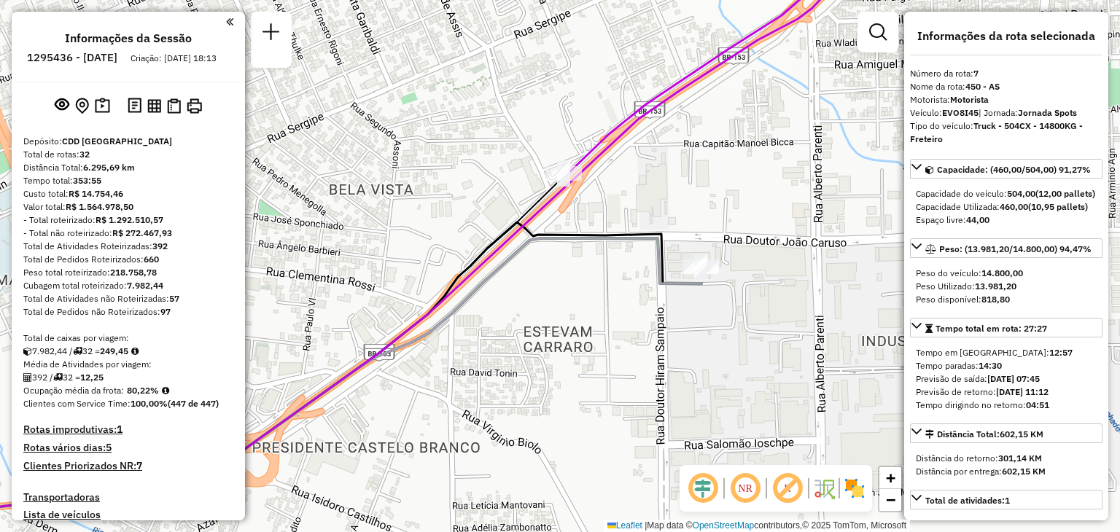
select select "**********"
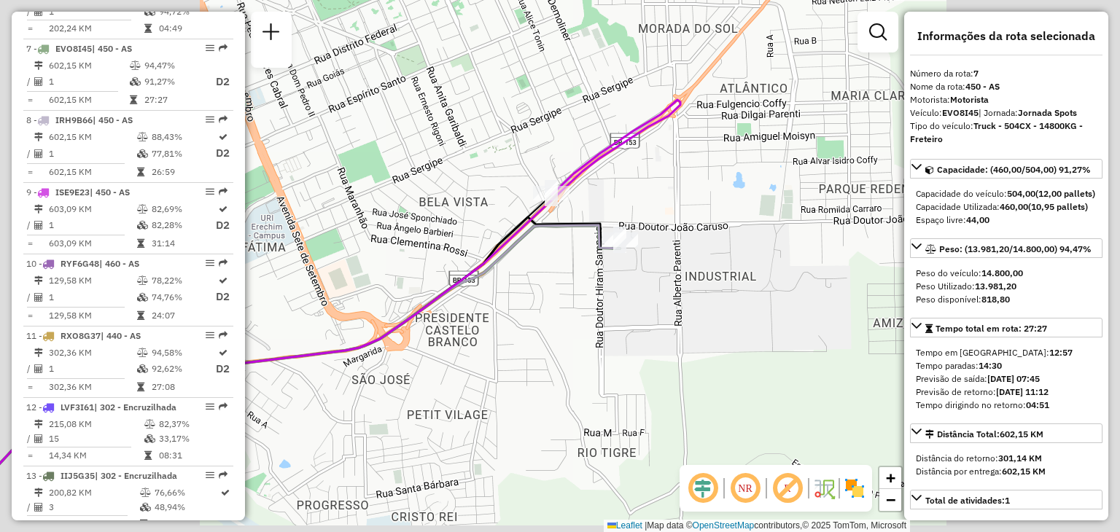
click at [567, 138] on div "Janela de atendimento Grade de atendimento Capacidade Transportadoras Veículos …" at bounding box center [560, 266] width 1120 height 532
click at [547, 84] on div "Janela de atendimento Grade de atendimento Capacidade Transportadoras Veículos …" at bounding box center [560, 266] width 1120 height 532
click at [592, 106] on div "Janela de atendimento Grade de atendimento Capacidade Transportadoras Veículos …" at bounding box center [560, 266] width 1120 height 532
click at [586, 112] on div "Janela de atendimento Grade de atendimento Capacidade Transportadoras Veículos …" at bounding box center [560, 266] width 1120 height 532
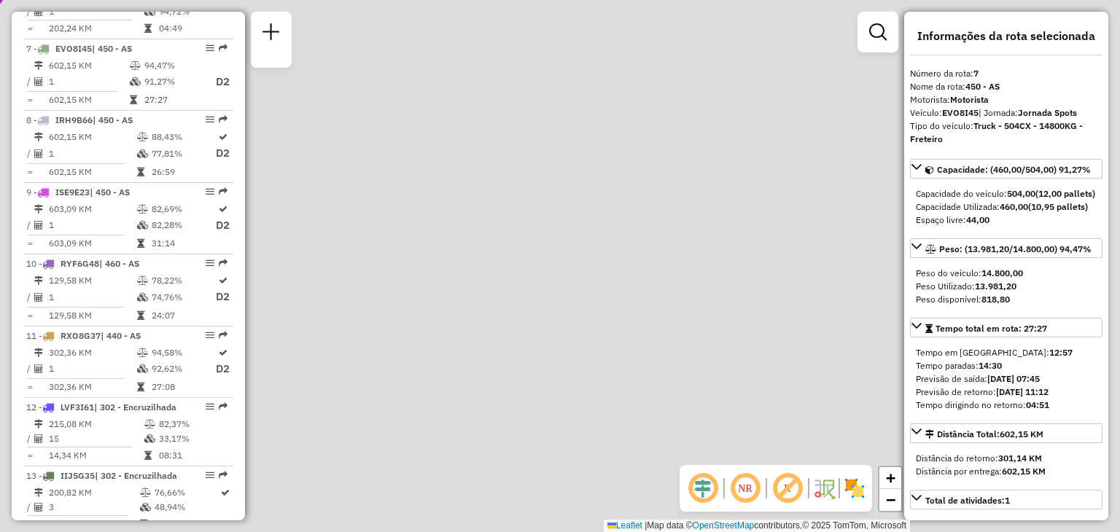
drag, startPoint x: 726, startPoint y: 284, endPoint x: 659, endPoint y: 147, distance: 151.9
click at [659, 141] on div "Janela de atendimento Grade de atendimento Capacidade Transportadoras Veículos …" at bounding box center [560, 266] width 1120 height 532
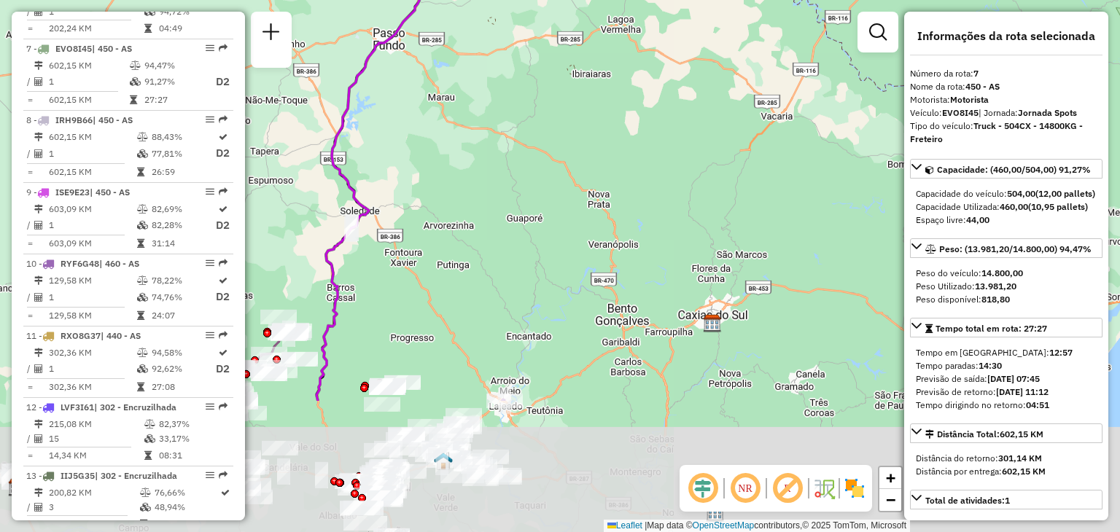
drag, startPoint x: 700, startPoint y: 354, endPoint x: 641, endPoint y: 308, distance: 73.8
click at [678, 171] on div "Janela de atendimento Grade de atendimento Capacidade Transportadoras Veículos …" at bounding box center [560, 266] width 1120 height 532
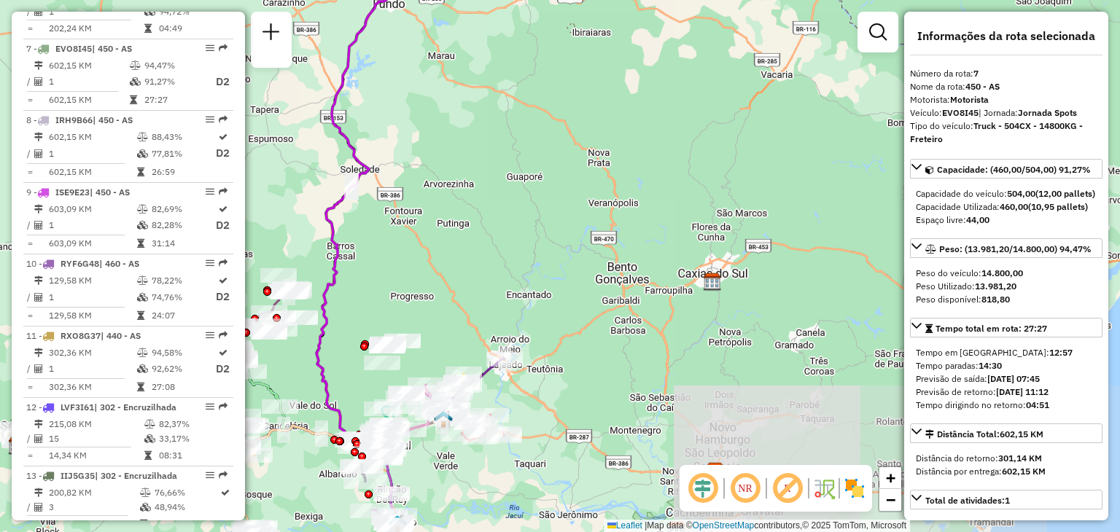
drag, startPoint x: 644, startPoint y: 370, endPoint x: 622, endPoint y: 137, distance: 233.5
click at [625, 130] on div "Janela de atendimento Grade de atendimento Capacidade Transportadoras Veículos …" at bounding box center [560, 266] width 1120 height 532
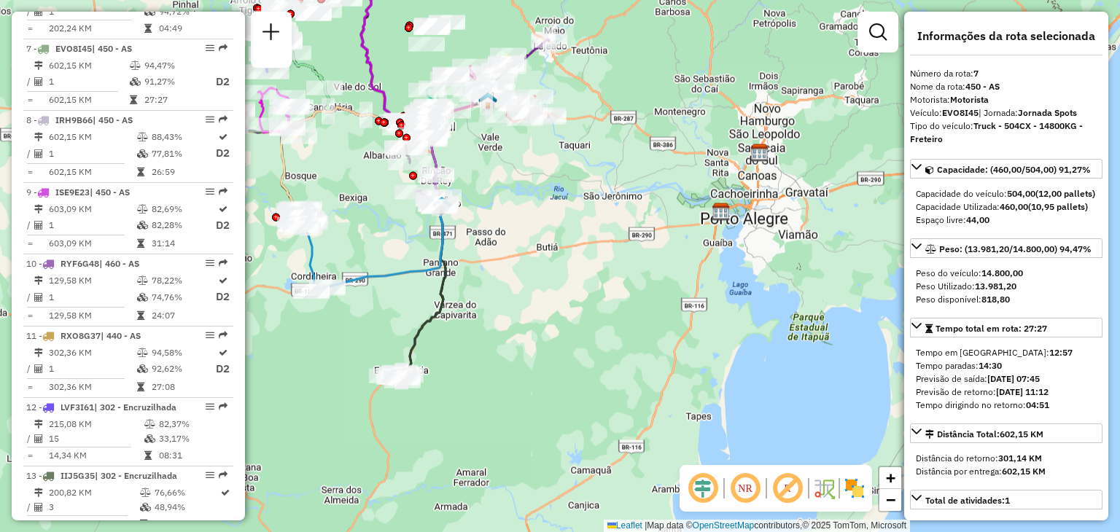
drag, startPoint x: 402, startPoint y: 319, endPoint x: 412, endPoint y: 305, distance: 16.2
click at [410, 315] on div "Janela de atendimento Grade de atendimento Capacidade Transportadoras Veículos …" at bounding box center [560, 266] width 1120 height 532
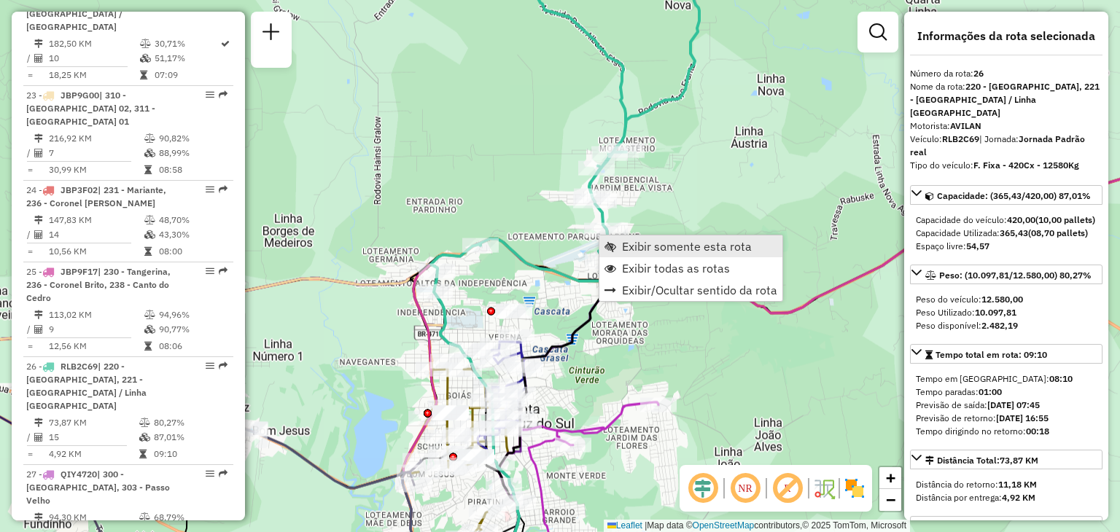
scroll to position [2598, 0]
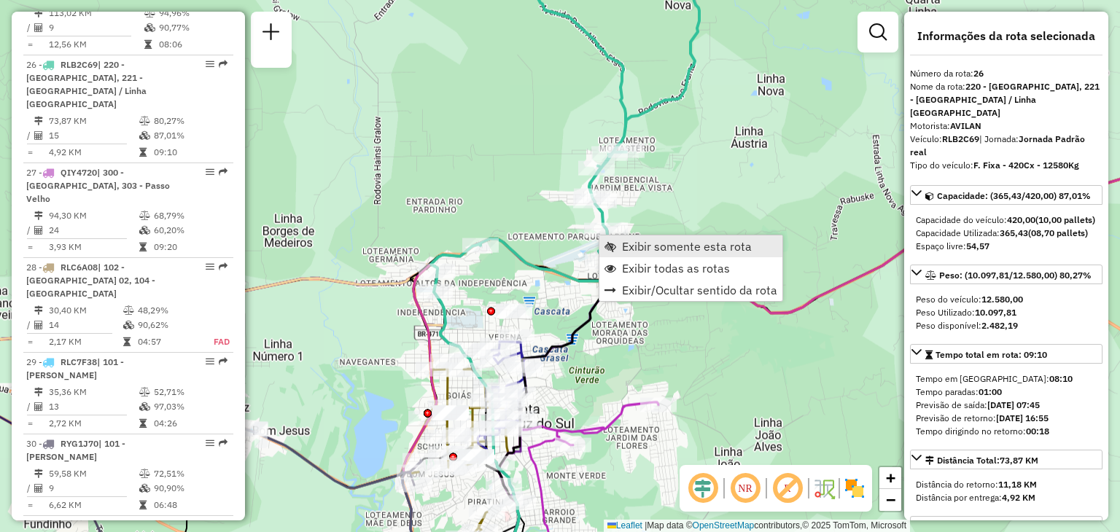
click at [621, 245] on link "Exibir somente esta rota" at bounding box center [690, 246] width 183 height 22
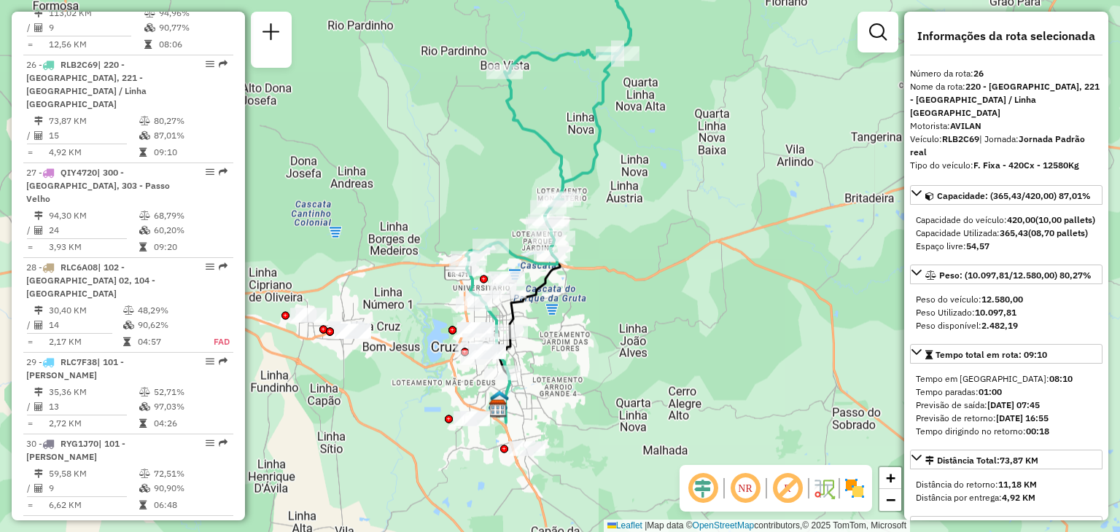
drag, startPoint x: 598, startPoint y: 228, endPoint x: 587, endPoint y: 243, distance: 18.2
click at [598, 225] on div "Janela de atendimento Grade de atendimento Capacidade Transportadoras Veículos …" at bounding box center [560, 266] width 1120 height 532
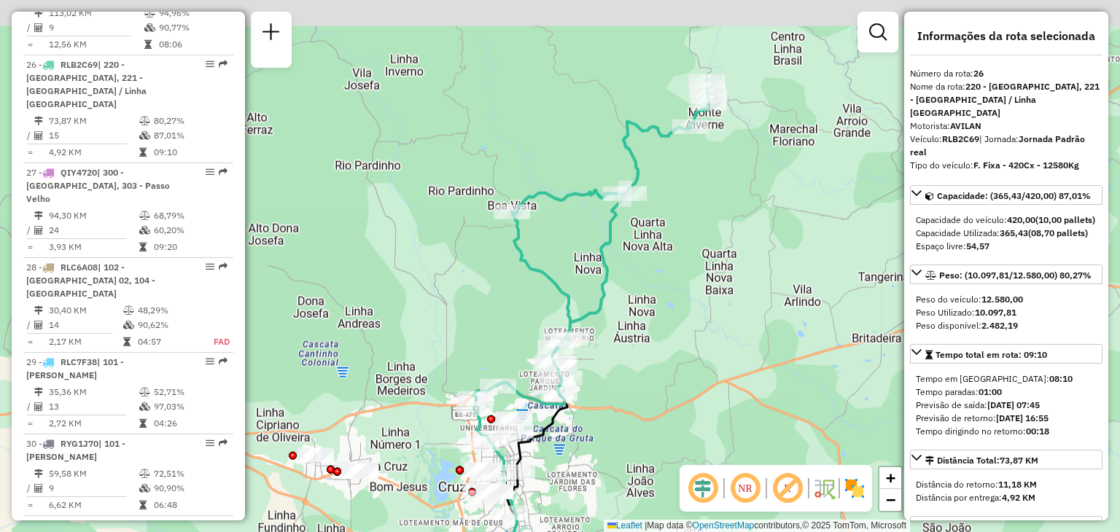
drag, startPoint x: 628, startPoint y: 233, endPoint x: 624, endPoint y: 318, distance: 84.7
click at [614, 339] on div "Janela de atendimento Grade de atendimento Capacidade Transportadoras Veículos …" at bounding box center [560, 266] width 1120 height 532
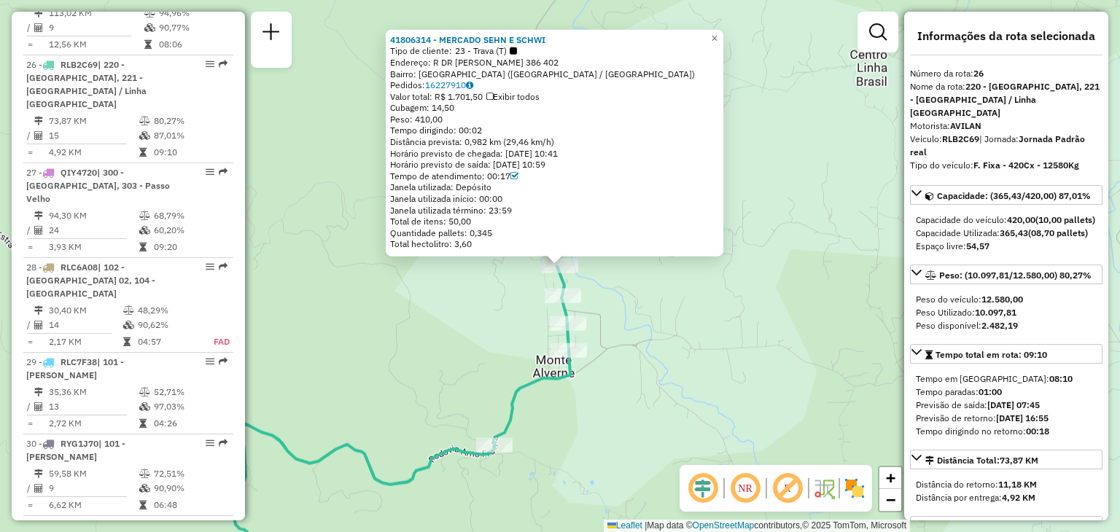
drag, startPoint x: 628, startPoint y: 289, endPoint x: 564, endPoint y: 303, distance: 64.8
click at [627, 289] on div "41806314 - MERCADO SEHN E SCHWI Tipo de cliente: 23 - Trava (T) Endereço: R DR …" at bounding box center [560, 266] width 1120 height 532
select select "**********"
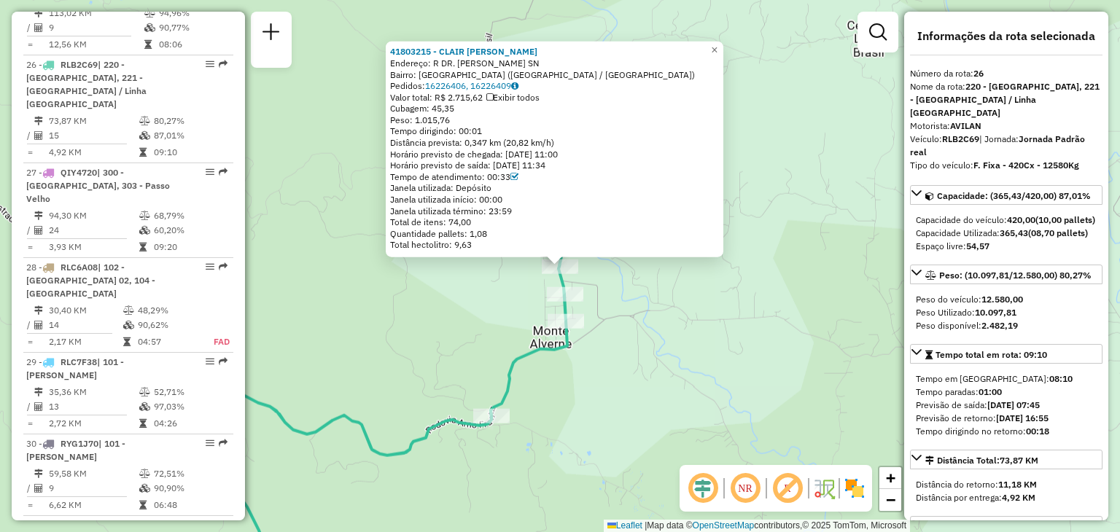
click at [604, 284] on div "41803215 - CLAIR MARIA BAIERLE Endereço: R DR. PEDRO EGGLER SN Bairro: MONTE AL…" at bounding box center [560, 266] width 1120 height 532
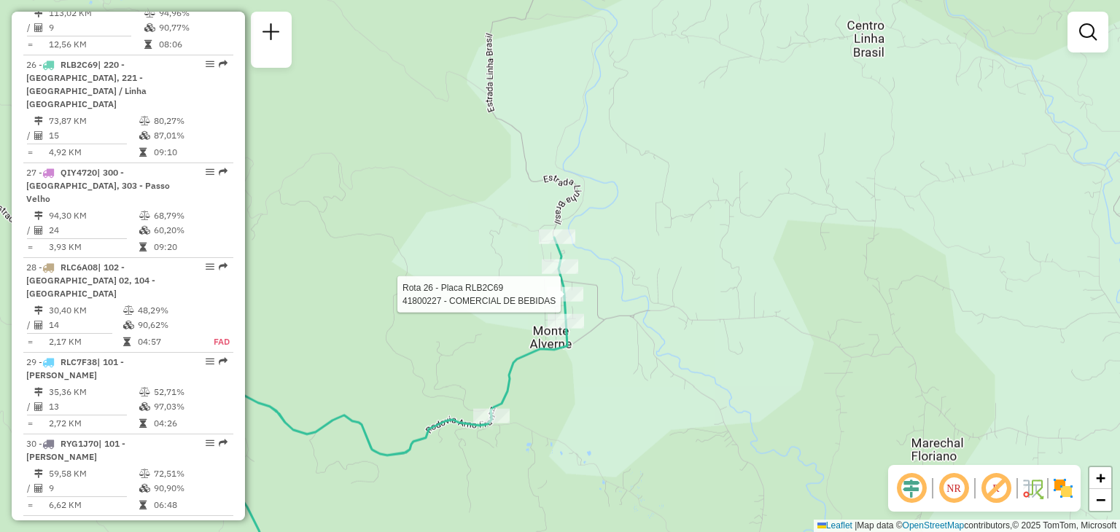
select select "**********"
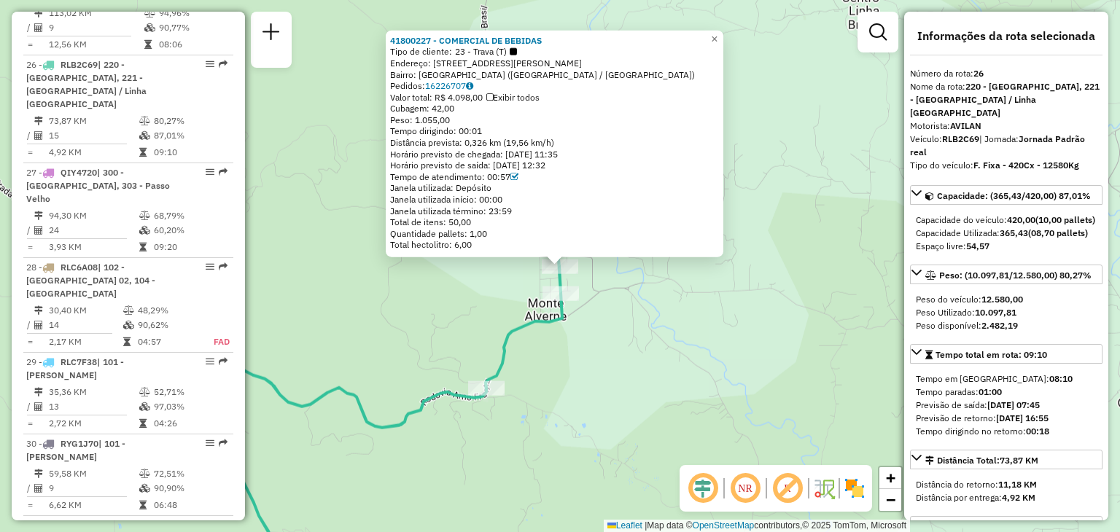
drag, startPoint x: 642, startPoint y: 375, endPoint x: 633, endPoint y: 364, distance: 14.0
click at [641, 374] on div "41800227 - COMERCIAL DE BEBIDAS Tipo de cliente: 23 - Trava (T) Endereço: R DOU…" at bounding box center [560, 266] width 1120 height 532
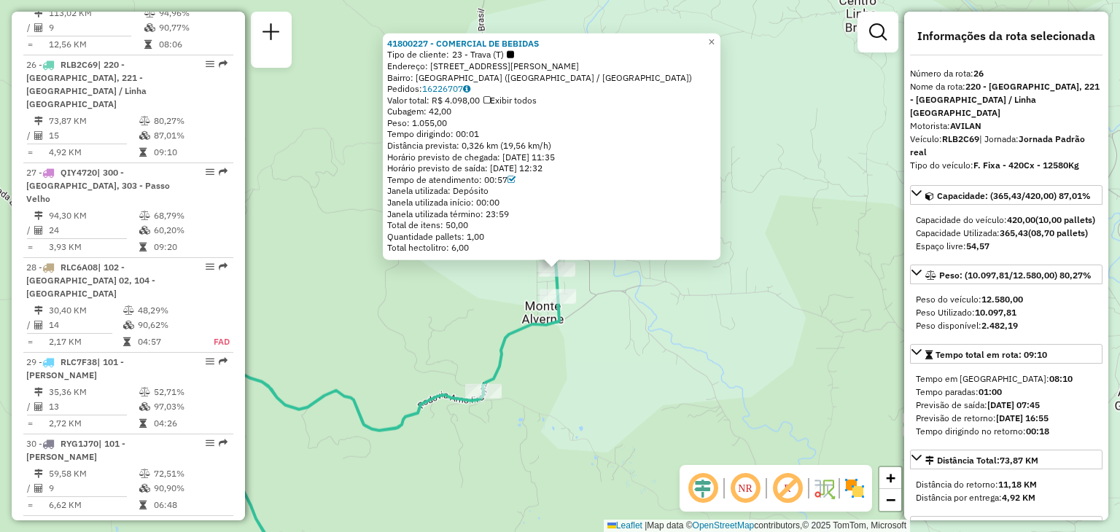
drag, startPoint x: 504, startPoint y: 358, endPoint x: 579, endPoint y: 284, distance: 105.1
click at [555, 316] on icon at bounding box center [388, 401] width 342 height 377
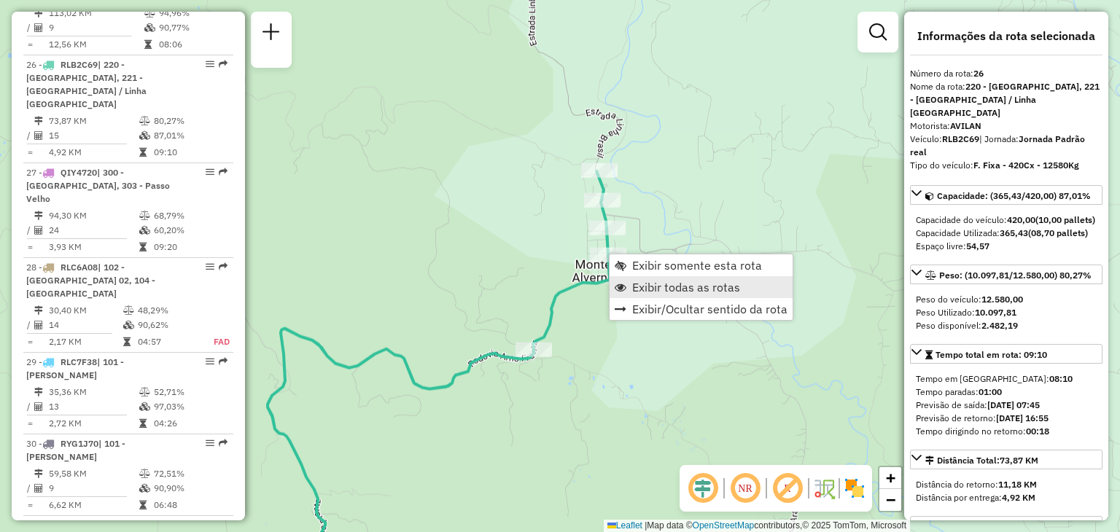
click at [633, 278] on link "Exibir todas as rotas" at bounding box center [700, 287] width 183 height 22
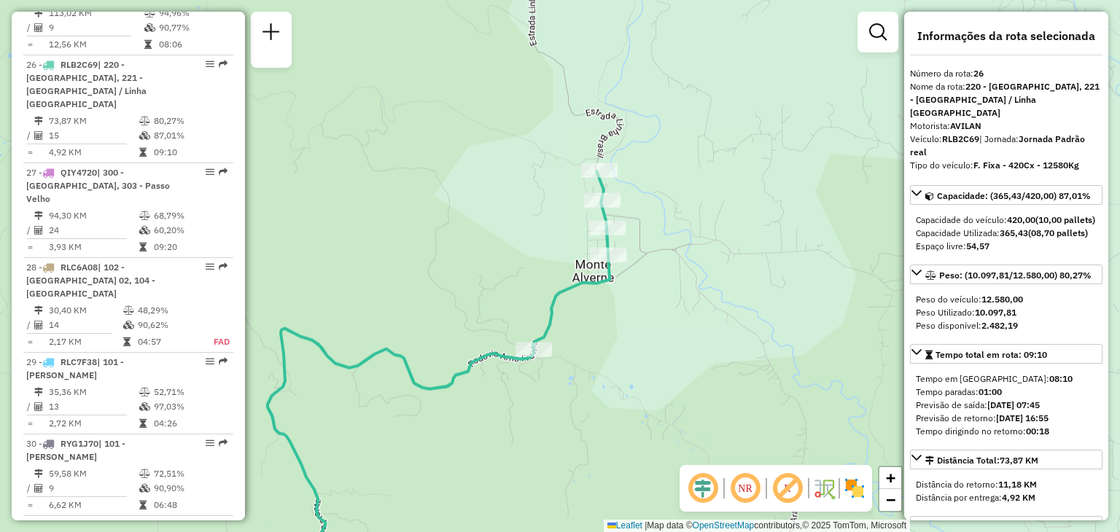
drag, startPoint x: 483, startPoint y: 236, endPoint x: 722, endPoint y: 359, distance: 268.6
click at [729, 368] on div "Rota 26 - Placa RLB2C69 41807414 - FDOC GRAFICA MDJ Janela de atendimento Grade…" at bounding box center [560, 266] width 1120 height 532
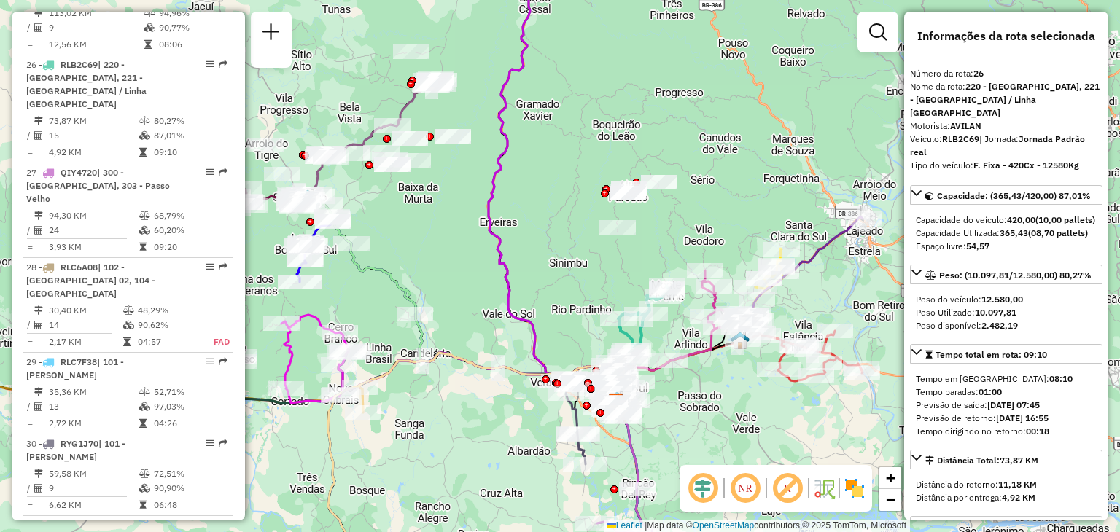
drag, startPoint x: 475, startPoint y: 201, endPoint x: 560, endPoint y: 278, distance: 114.0
click at [612, 260] on div "Janela de atendimento Grade de atendimento Capacidade Transportadoras Veículos …" at bounding box center [560, 266] width 1120 height 532
click at [601, 259] on div "Janela de atendimento Grade de atendimento Capacidade Transportadoras Veículos …" at bounding box center [560, 266] width 1120 height 532
click at [604, 286] on div "Janela de atendimento Grade de atendimento Capacidade Transportadoras Veículos …" at bounding box center [560, 266] width 1120 height 532
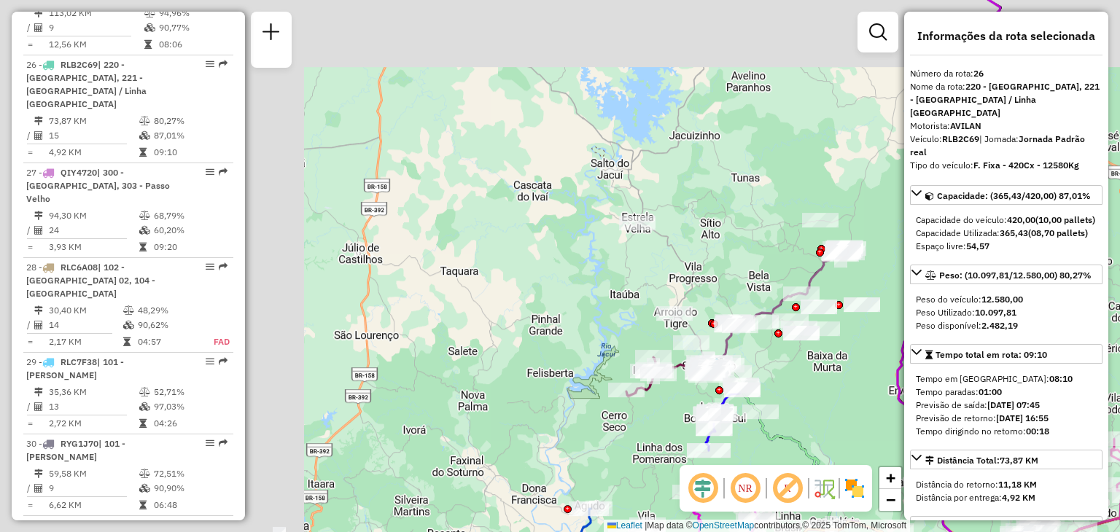
click at [561, 278] on div "Janela de atendimento Grade de atendimento Capacidade Transportadoras Veículos …" at bounding box center [560, 266] width 1120 height 532
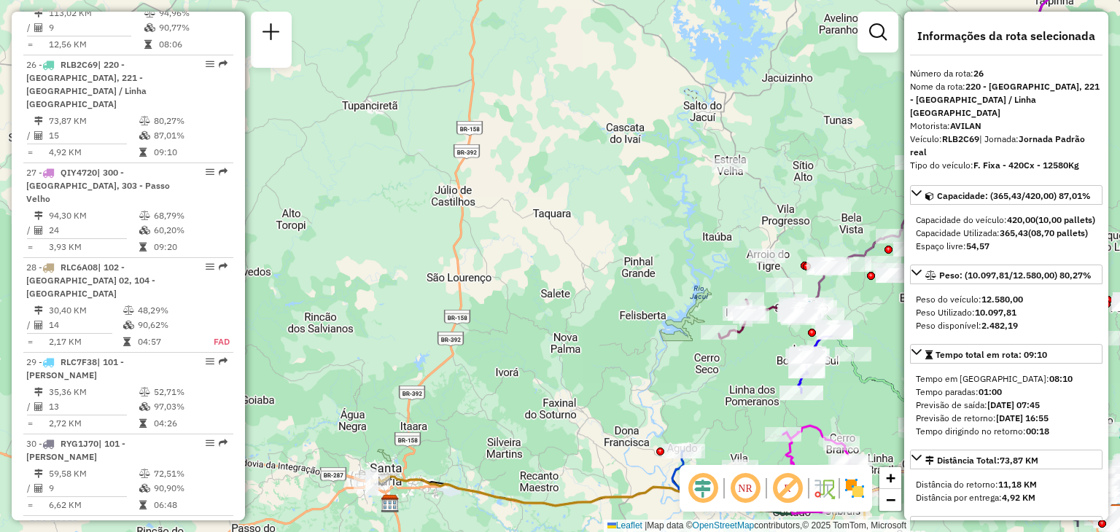
drag, startPoint x: 496, startPoint y: 272, endPoint x: 554, endPoint y: 180, distance: 108.4
click at [554, 182] on div "Janela de atendimento Grade de atendimento Capacidade Transportadoras Veículos …" at bounding box center [560, 266] width 1120 height 532
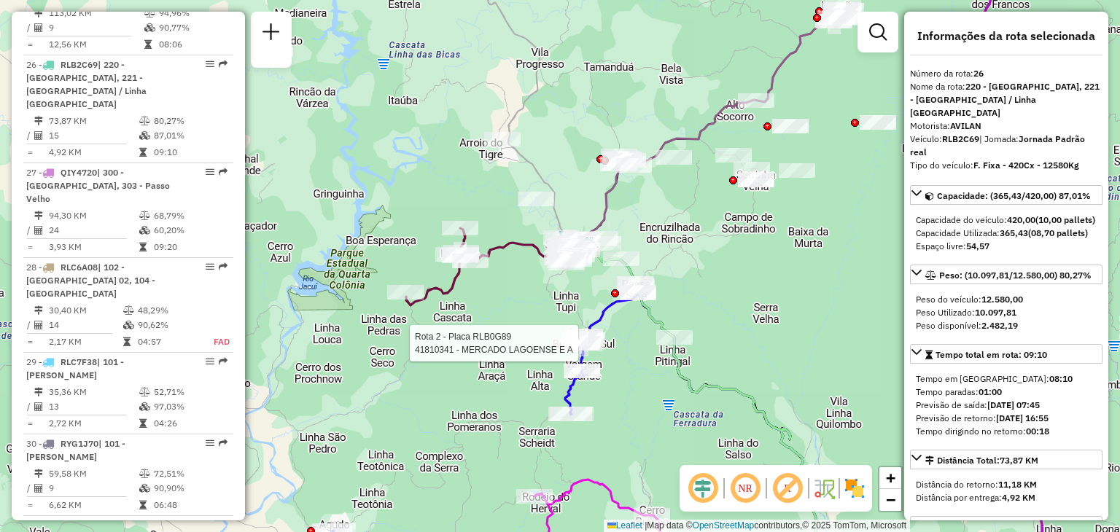
click at [563, 336] on div at bounding box center [581, 343] width 36 height 15
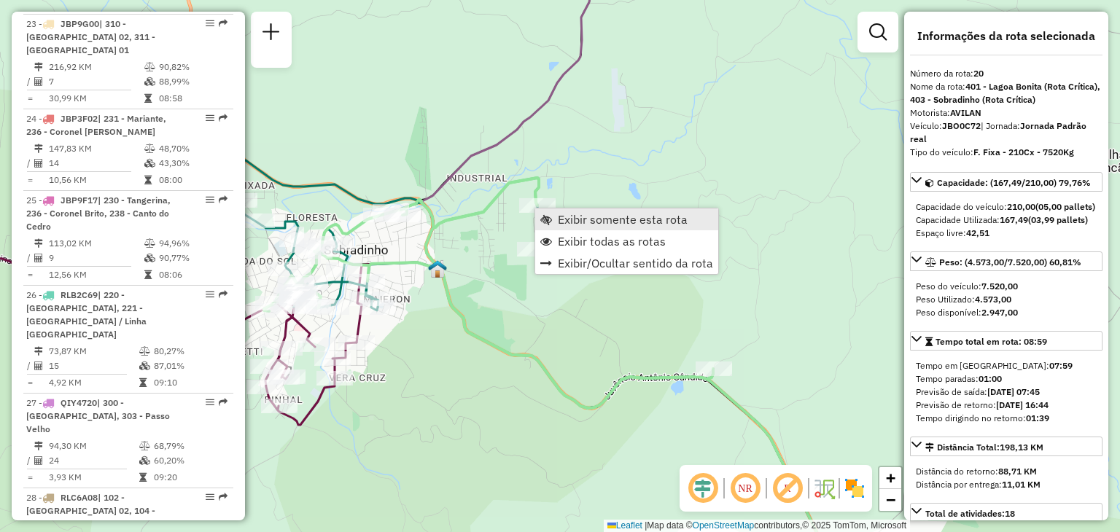
scroll to position [2083, 0]
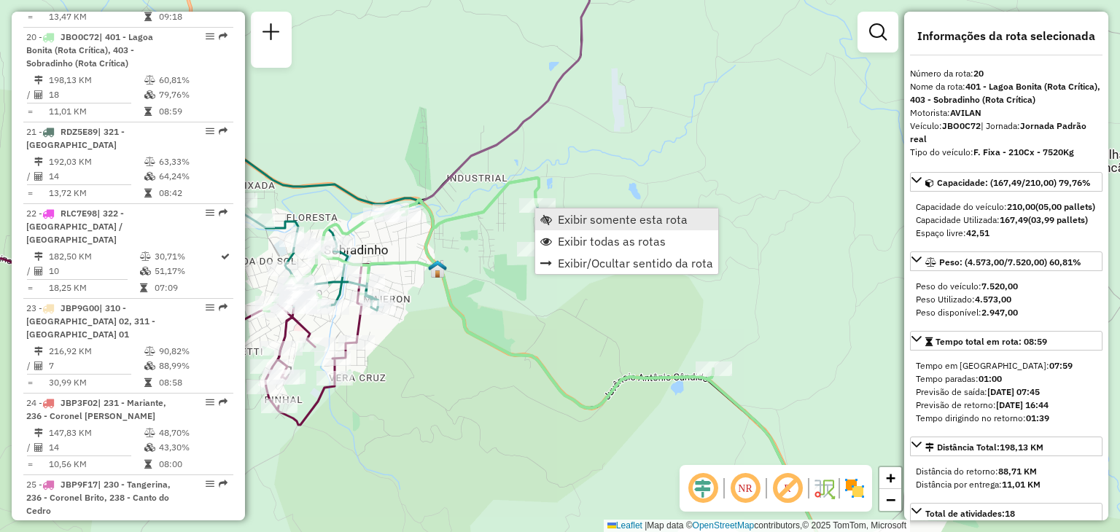
click at [551, 222] on span "Exibir somente esta rota" at bounding box center [546, 220] width 12 height 12
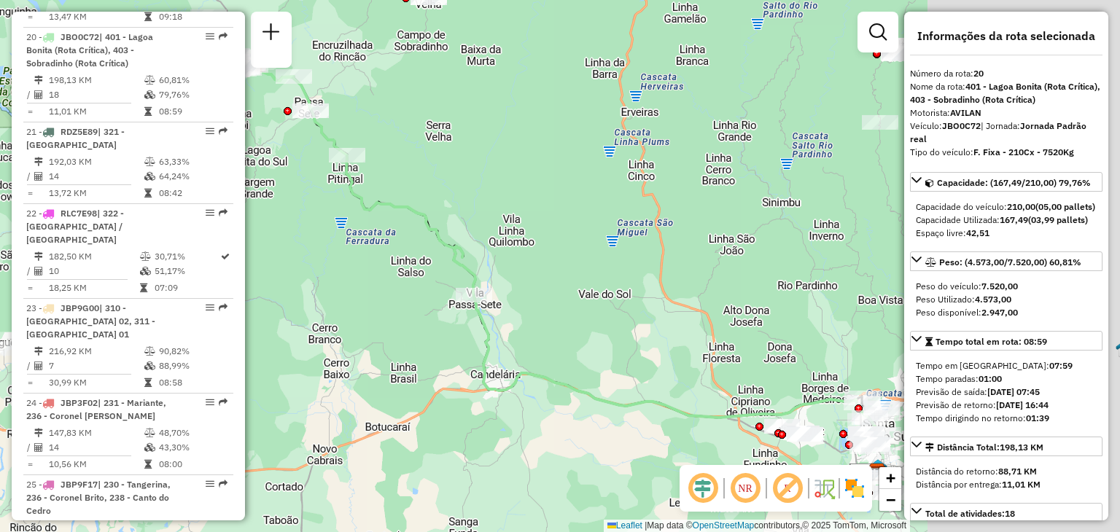
drag, startPoint x: 461, startPoint y: 208, endPoint x: 510, endPoint y: 238, distance: 57.9
click at [569, 338] on div "Janela de atendimento Grade de atendimento Capacidade Transportadoras Veículos …" at bounding box center [560, 266] width 1120 height 532
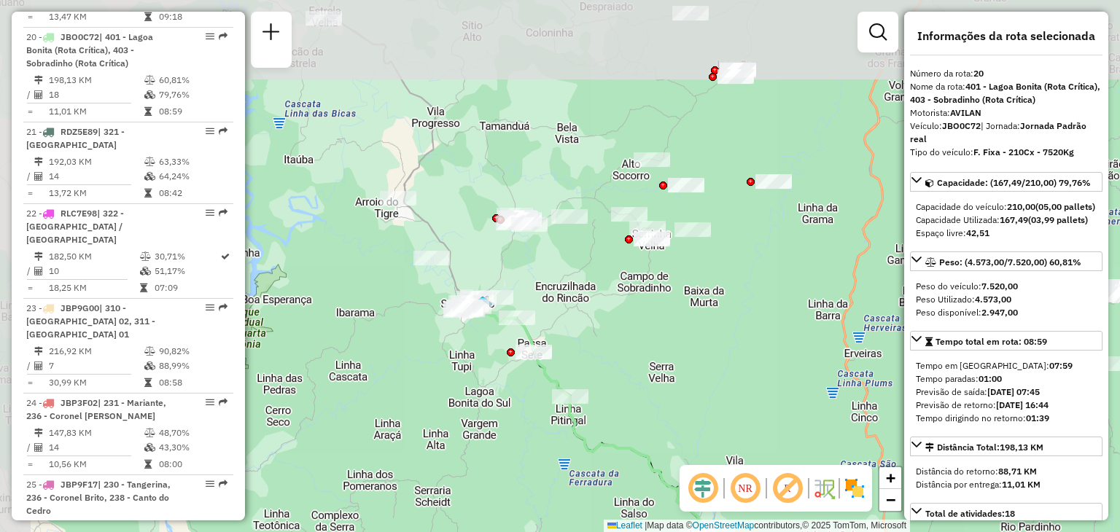
drag, startPoint x: 571, startPoint y: 240, endPoint x: 692, endPoint y: 359, distance: 169.6
click at [692, 359] on div "Janela de atendimento Grade de atendimento Capacidade Transportadoras Veículos …" at bounding box center [560, 266] width 1120 height 532
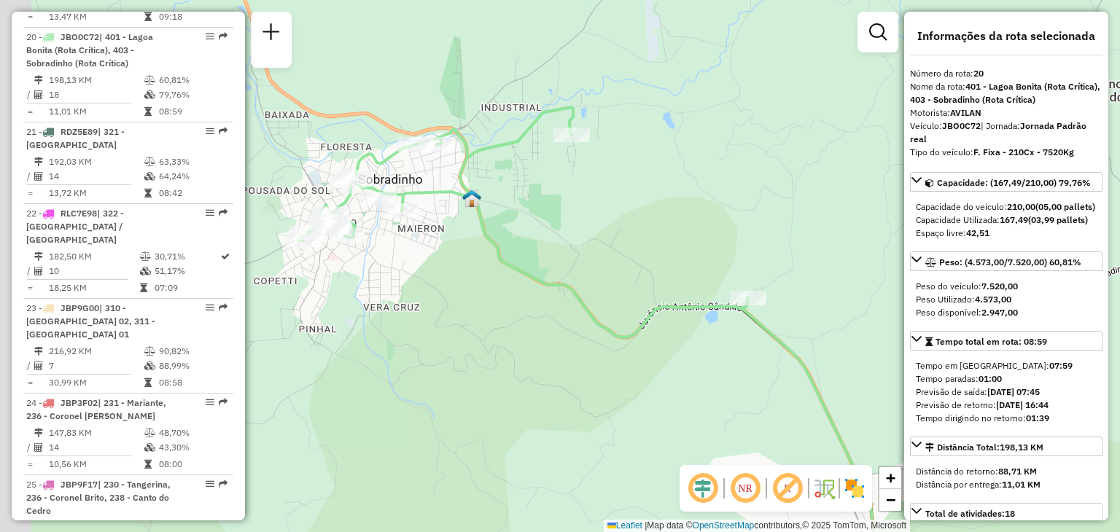
drag, startPoint x: 448, startPoint y: 272, endPoint x: 507, endPoint y: 279, distance: 58.8
click at [506, 280] on div "Janela de atendimento Grade de atendimento Capacidade Transportadoras Veículos …" at bounding box center [560, 266] width 1120 height 532
